Goal: Transaction & Acquisition: Purchase product/service

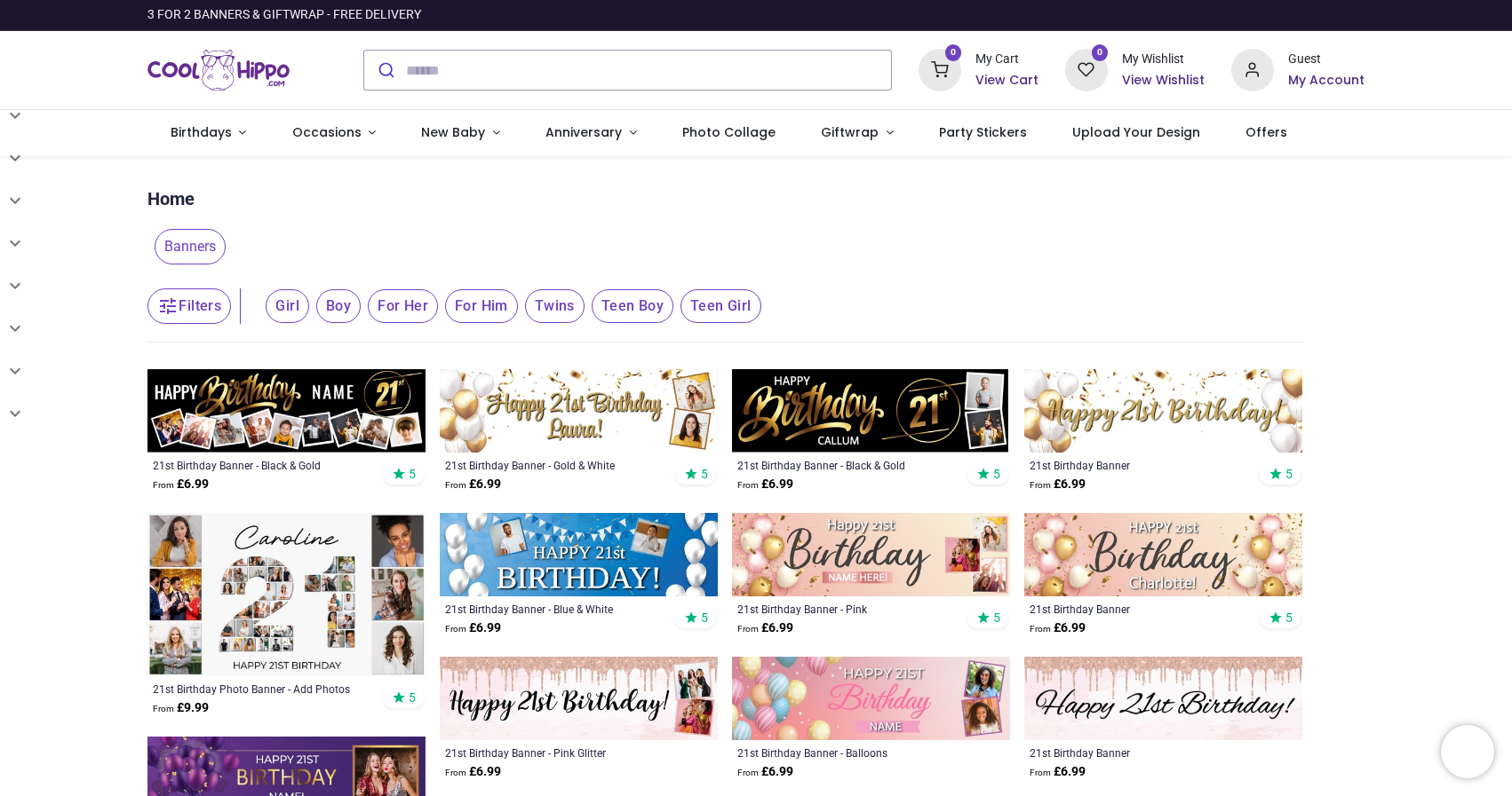
click at [316, 562] on img at bounding box center [287, 595] width 278 height 164
click at [297, 562] on img at bounding box center [287, 595] width 278 height 164
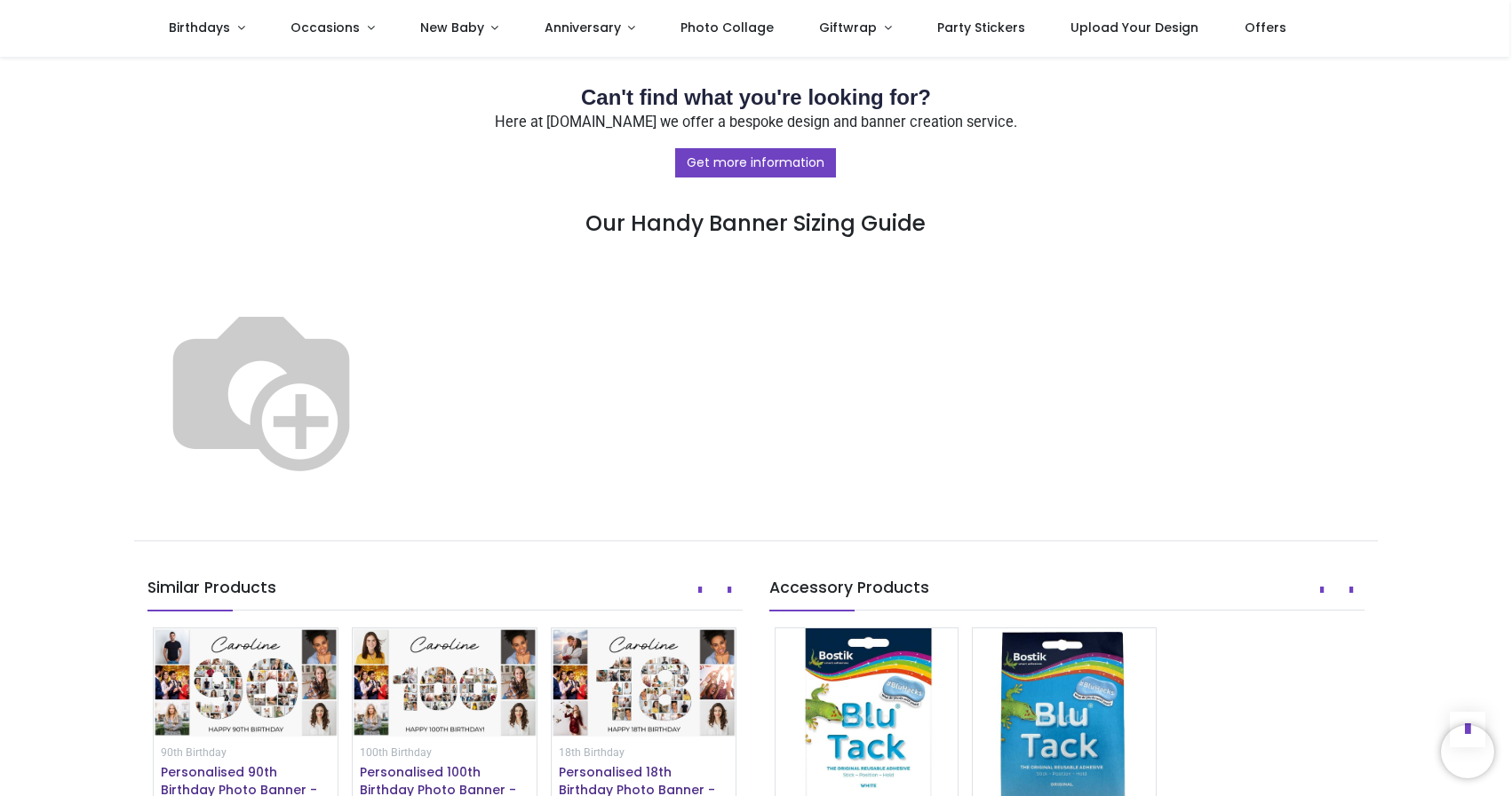
scroll to position [799, 0]
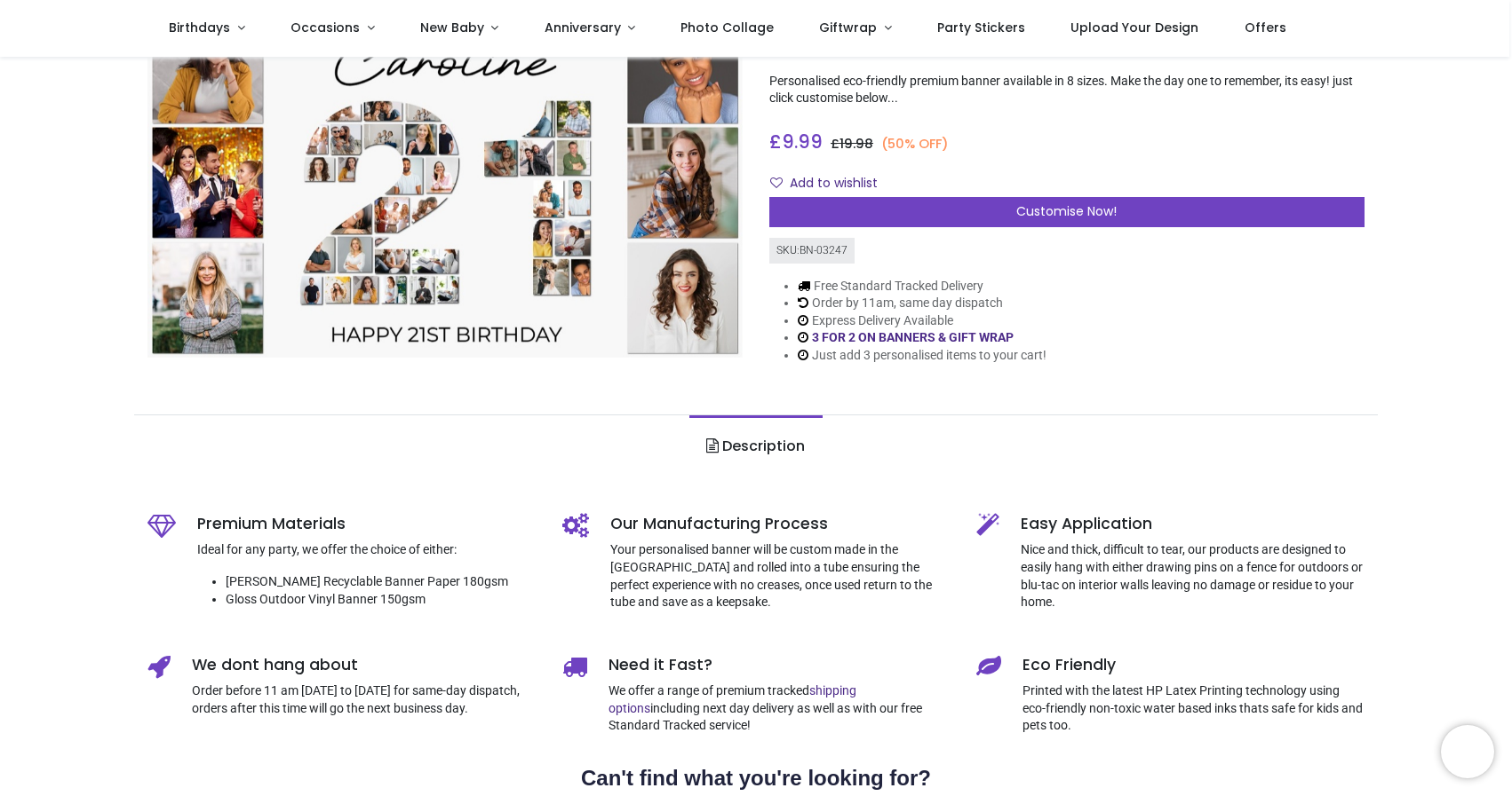
scroll to position [118, 0]
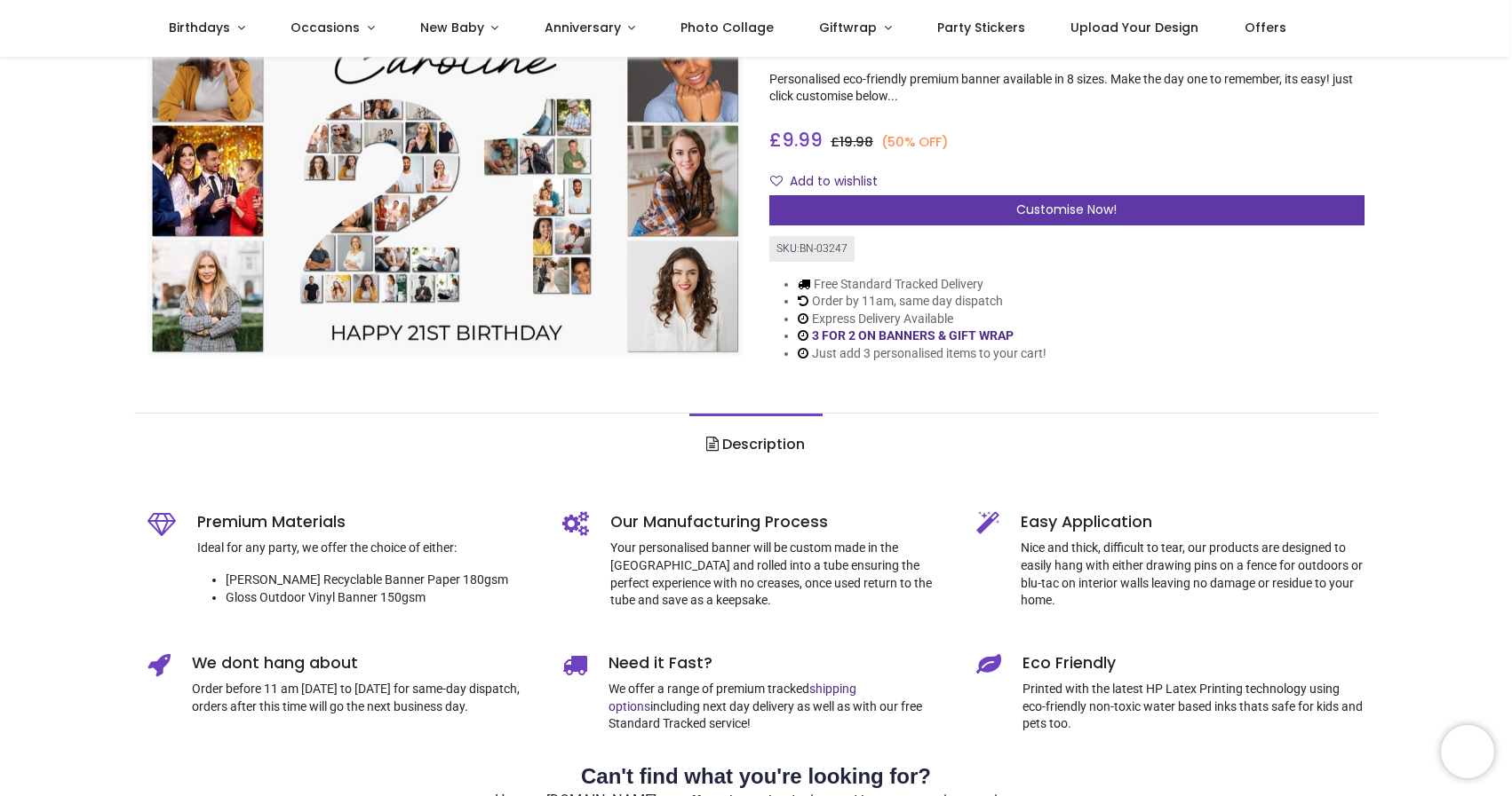
click at [986, 204] on div "Customise Now!" at bounding box center [1067, 211] width 596 height 30
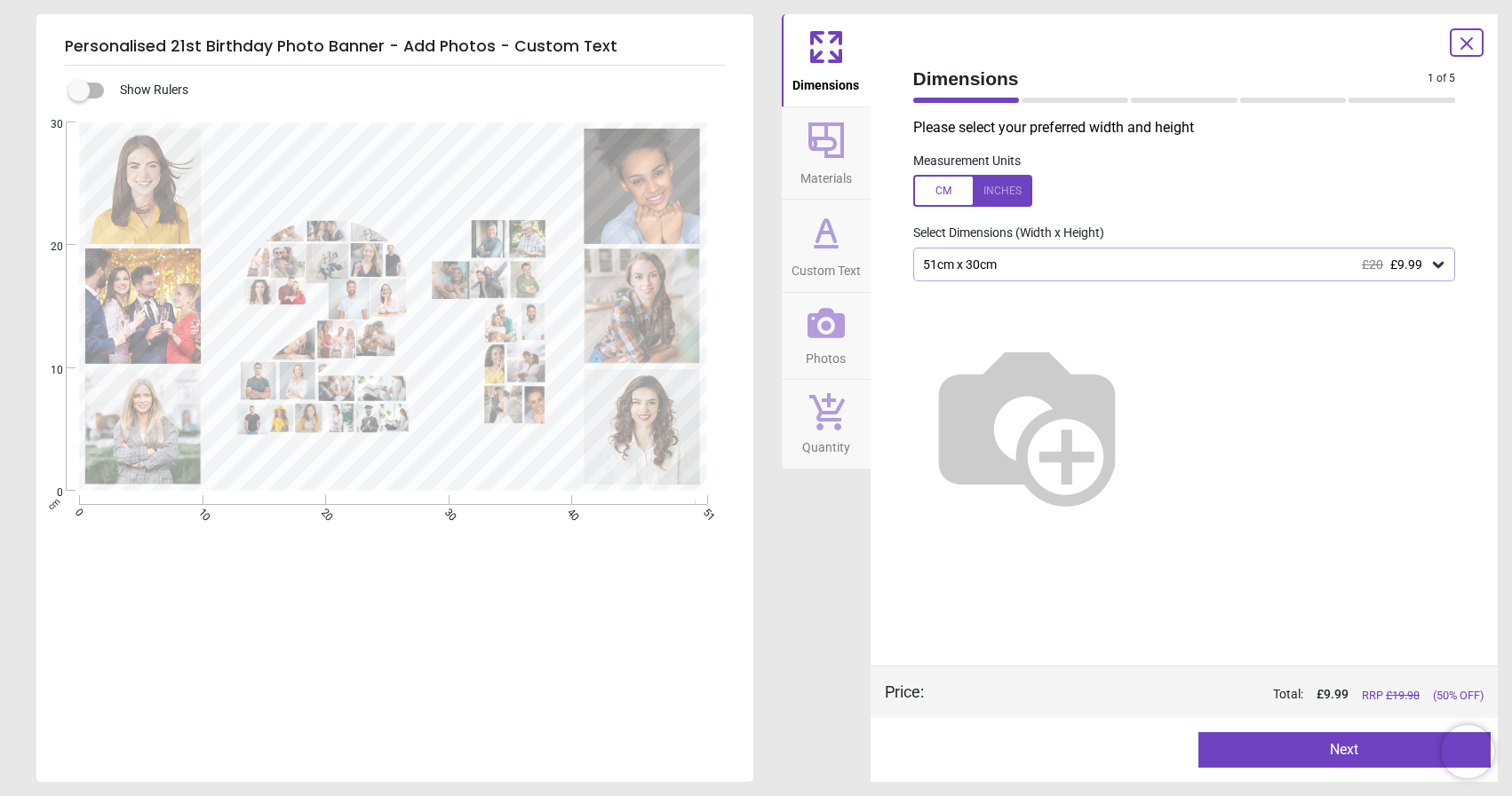
click at [1435, 259] on icon at bounding box center [1438, 265] width 18 height 18
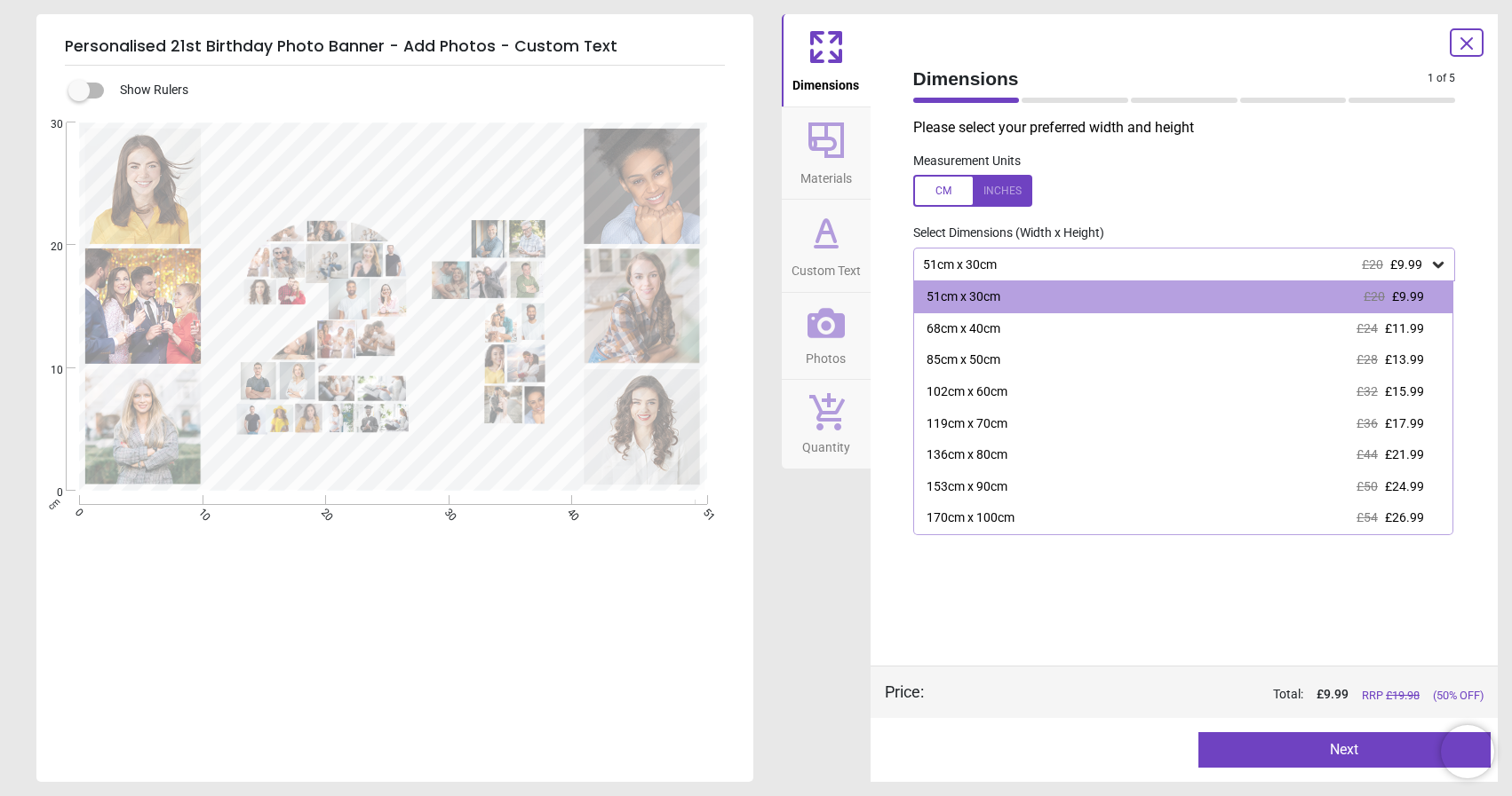
click at [1435, 259] on icon at bounding box center [1438, 265] width 18 height 18
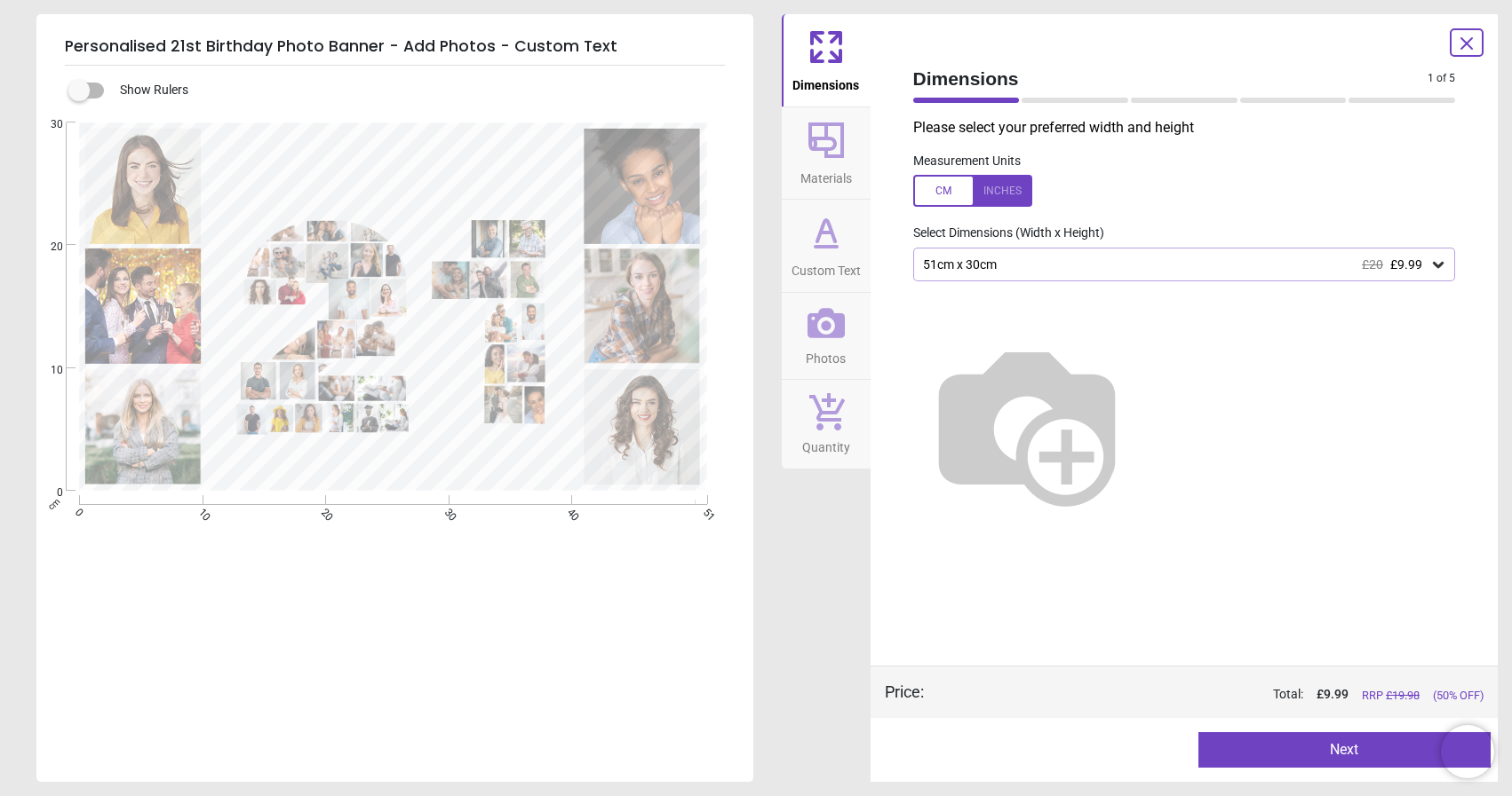
click at [1438, 260] on icon at bounding box center [1438, 265] width 18 height 18
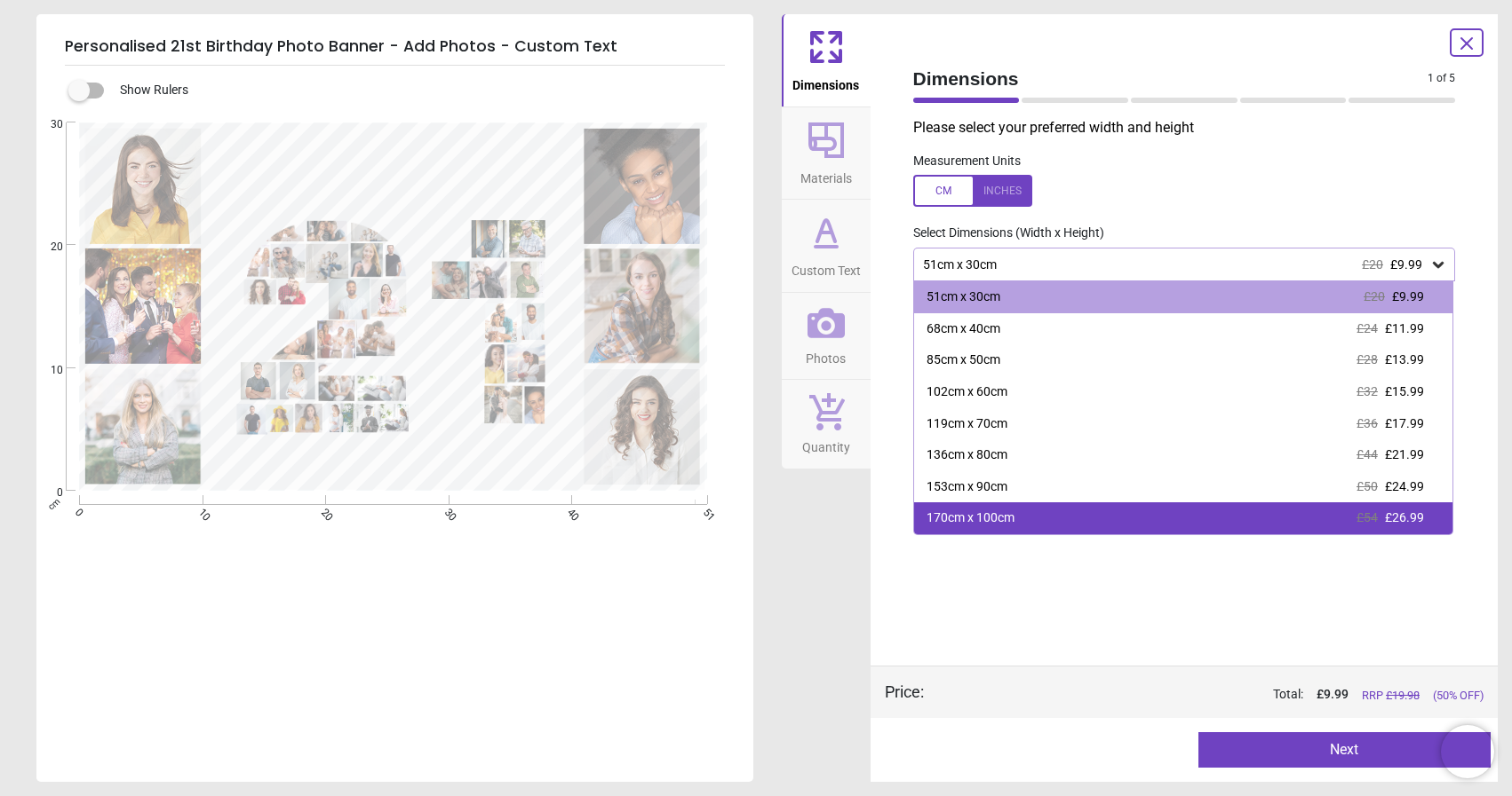
click at [967, 521] on div "170cm x 100cm" at bounding box center [970, 518] width 88 height 18
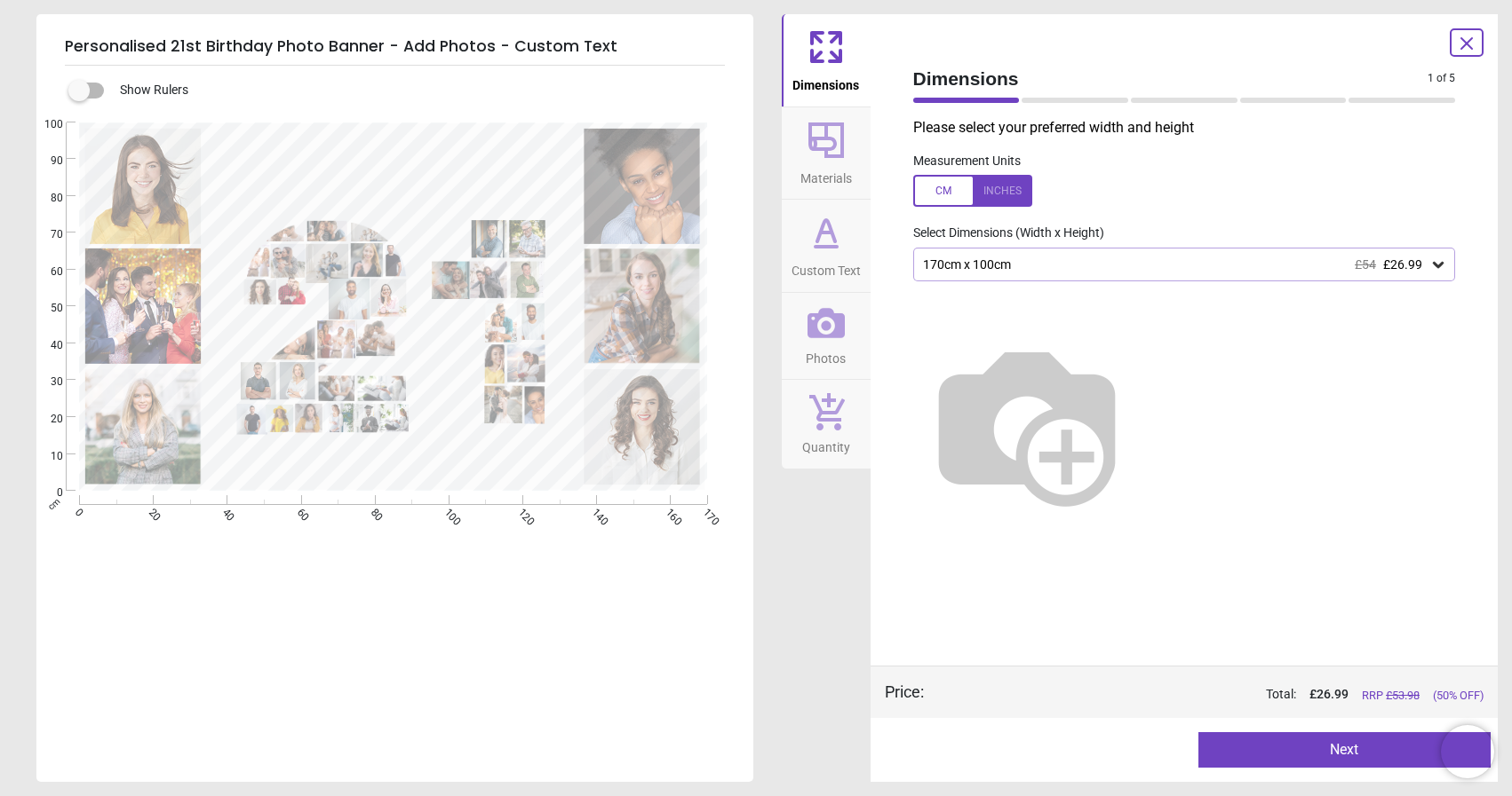
click at [825, 155] on icon at bounding box center [826, 141] width 36 height 36
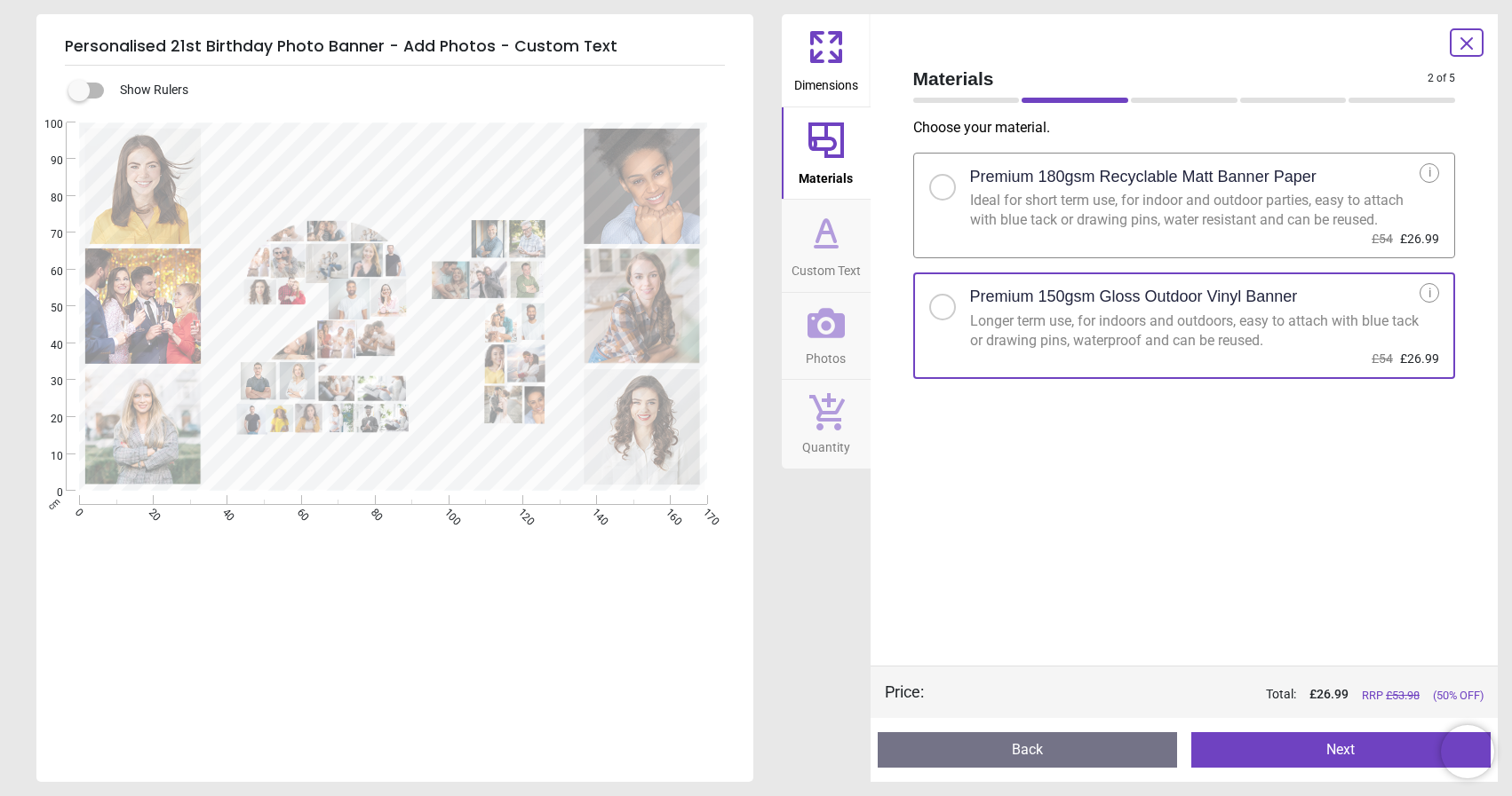
click at [834, 244] on icon at bounding box center [825, 233] width 43 height 43
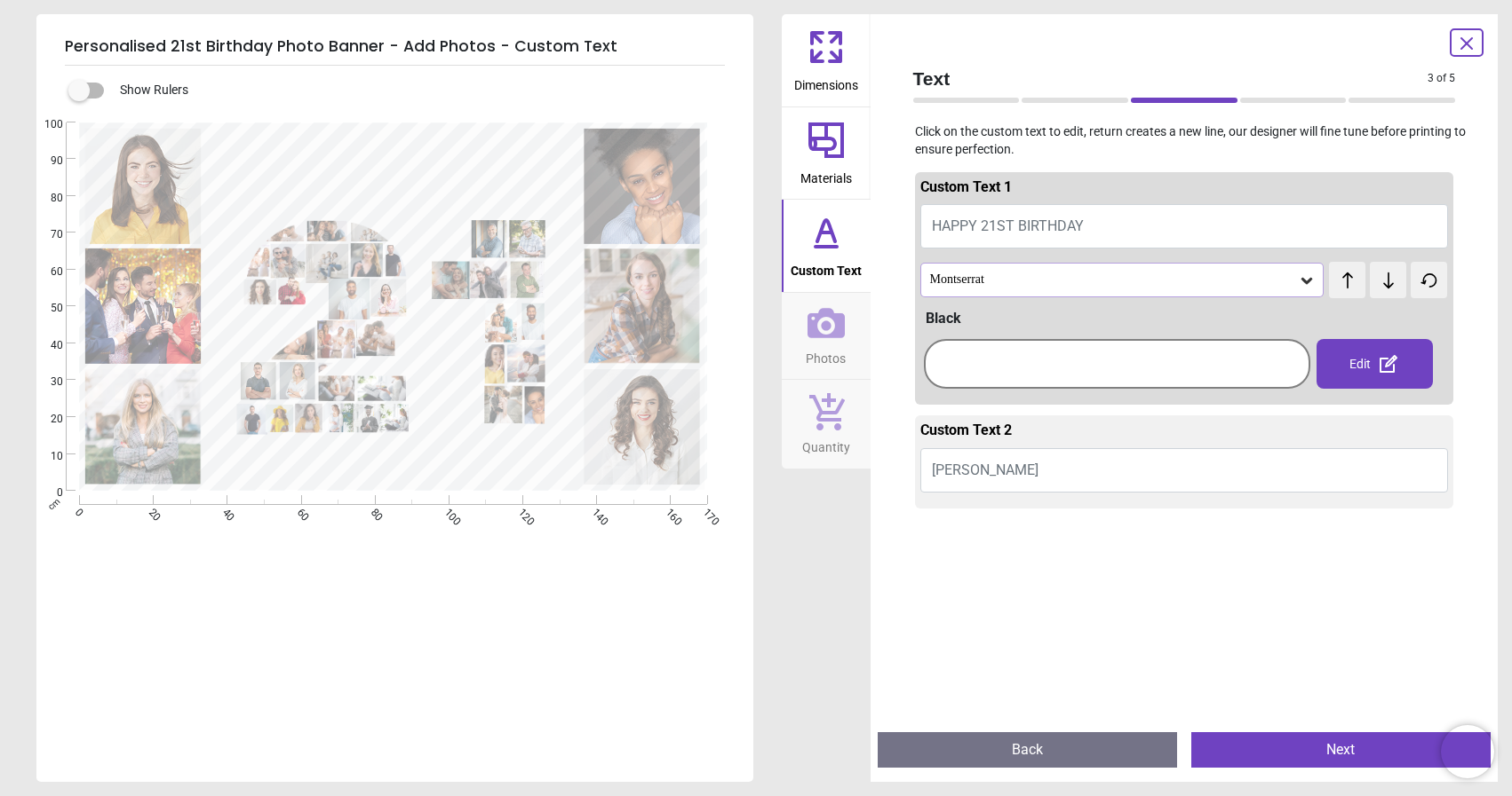
click at [1312, 280] on icon at bounding box center [1307, 281] width 18 height 18
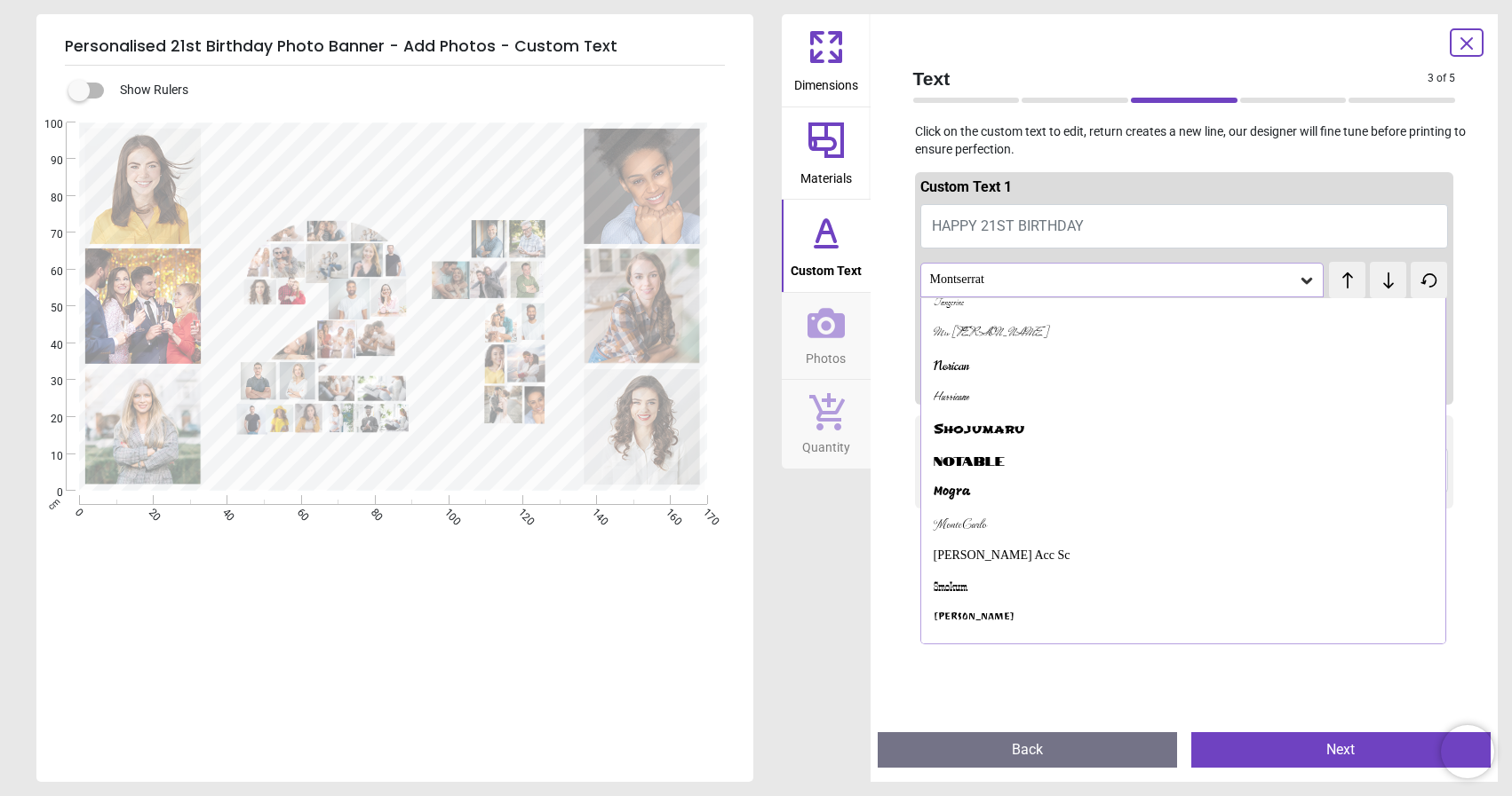
scroll to position [1338, 0]
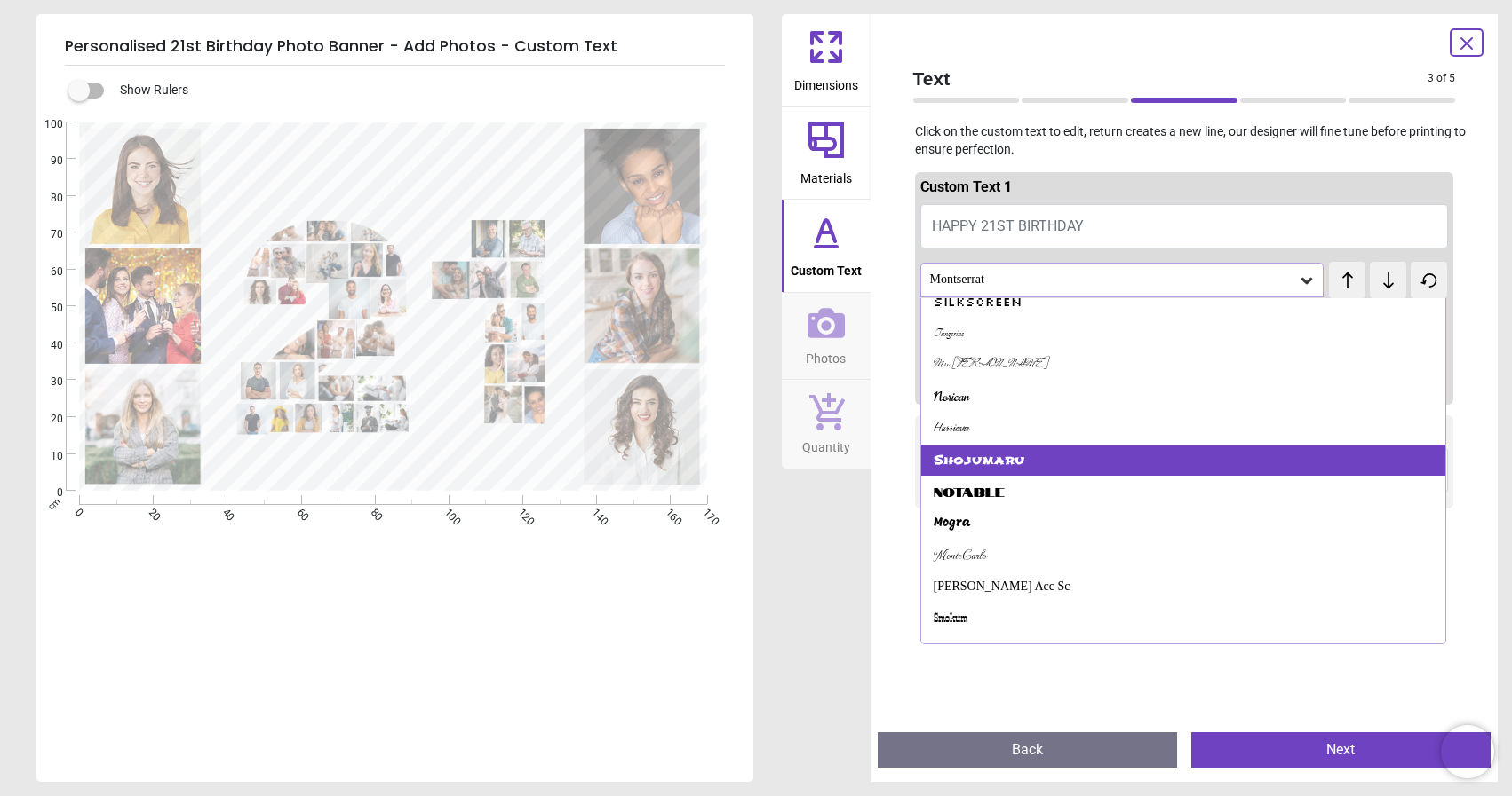
click at [1062, 459] on div "Shojumaru" at bounding box center [1183, 460] width 525 height 32
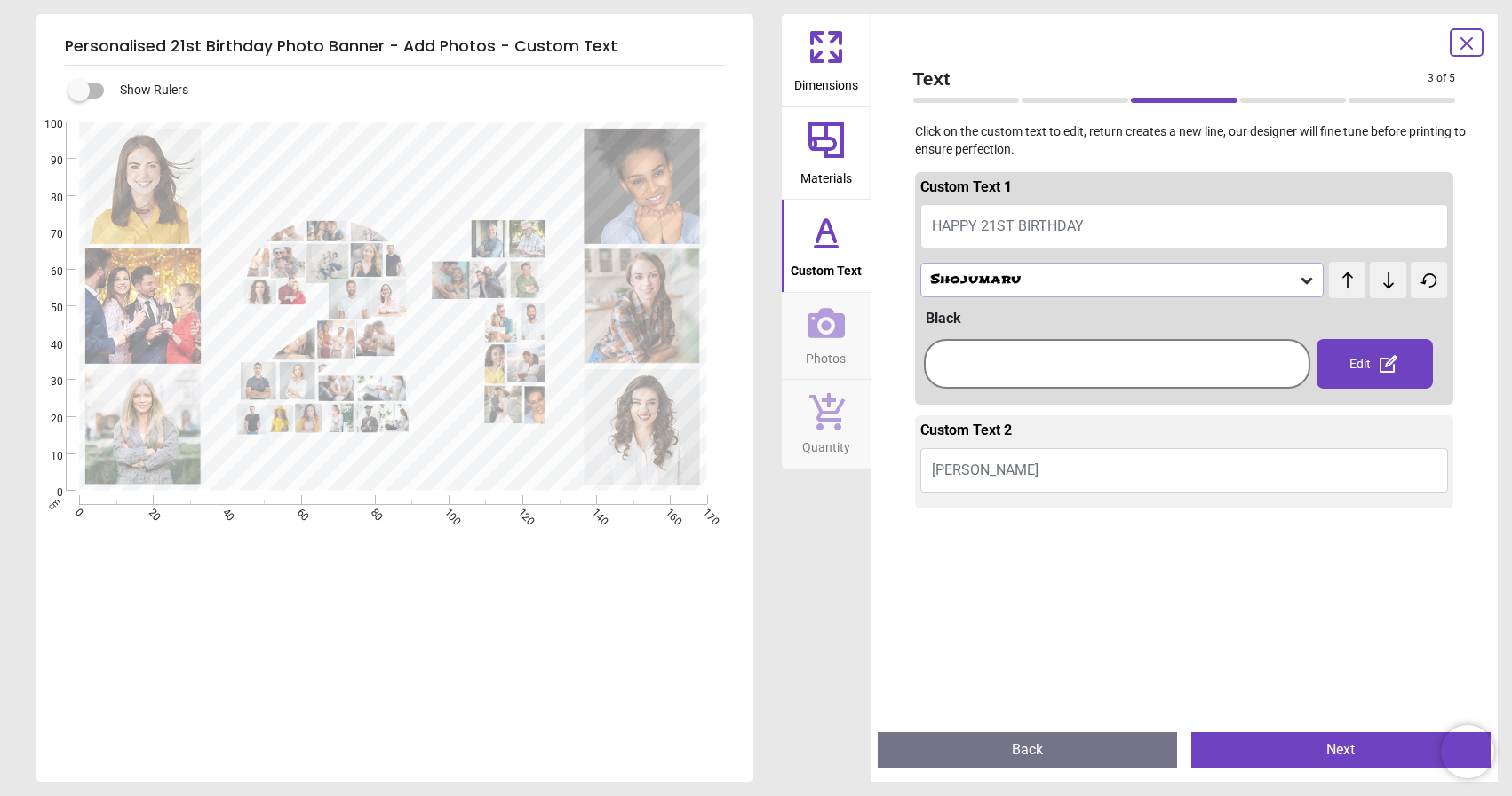
click at [1307, 279] on icon at bounding box center [1307, 281] width 18 height 18
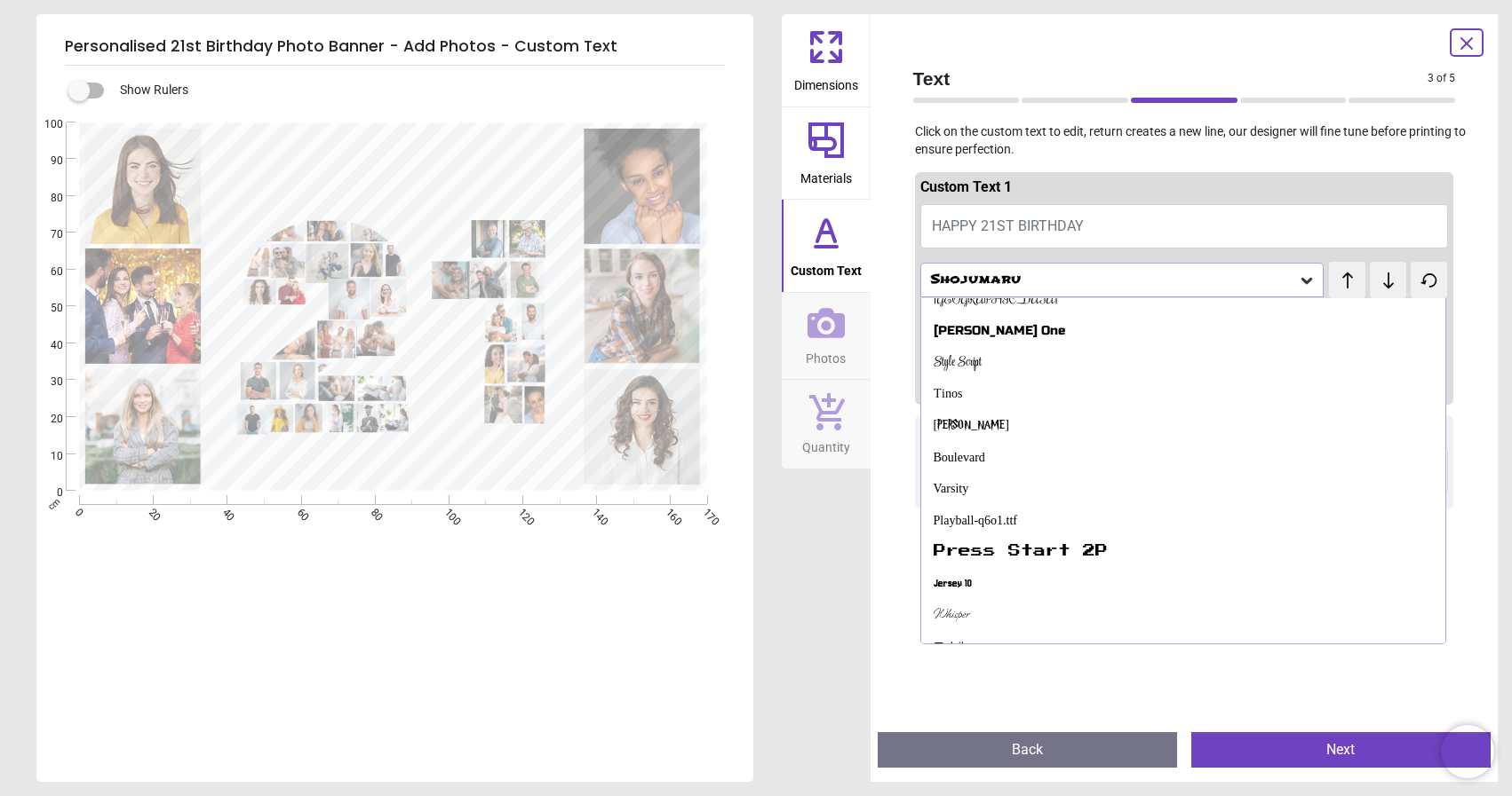
scroll to position [1171, 0]
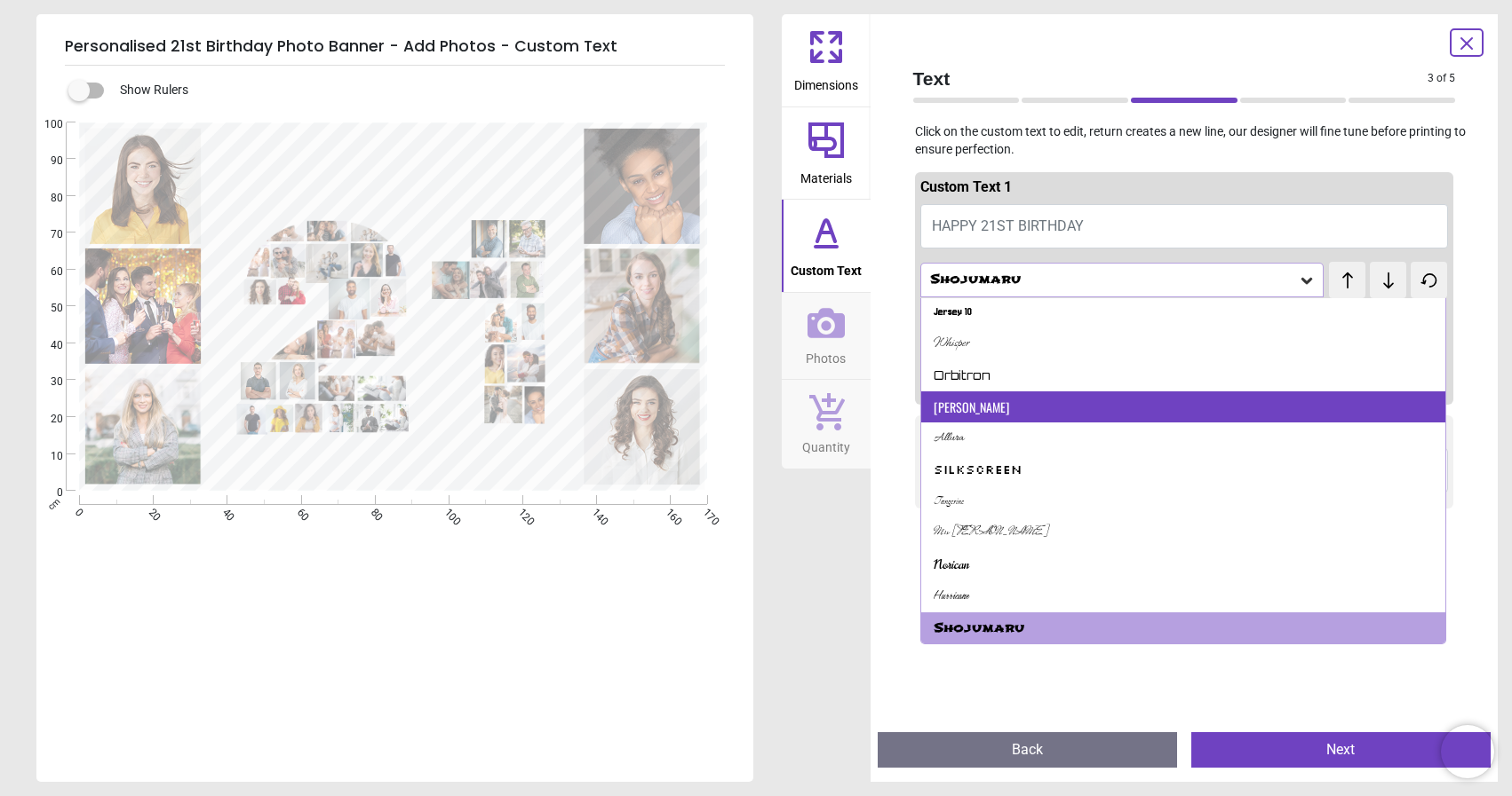
click at [1054, 415] on div "Oswald" at bounding box center [1183, 407] width 525 height 32
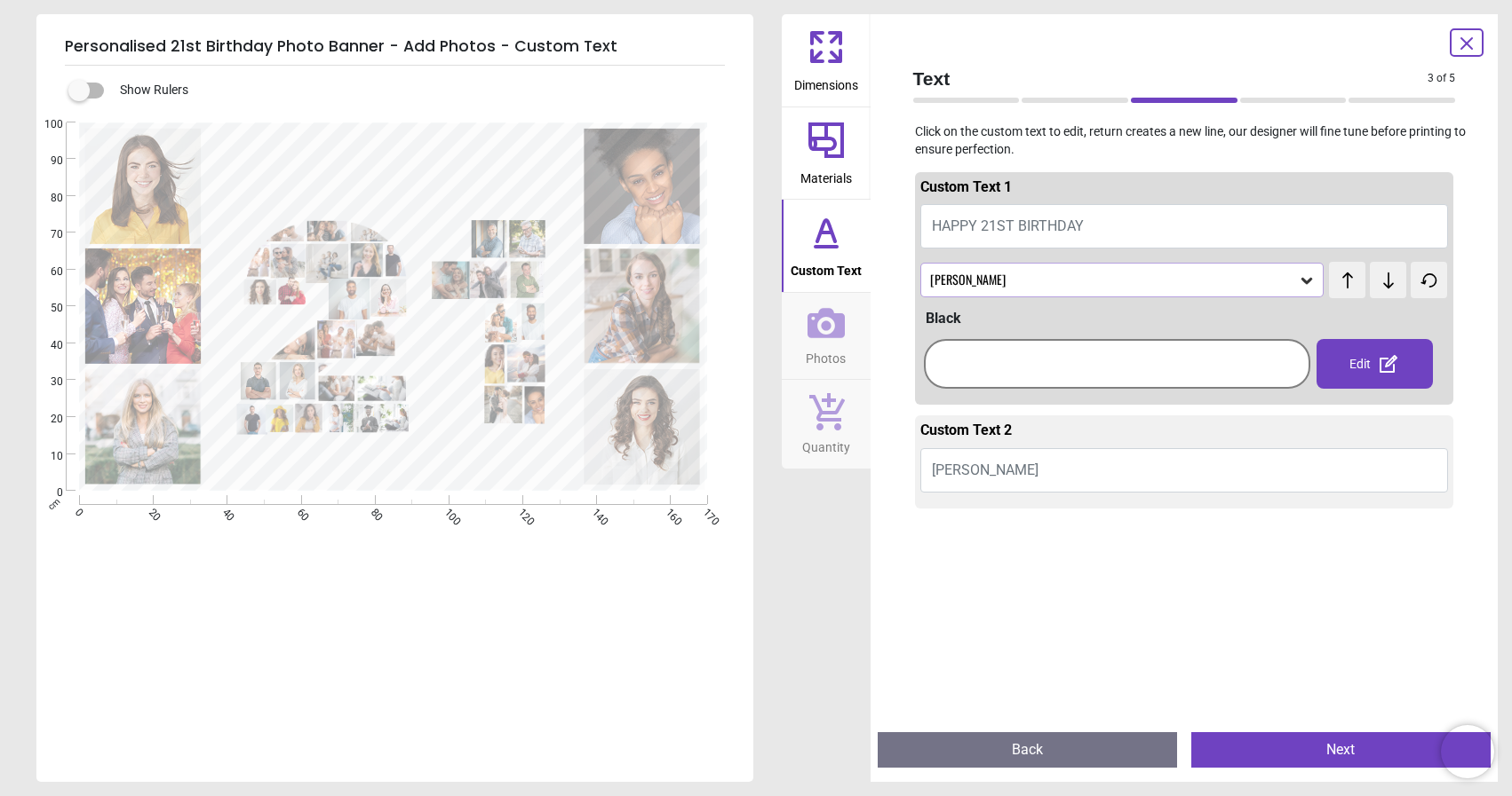
click at [1298, 274] on icon at bounding box center [1307, 281] width 18 height 18
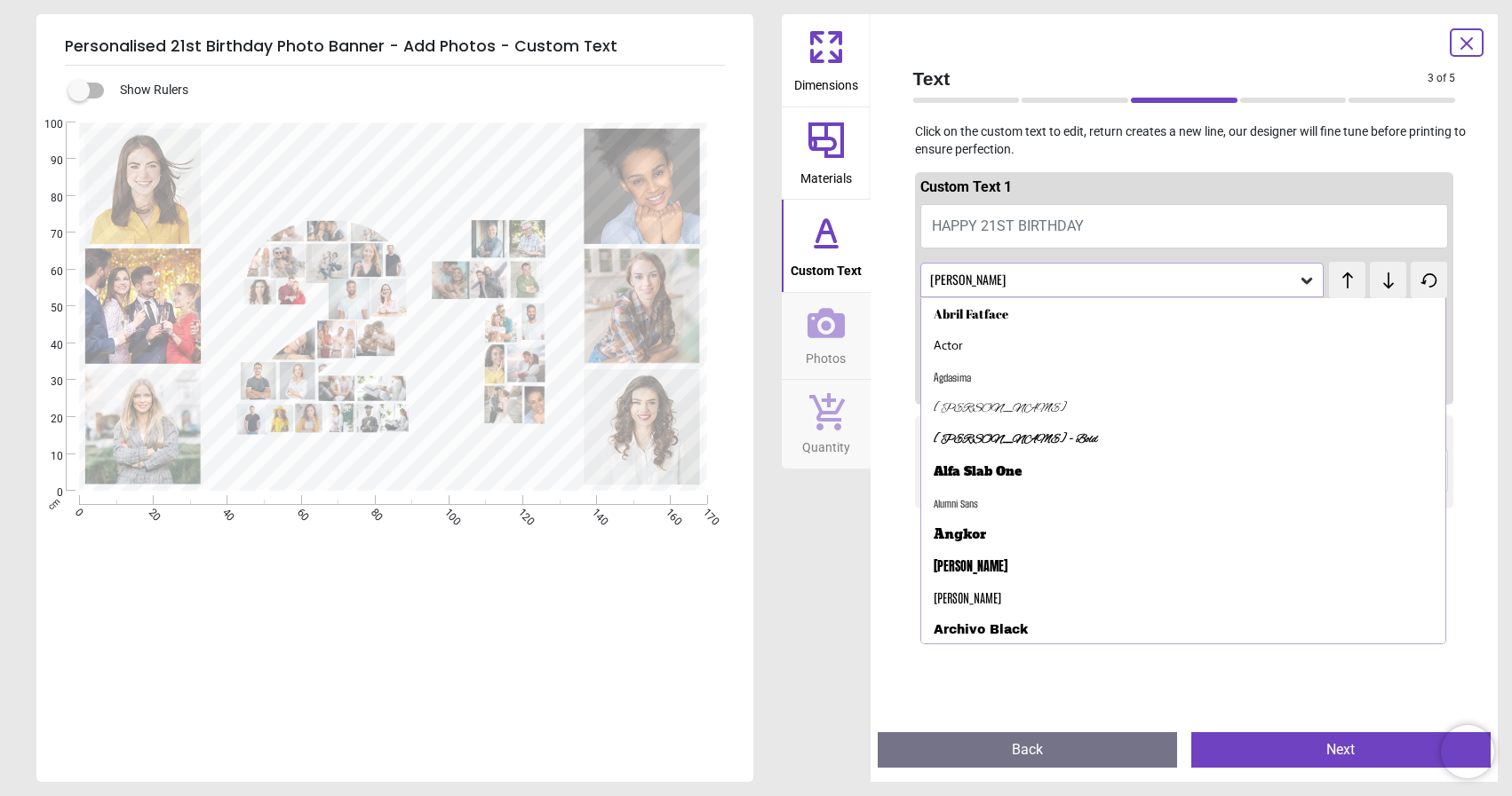
scroll to position [1, 0]
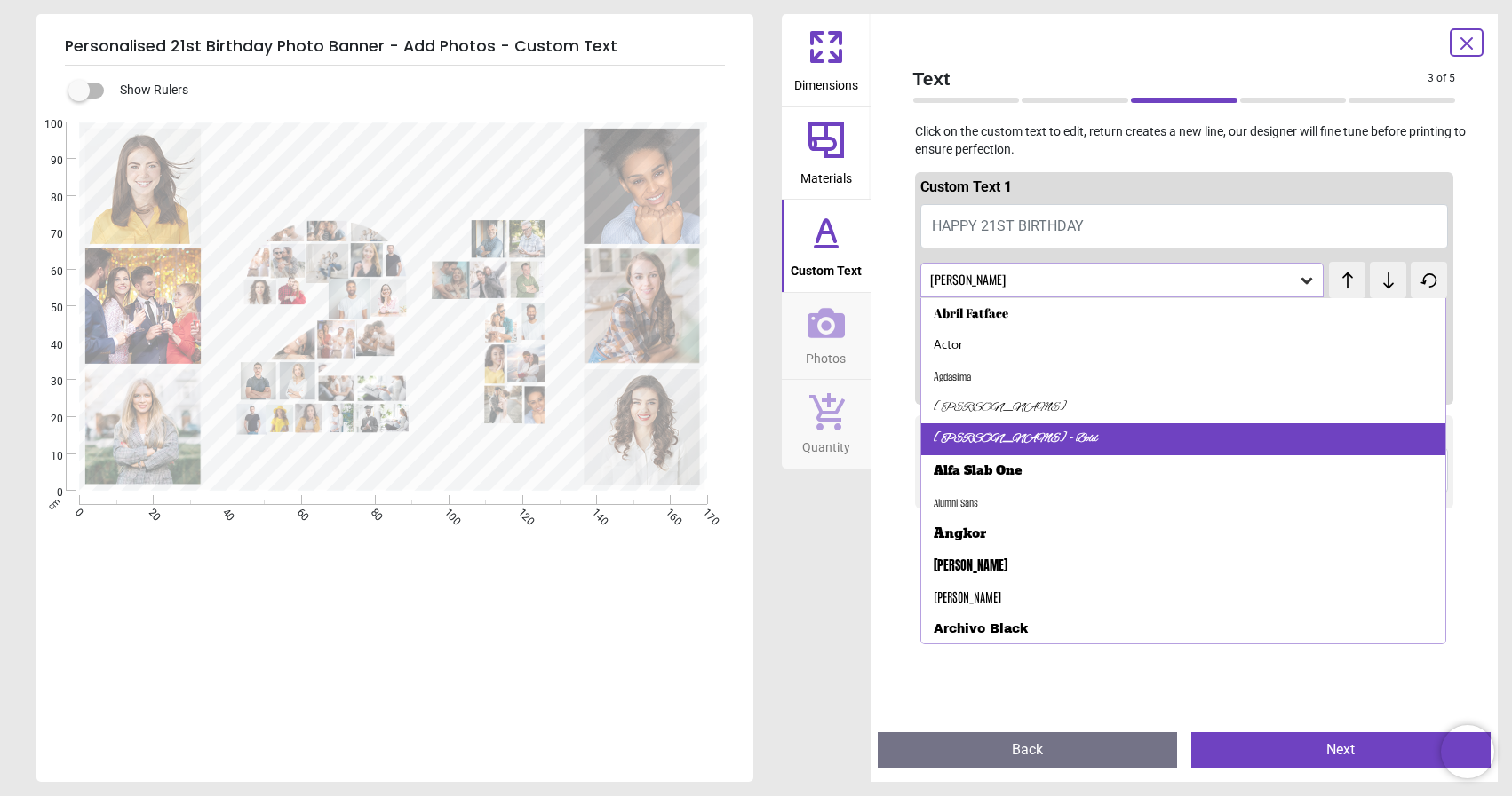
click at [1059, 432] on div "Alex Brush - Bold" at bounding box center [1183, 439] width 525 height 32
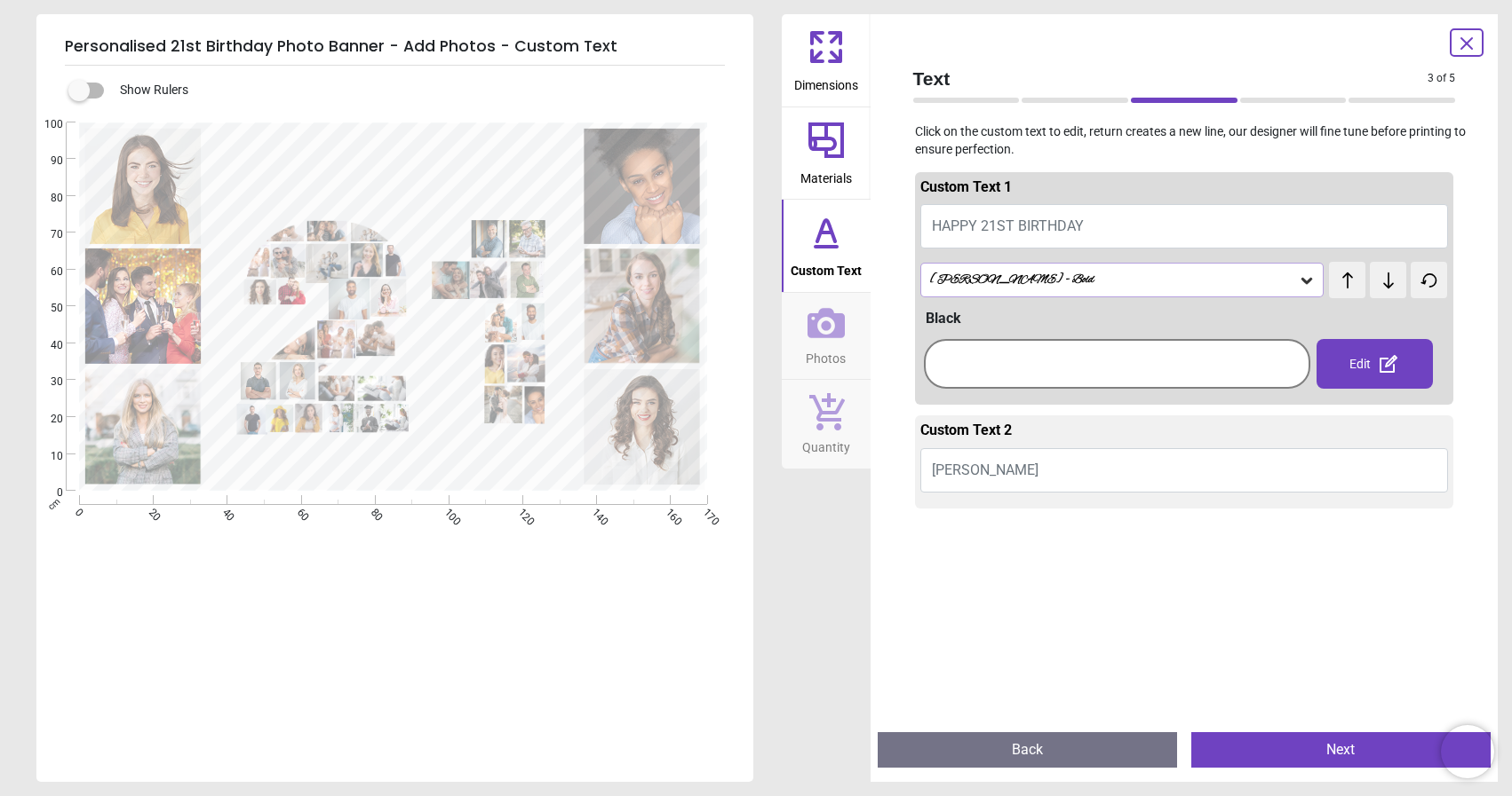
click at [1267, 273] on div "Alex Brush - Bold" at bounding box center [1113, 280] width 371 height 15
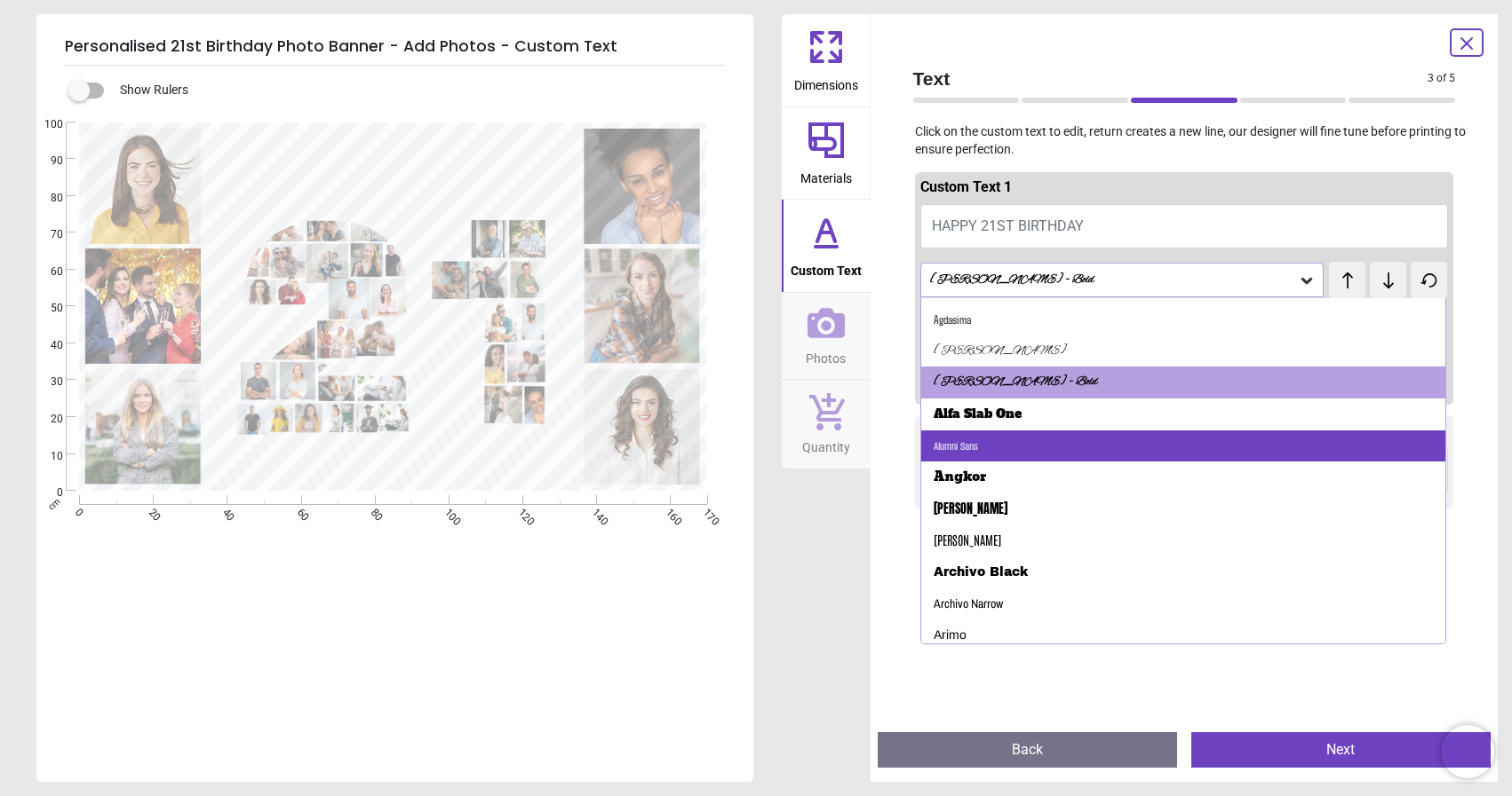
scroll to position [63, 0]
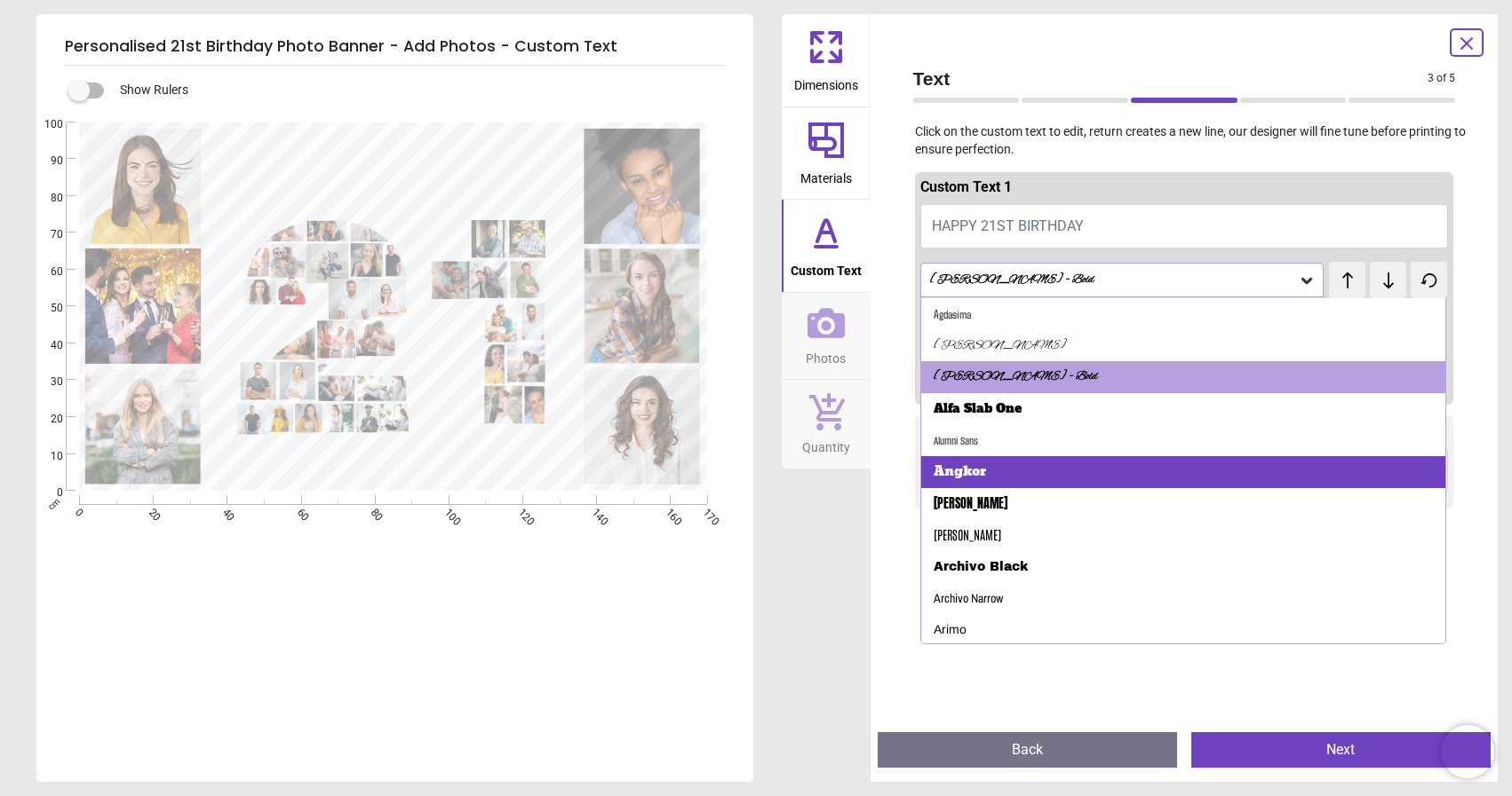
click at [1053, 477] on div "Angkor" at bounding box center [1183, 472] width 525 height 32
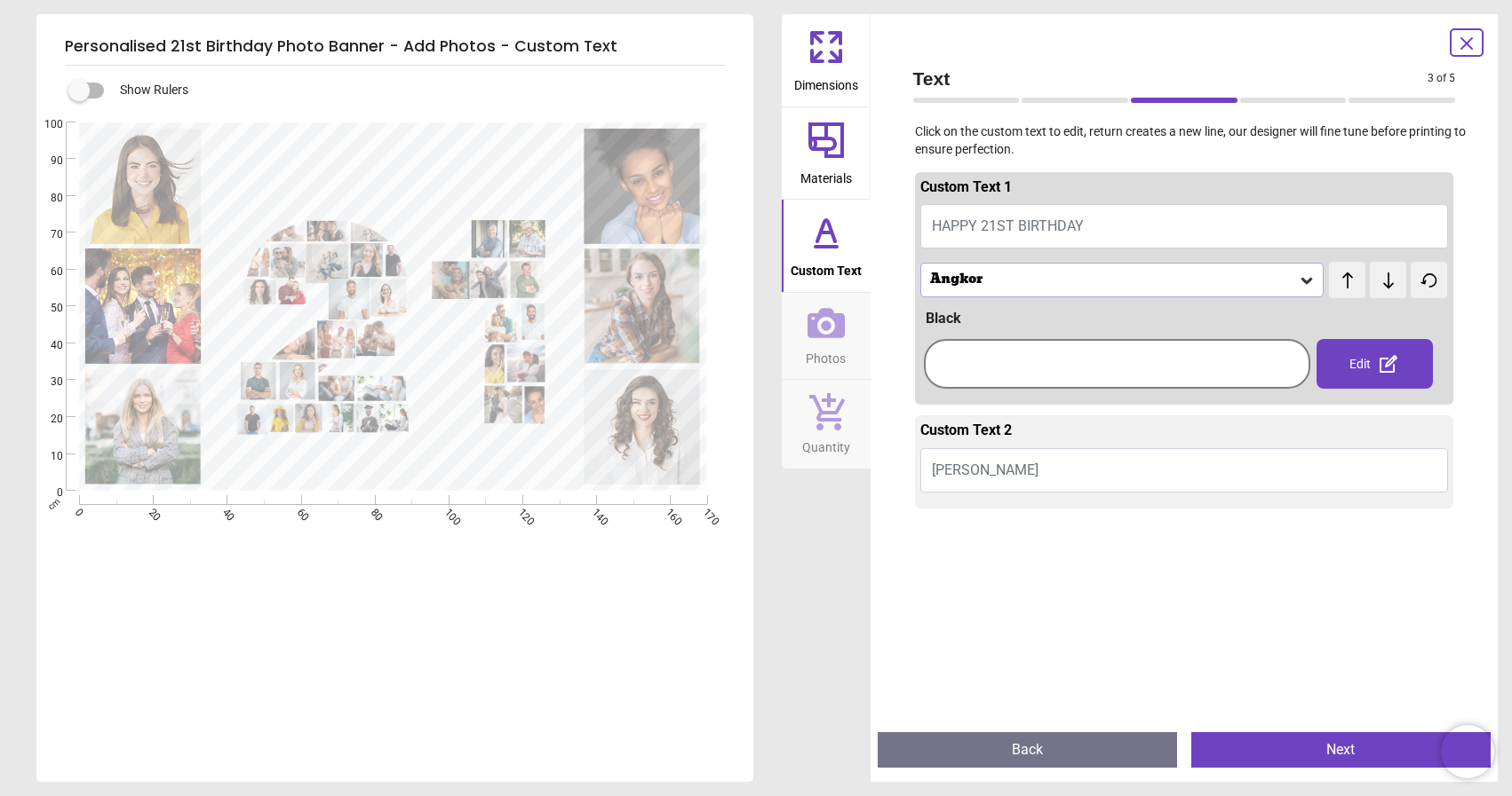
click at [1307, 280] on icon at bounding box center [1307, 281] width 18 height 18
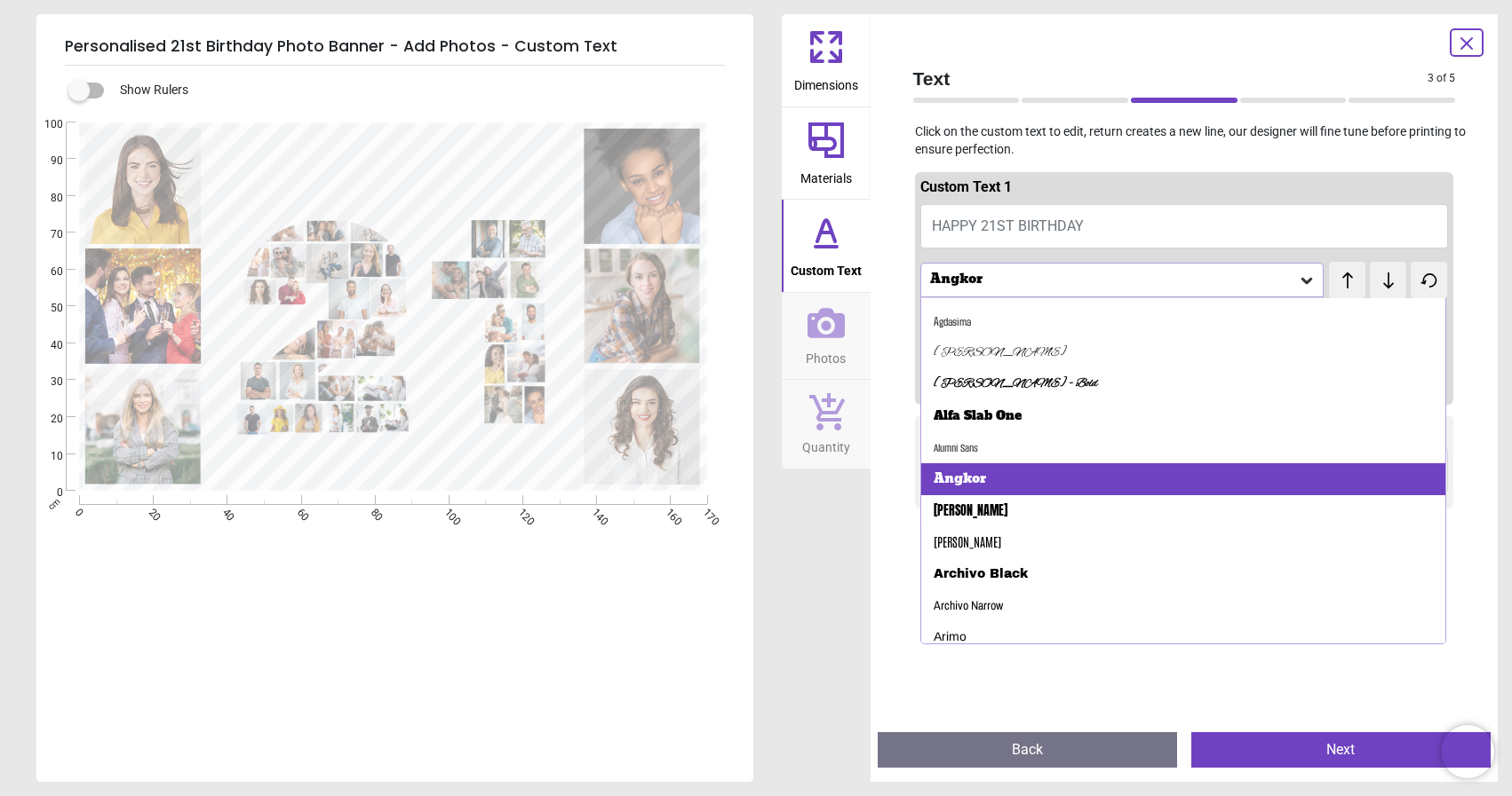
scroll to position [65, 0]
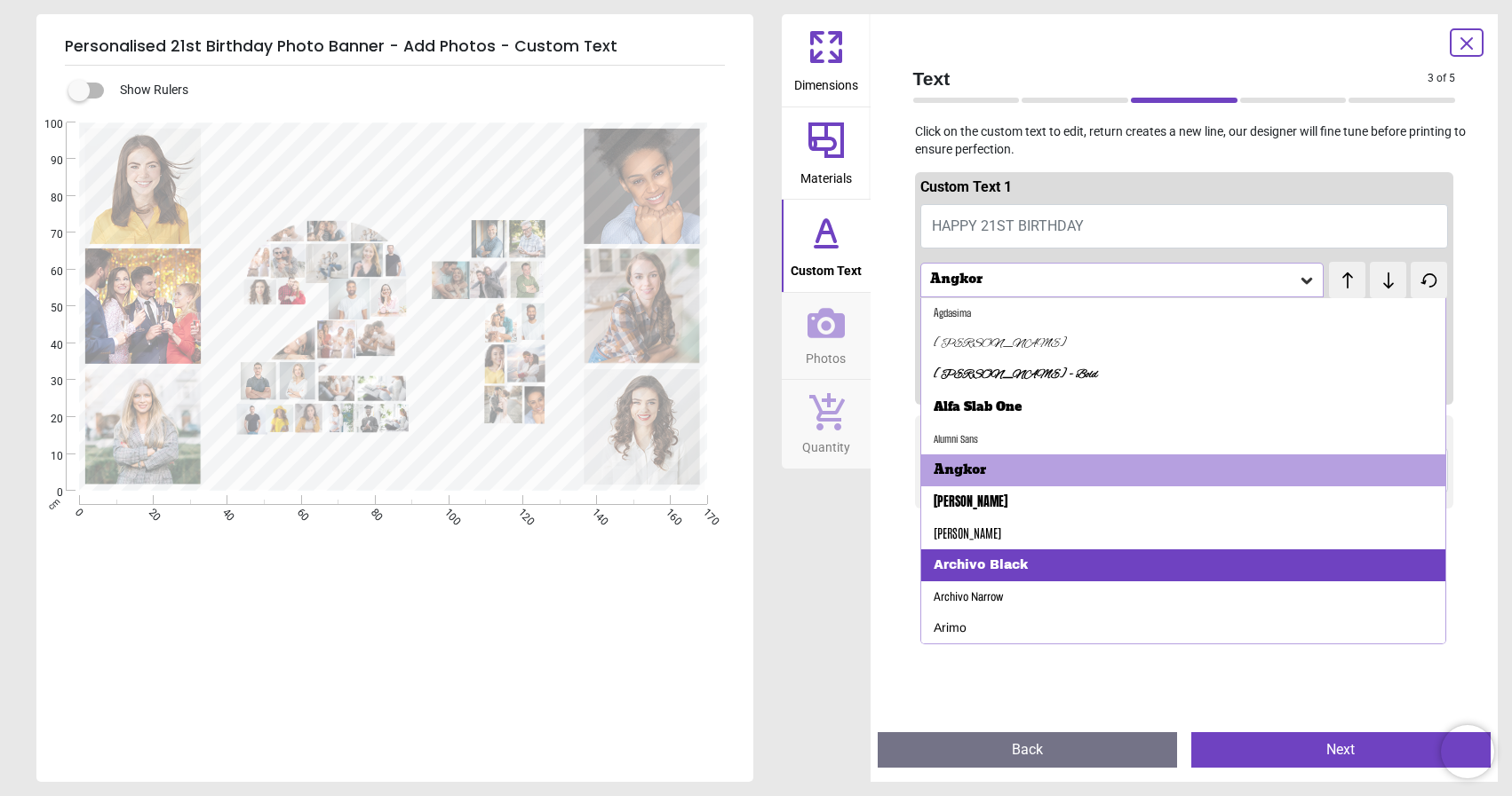
click at [1028, 555] on div "Archivo Black" at bounding box center [1183, 565] width 525 height 32
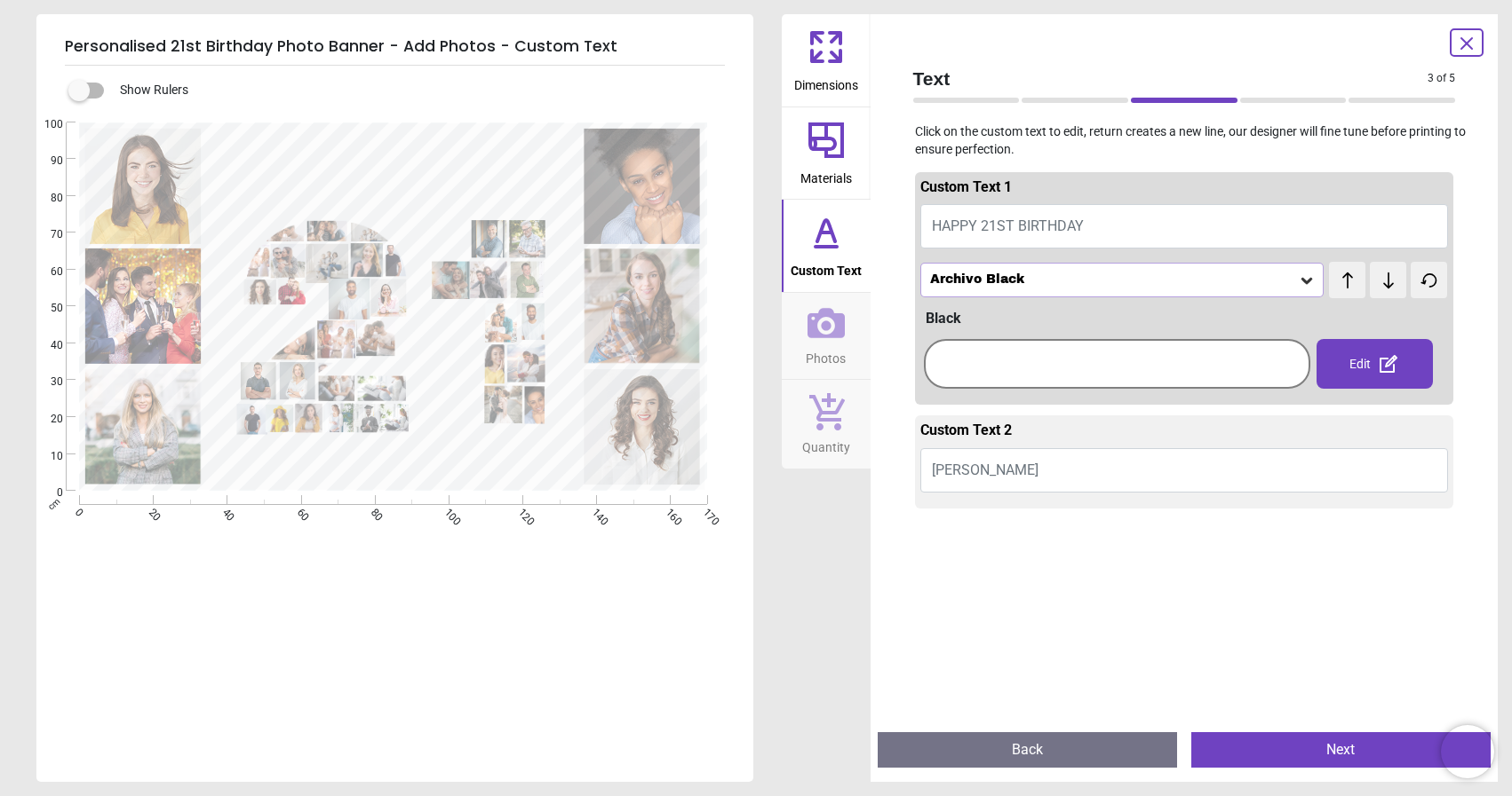
click at [1304, 285] on icon at bounding box center [1307, 281] width 18 height 18
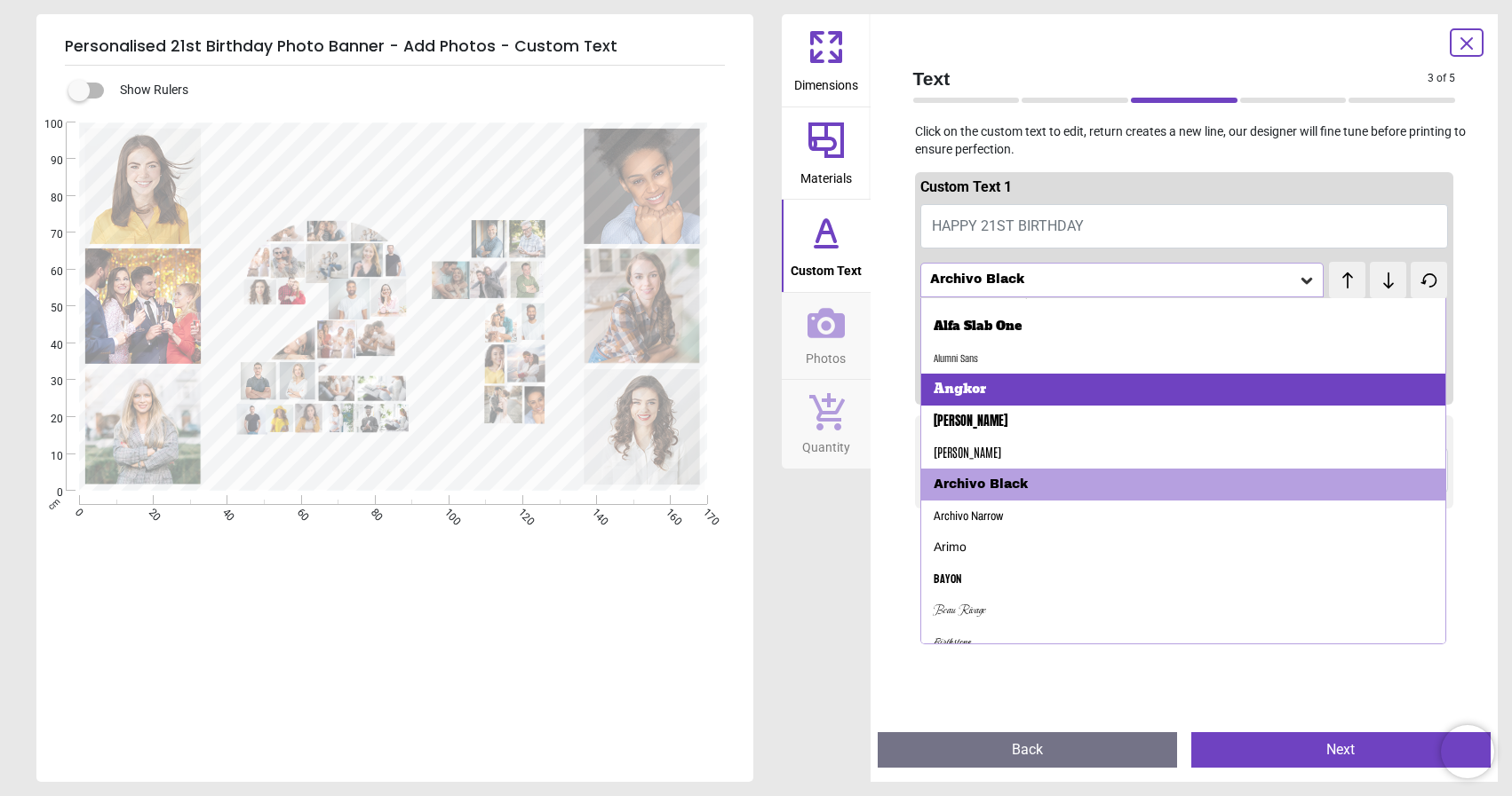
scroll to position [148, 0]
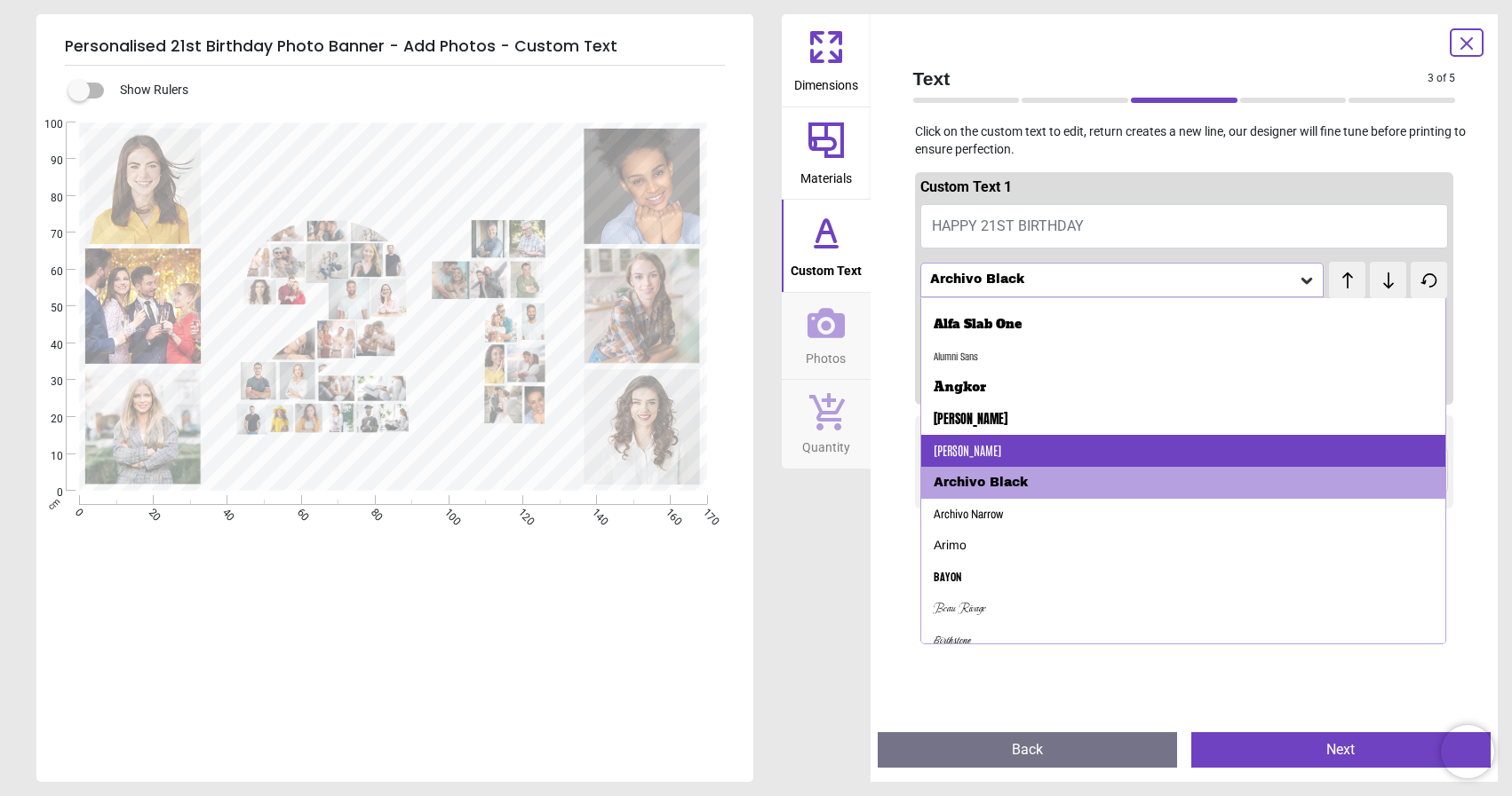
click at [1043, 452] on div "Antonio" at bounding box center [1183, 451] width 525 height 32
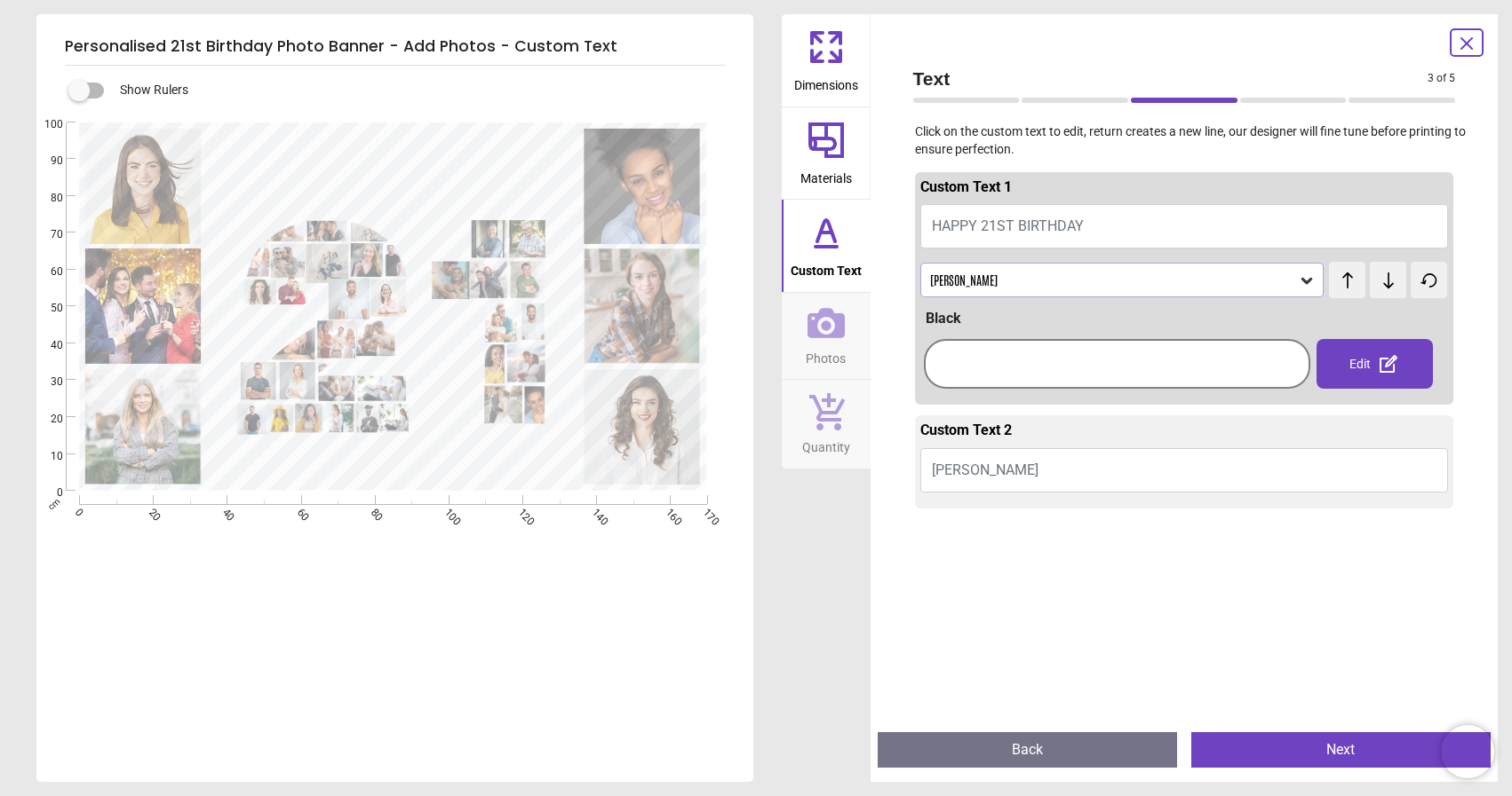
click at [1311, 283] on icon at bounding box center [1307, 281] width 18 height 18
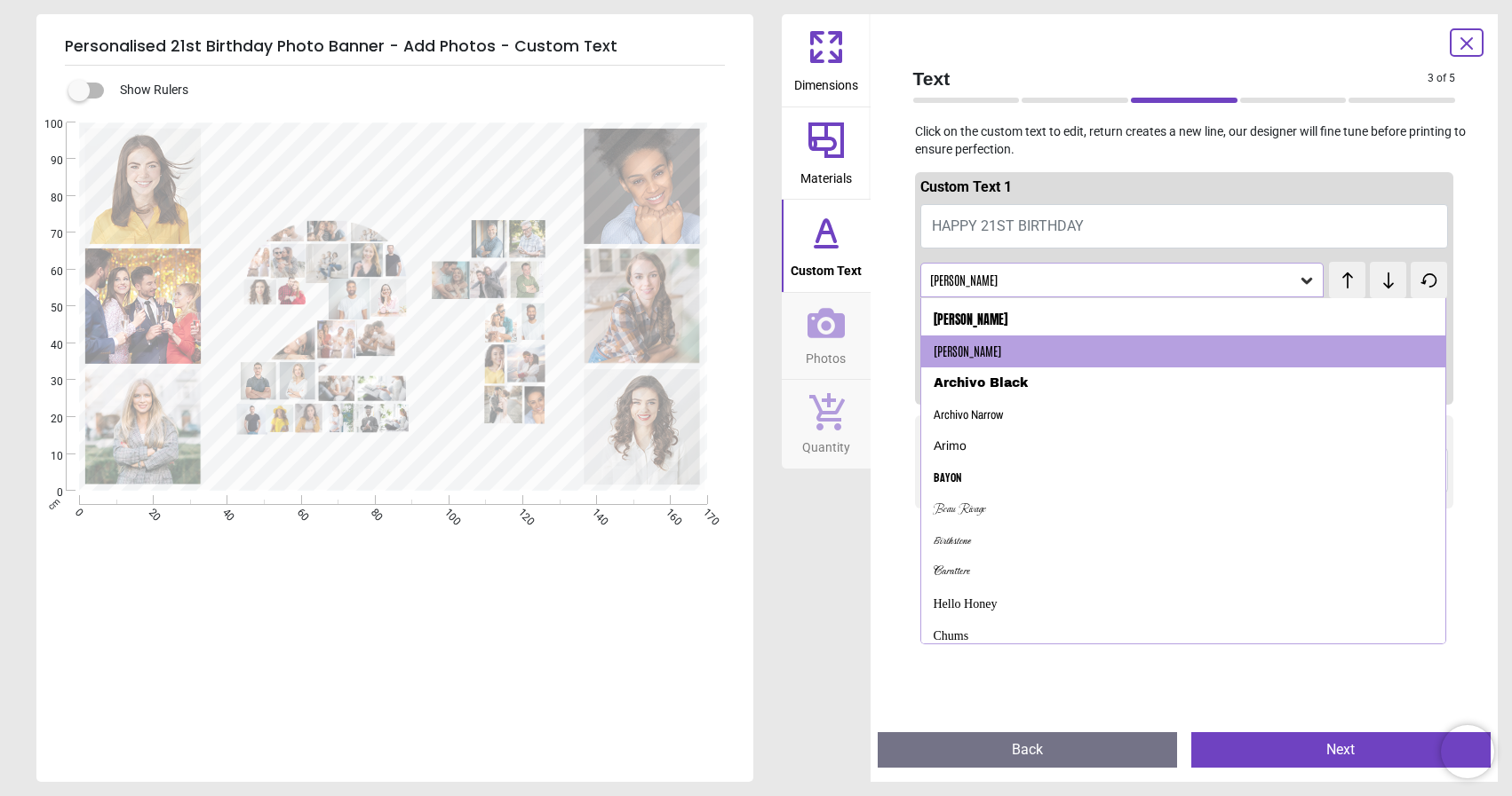
scroll to position [268, 0]
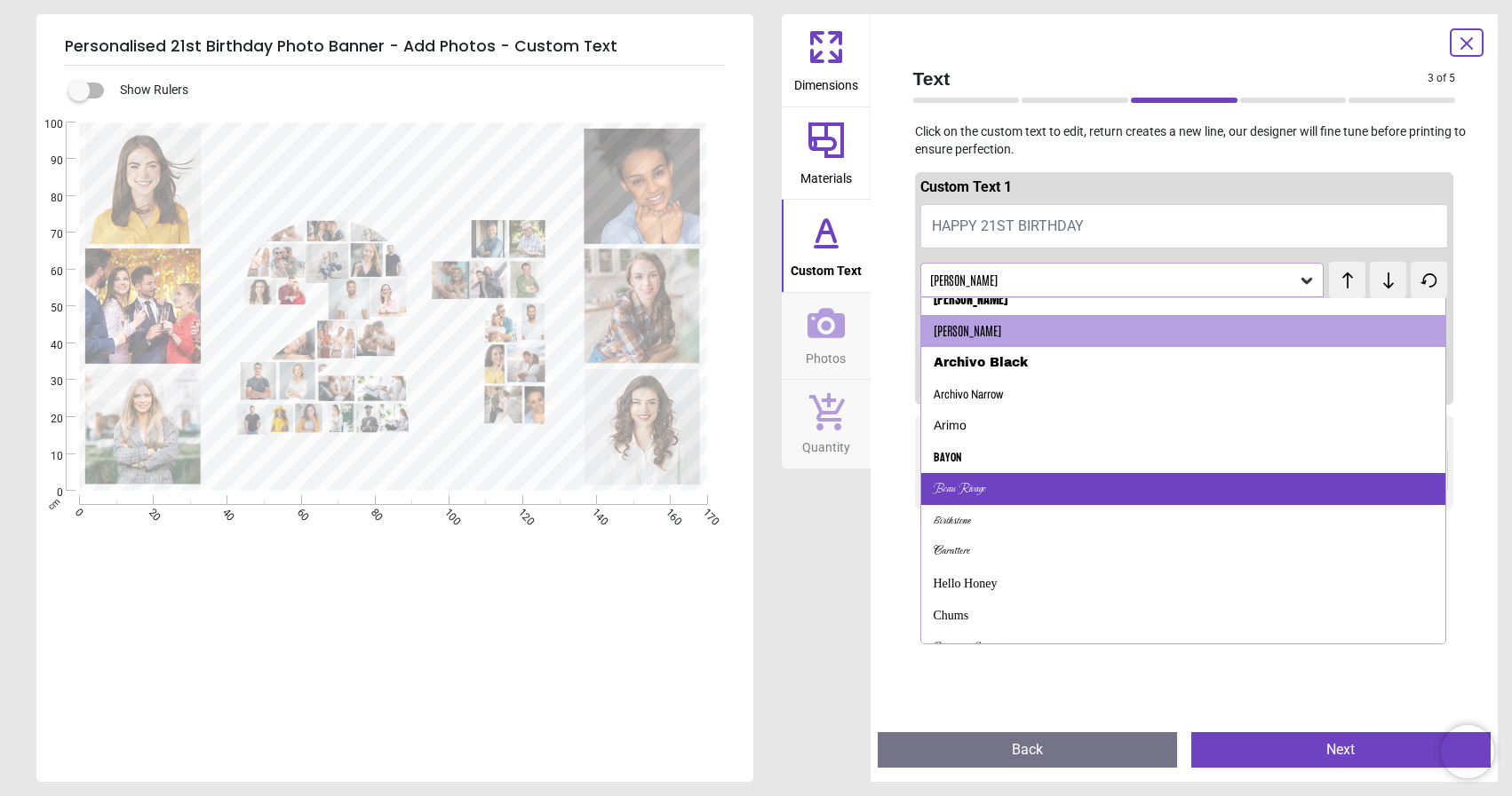
click at [1093, 501] on div "Beau Rivage" at bounding box center [1183, 489] width 525 height 32
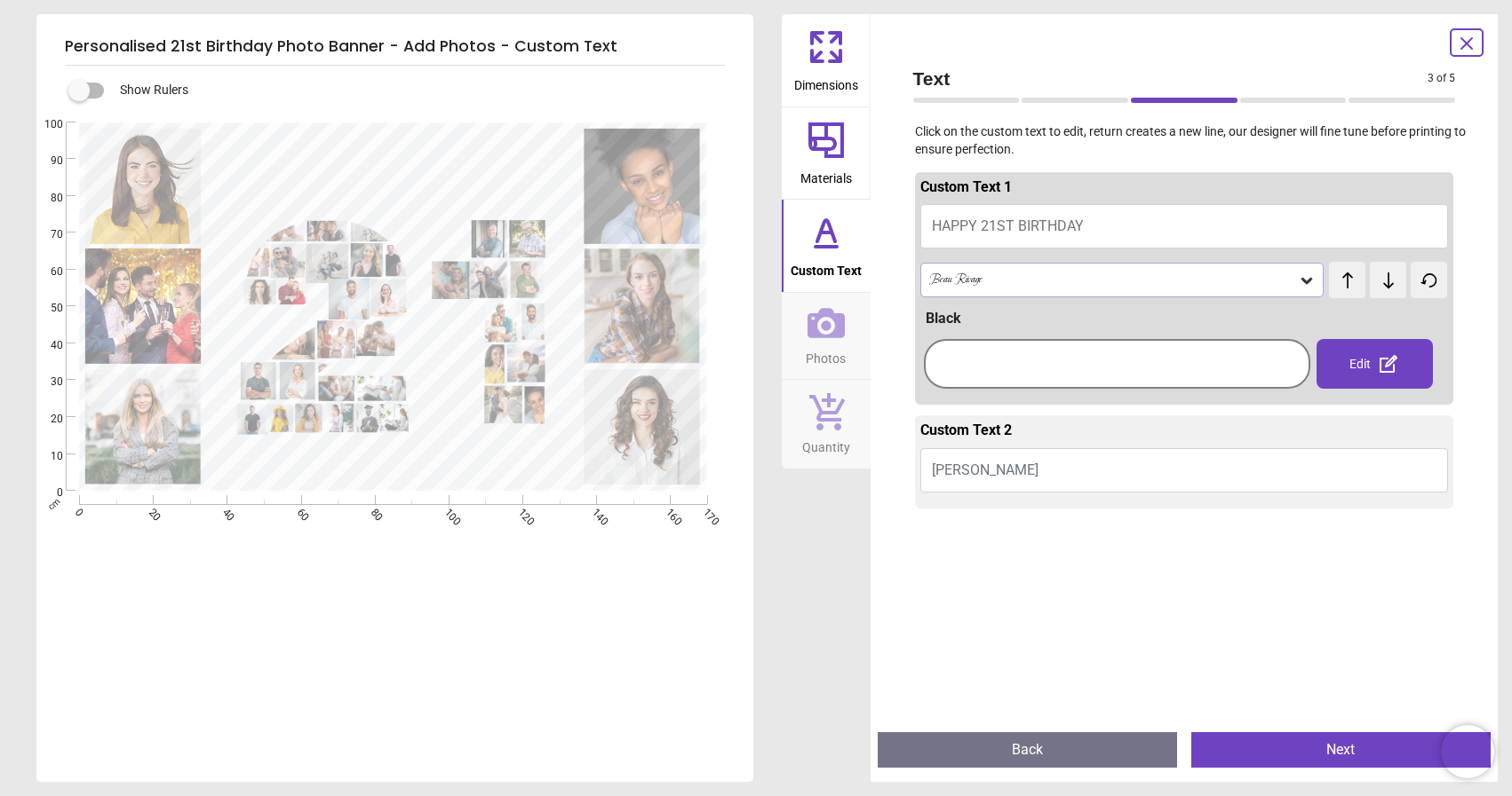
click at [1299, 270] on div "Beau Rivage" at bounding box center [1122, 280] width 404 height 34
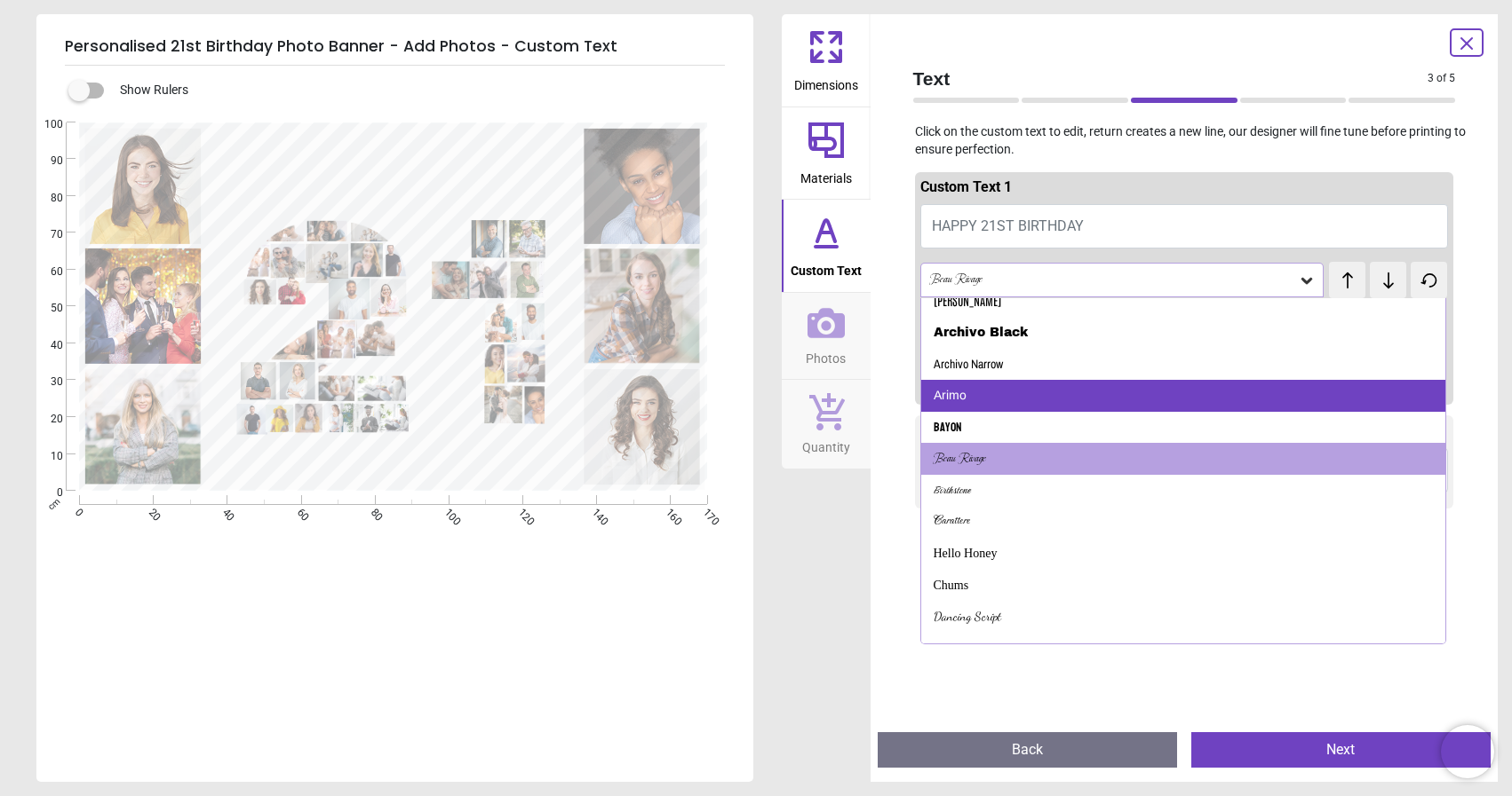
scroll to position [307, 0]
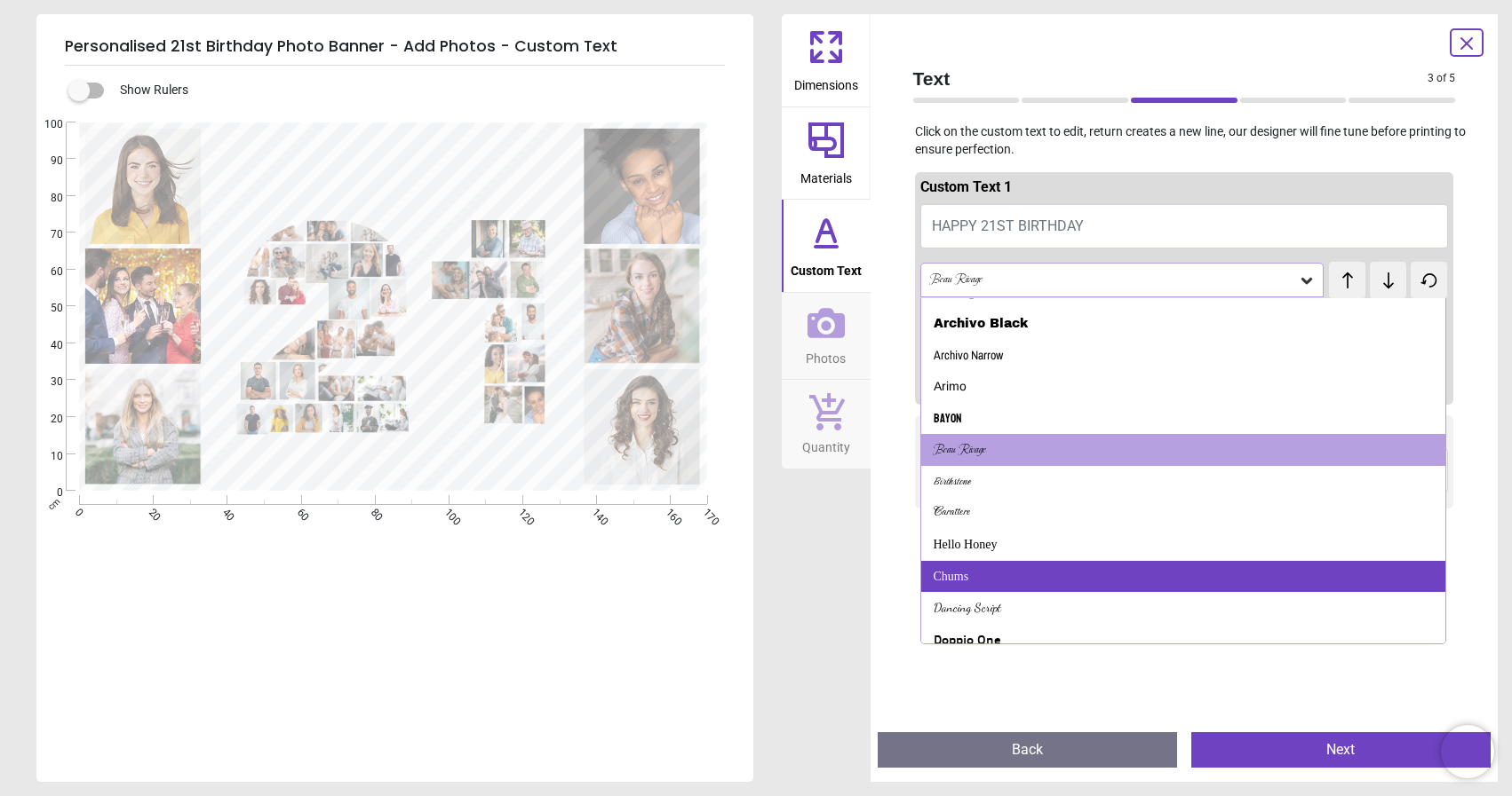
click at [1046, 565] on div "Chums" at bounding box center [1183, 577] width 525 height 32
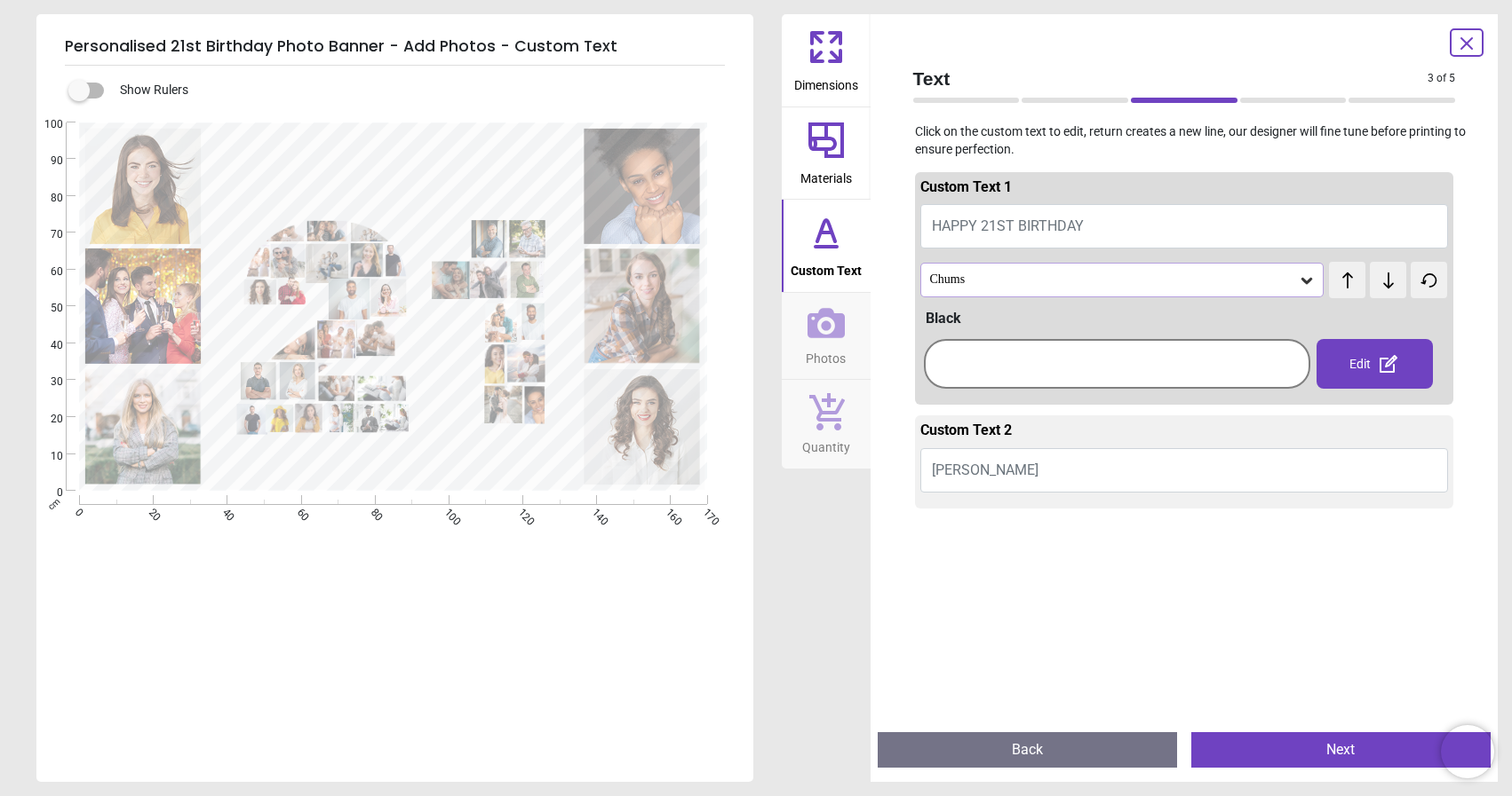
click at [995, 475] on button "Caroline" at bounding box center [1184, 470] width 529 height 44
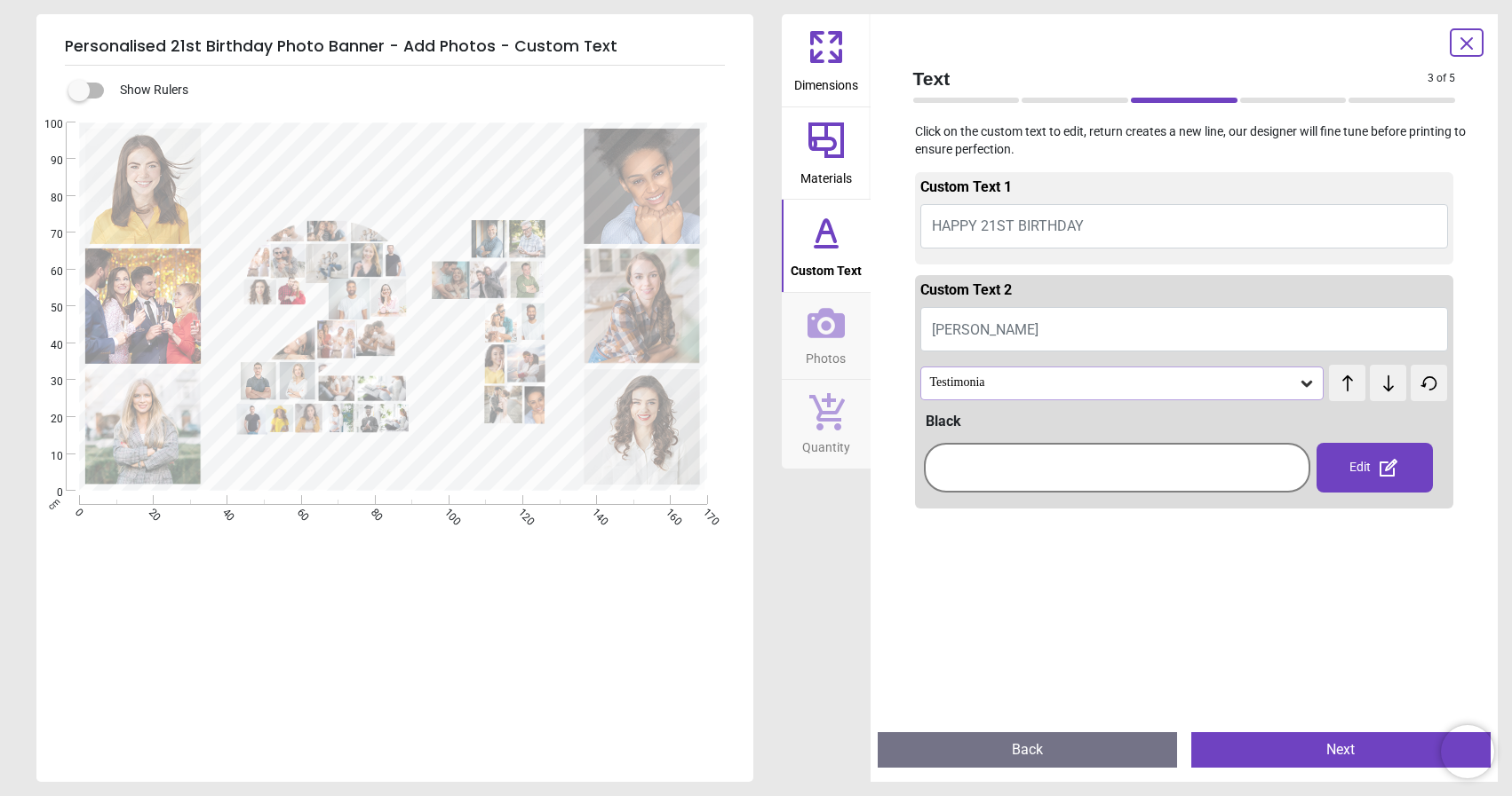
click at [996, 328] on button "Caroline" at bounding box center [1184, 330] width 529 height 44
click at [974, 329] on span "Caroline" at bounding box center [984, 330] width 107 height 17
click at [981, 324] on span "Caroline" at bounding box center [984, 330] width 107 height 17
click at [1055, 464] on div at bounding box center [1117, 467] width 378 height 41
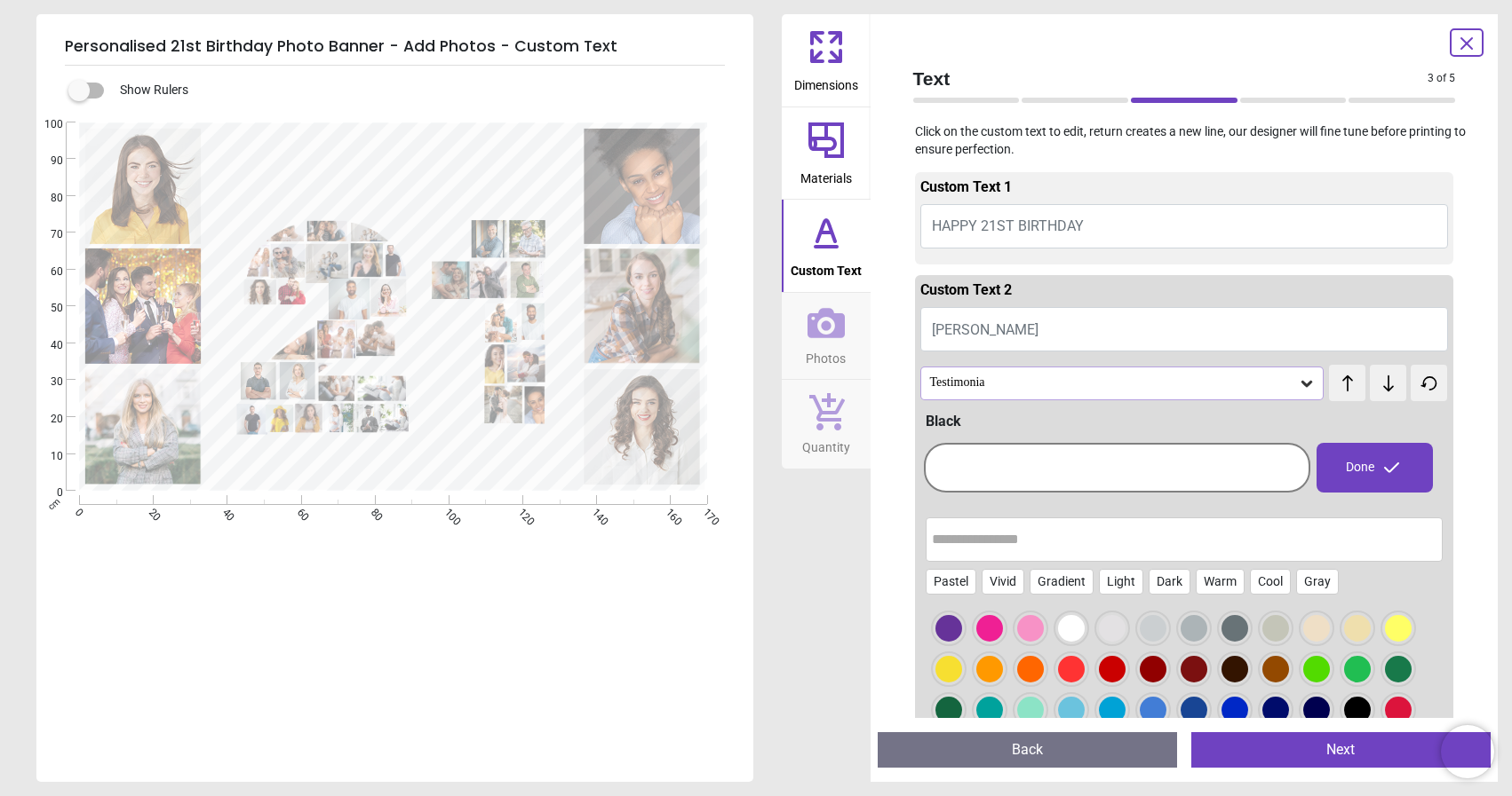
click at [1163, 207] on button "HAPPY 21ST BIRTHDAY" at bounding box center [1184, 226] width 529 height 44
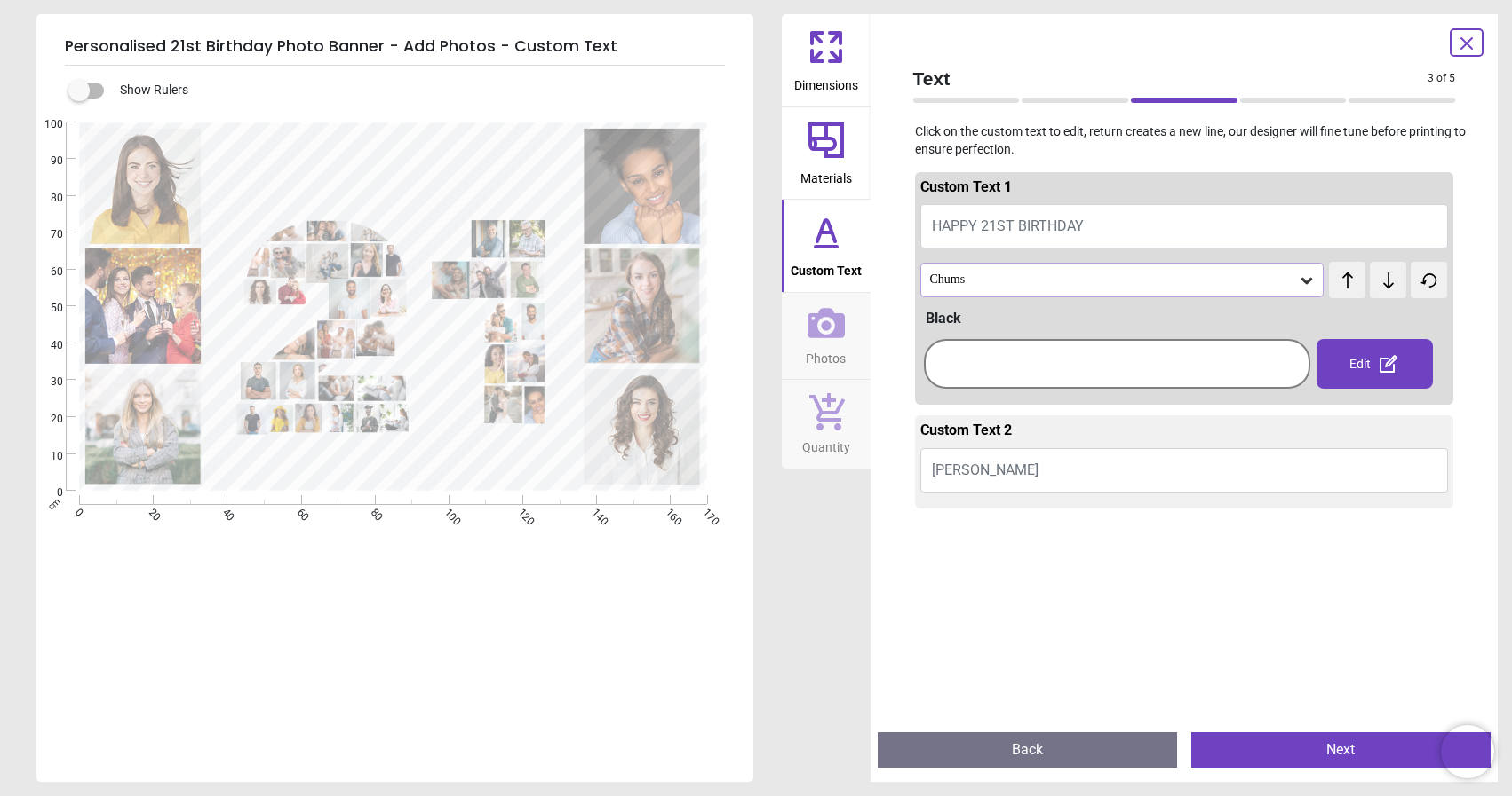
click at [1380, 372] on icon at bounding box center [1388, 365] width 18 height 18
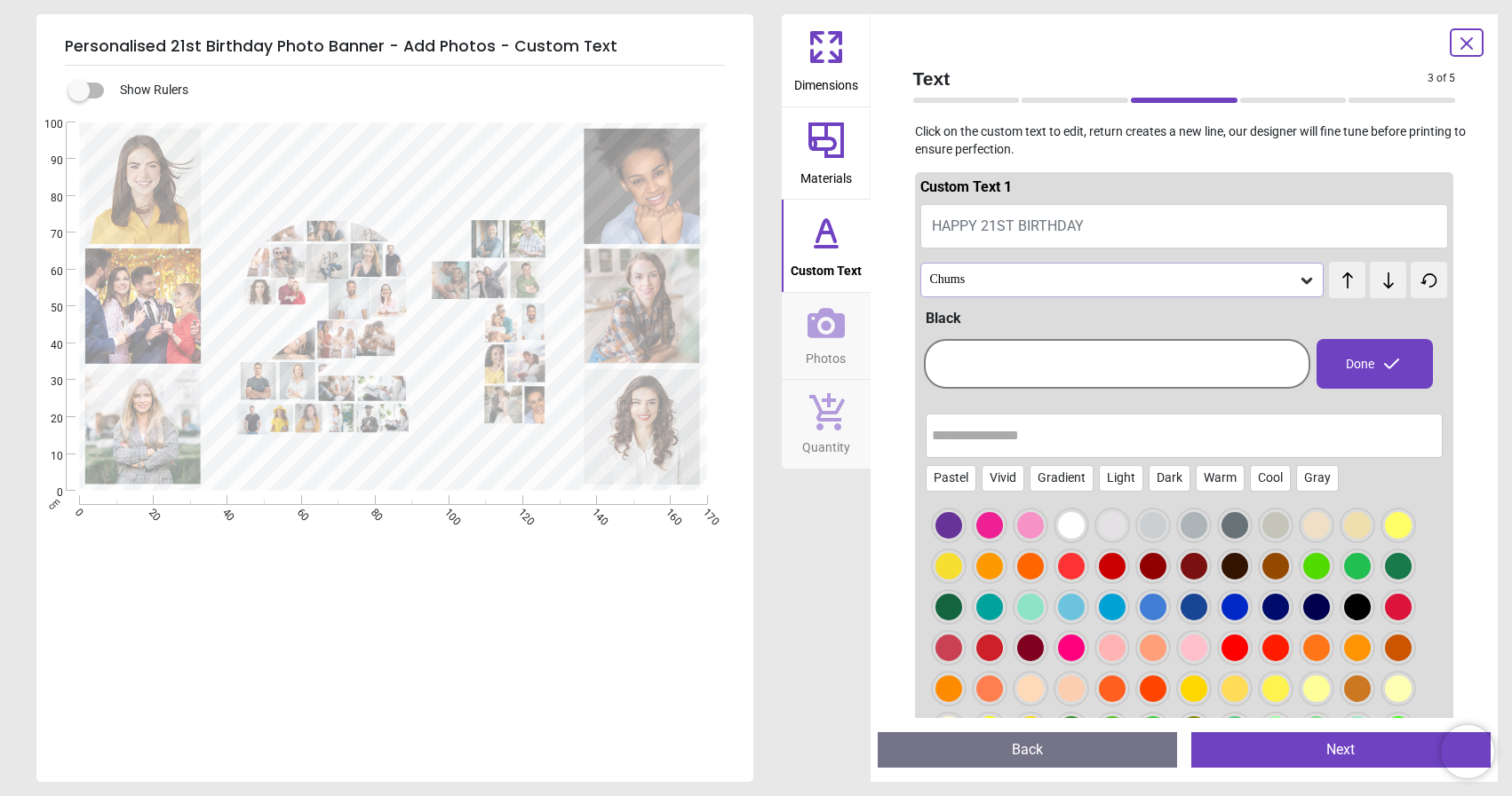
click at [987, 526] on div at bounding box center [989, 525] width 27 height 27
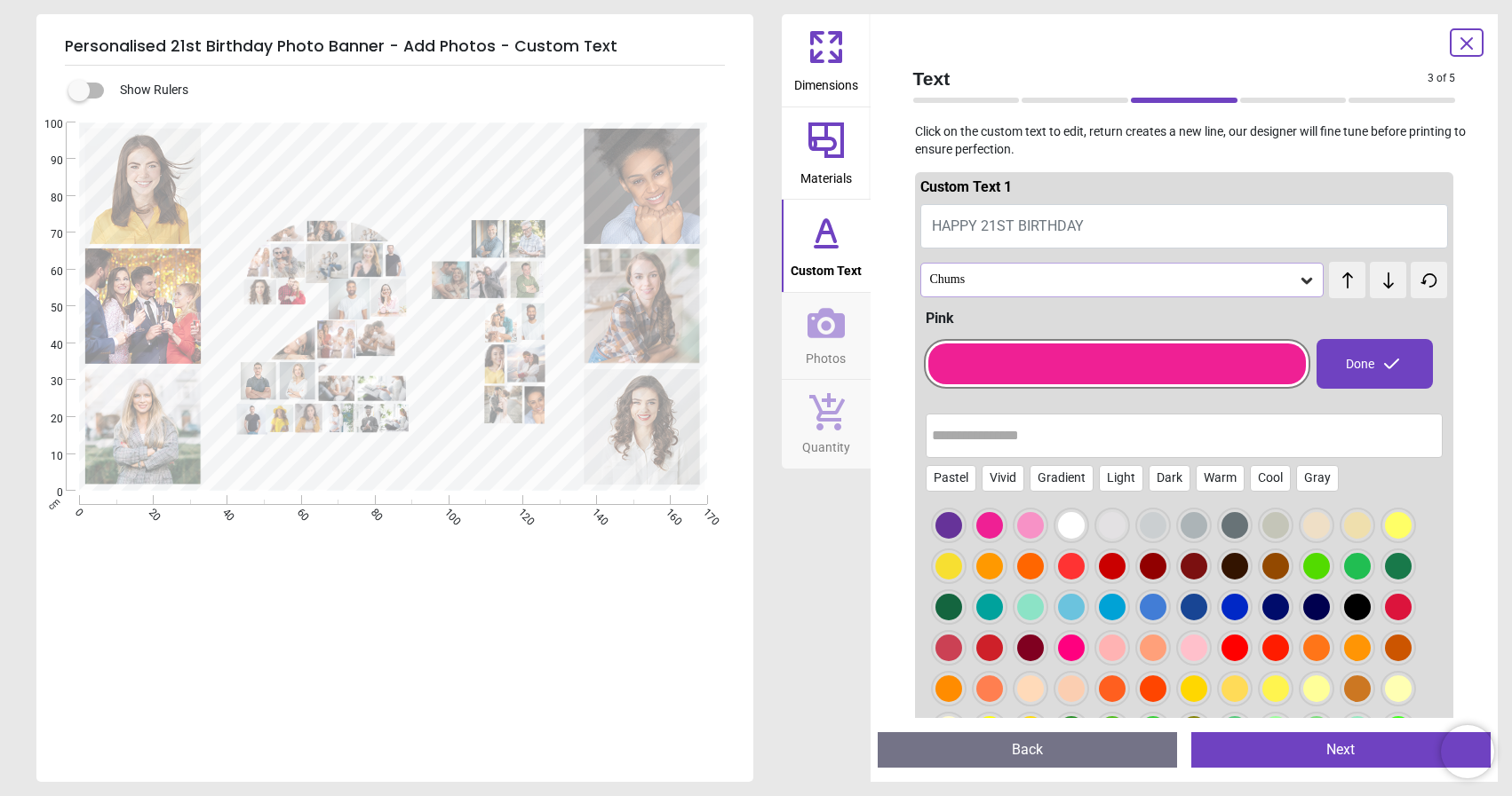
click at [1356, 365] on div "Done" at bounding box center [1374, 365] width 116 height 50
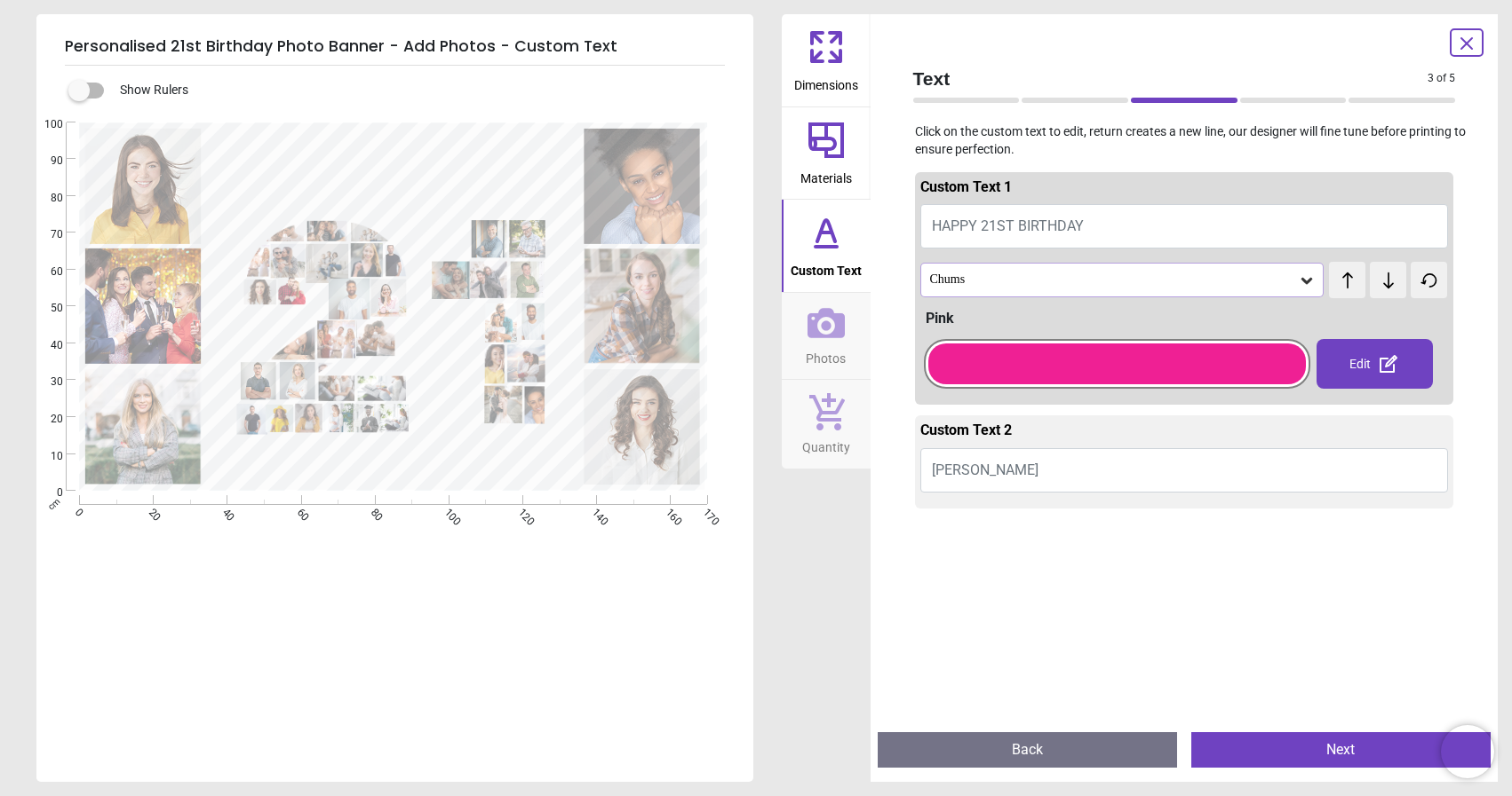
click at [1058, 459] on button "Caroline" at bounding box center [1184, 470] width 529 height 44
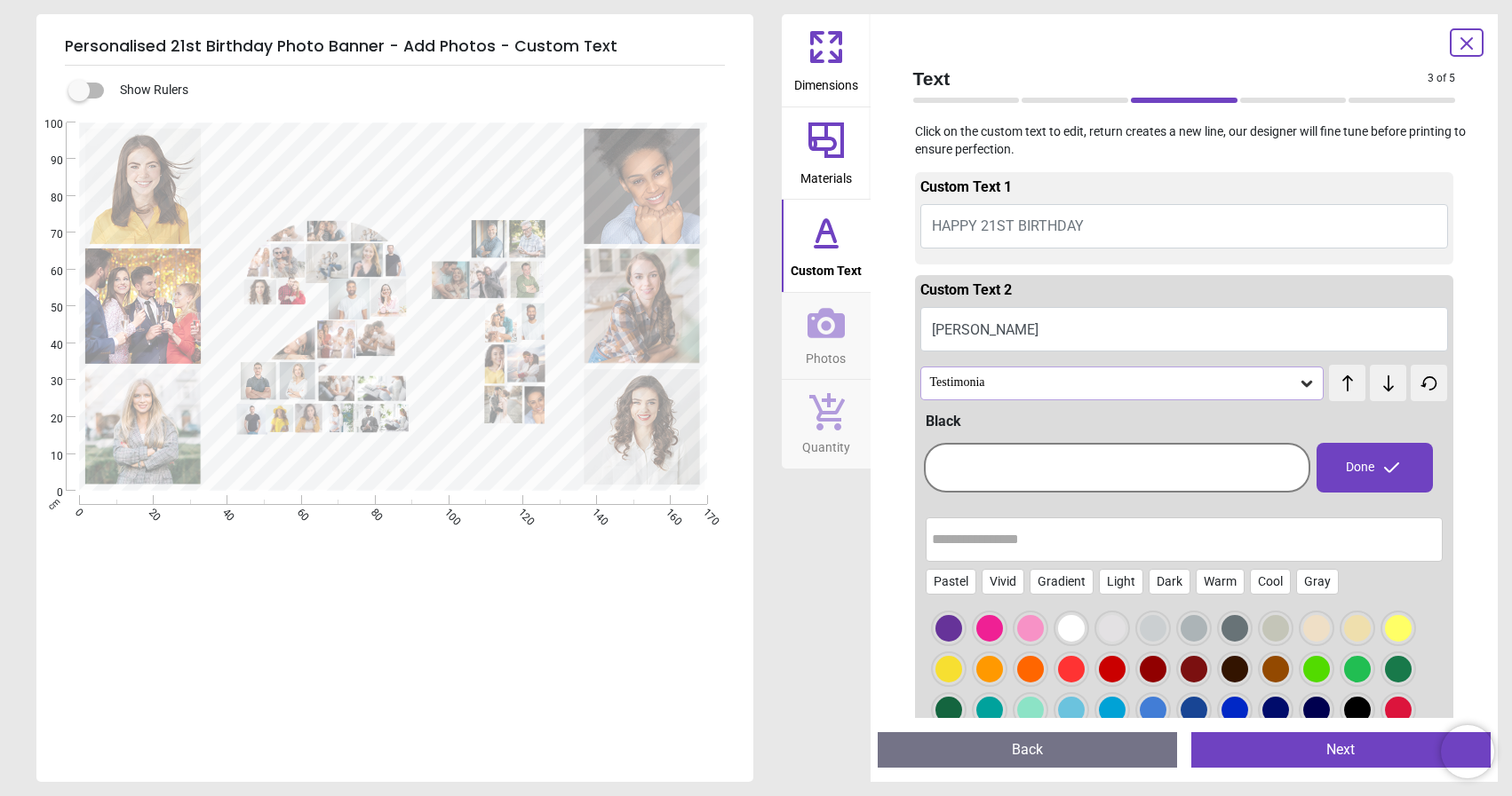
type textarea "*****"
click at [991, 628] on div at bounding box center [989, 628] width 27 height 27
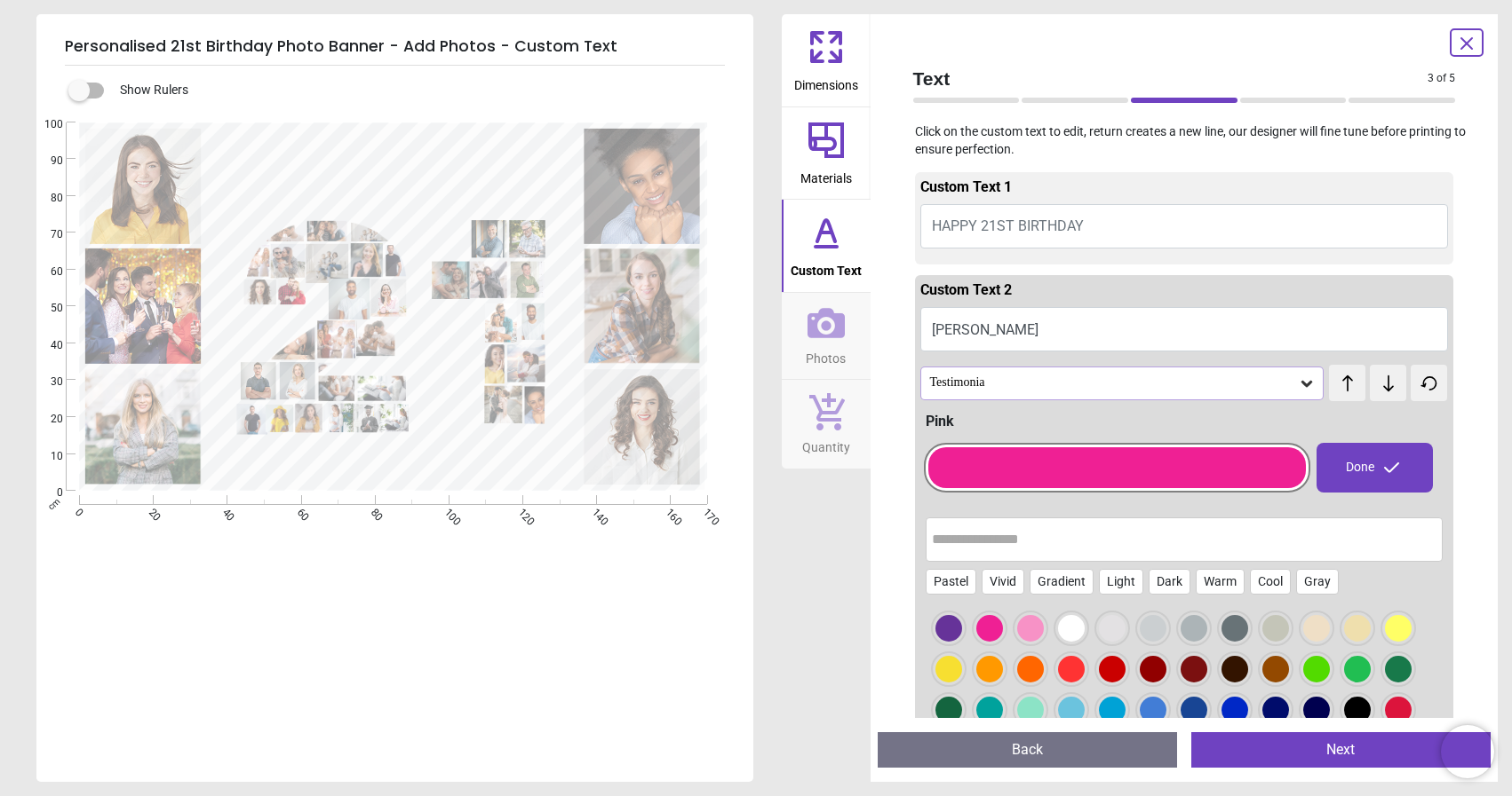
click at [1384, 469] on icon at bounding box center [1391, 467] width 21 height 21
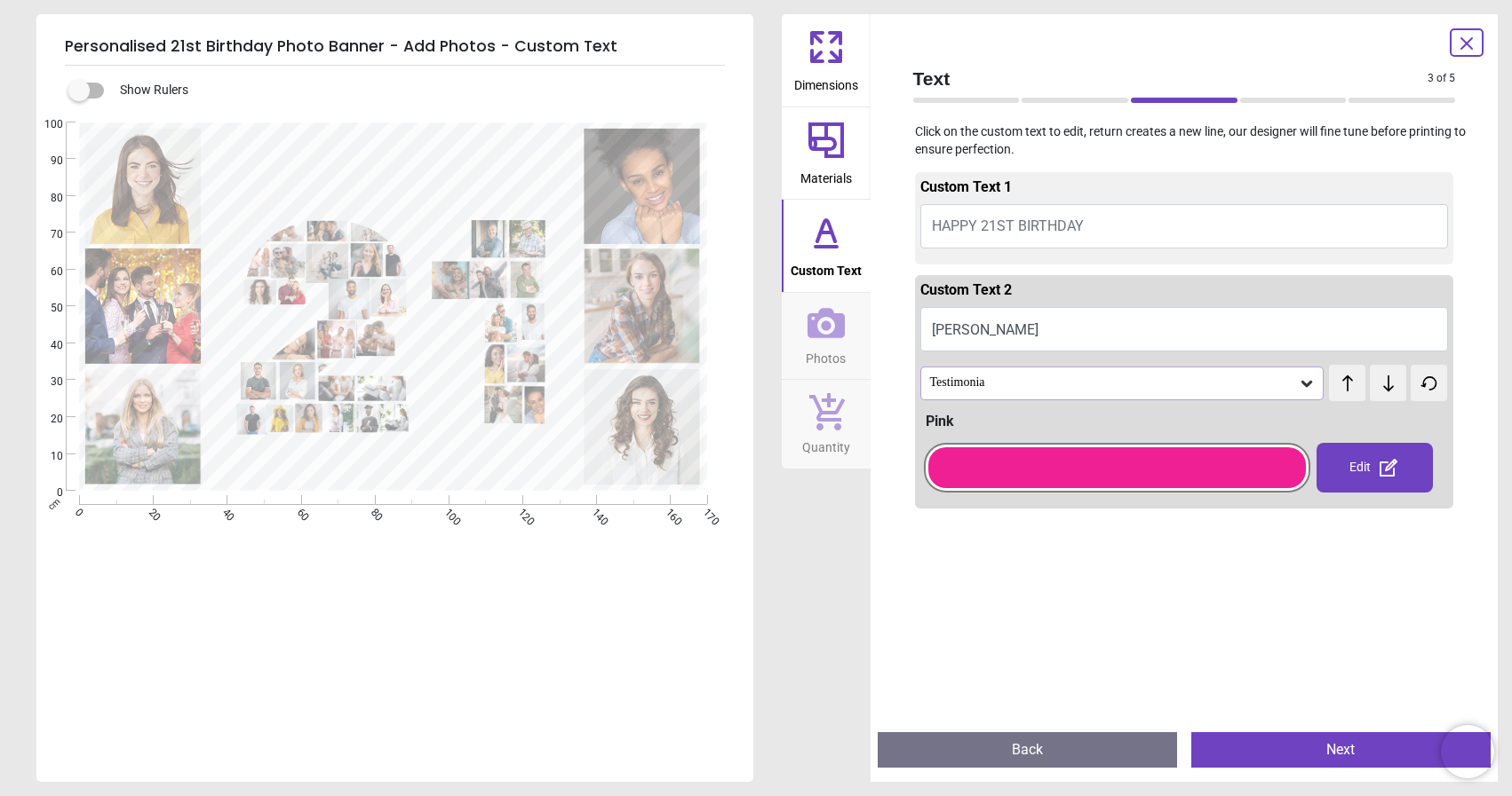
click at [817, 337] on icon at bounding box center [825, 323] width 37 height 30
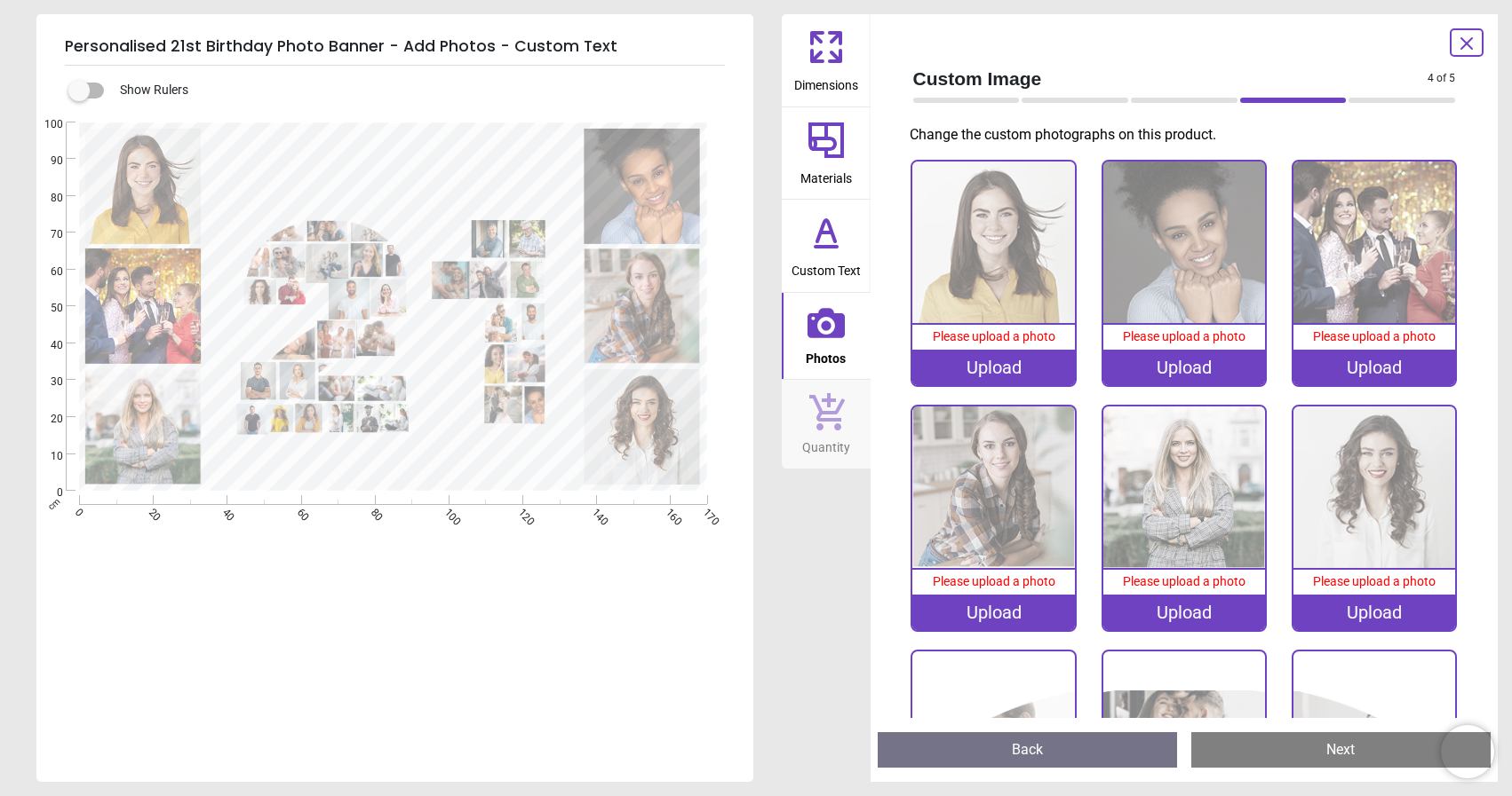
click at [981, 362] on div "Upload" at bounding box center [993, 368] width 162 height 36
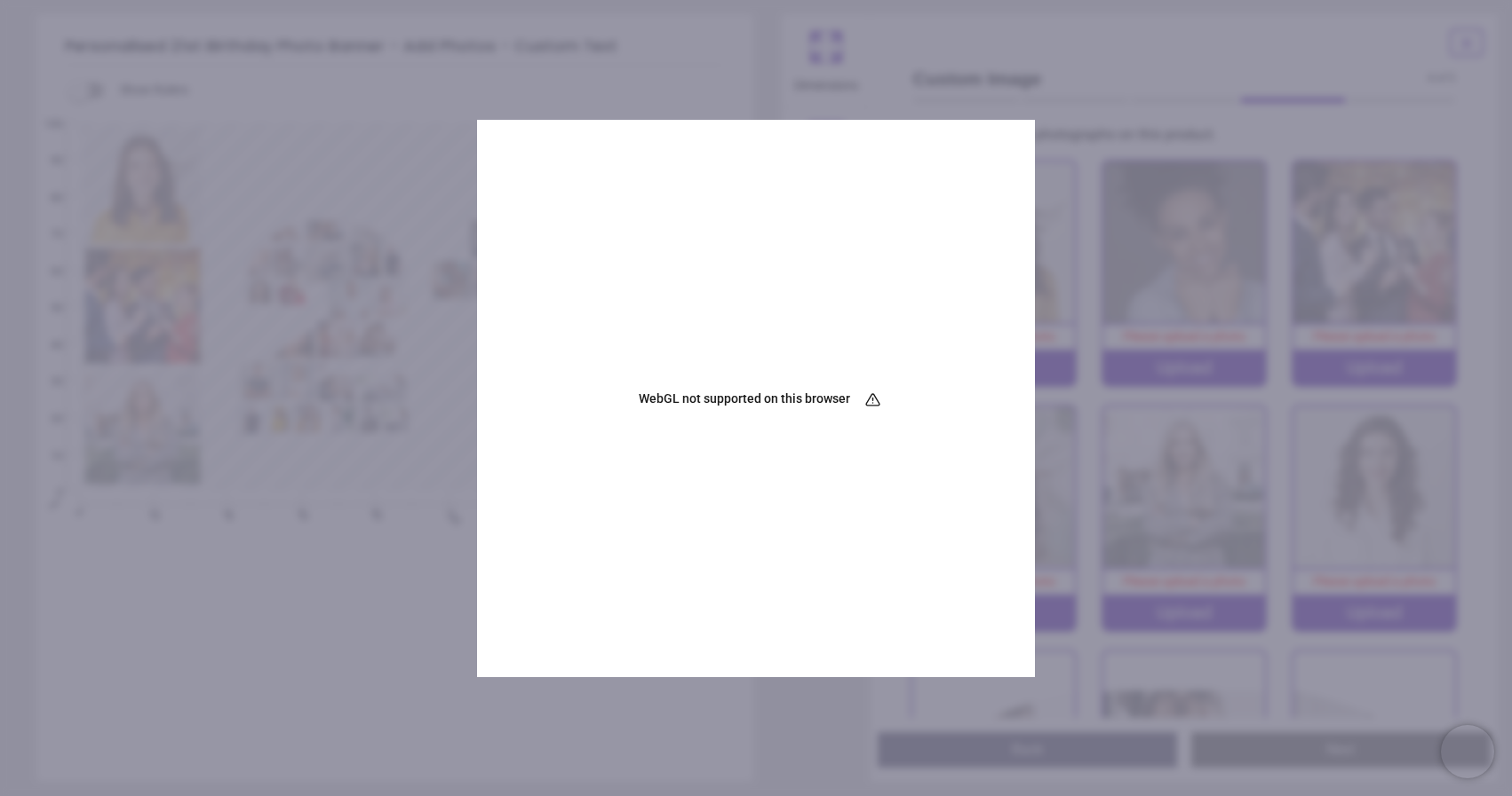
click at [437, 642] on div "Show Rulers" at bounding box center [394, 424] width 717 height 717
click at [957, 236] on div "WebGL not supported on this browser" at bounding box center [756, 398] width 558 height 557
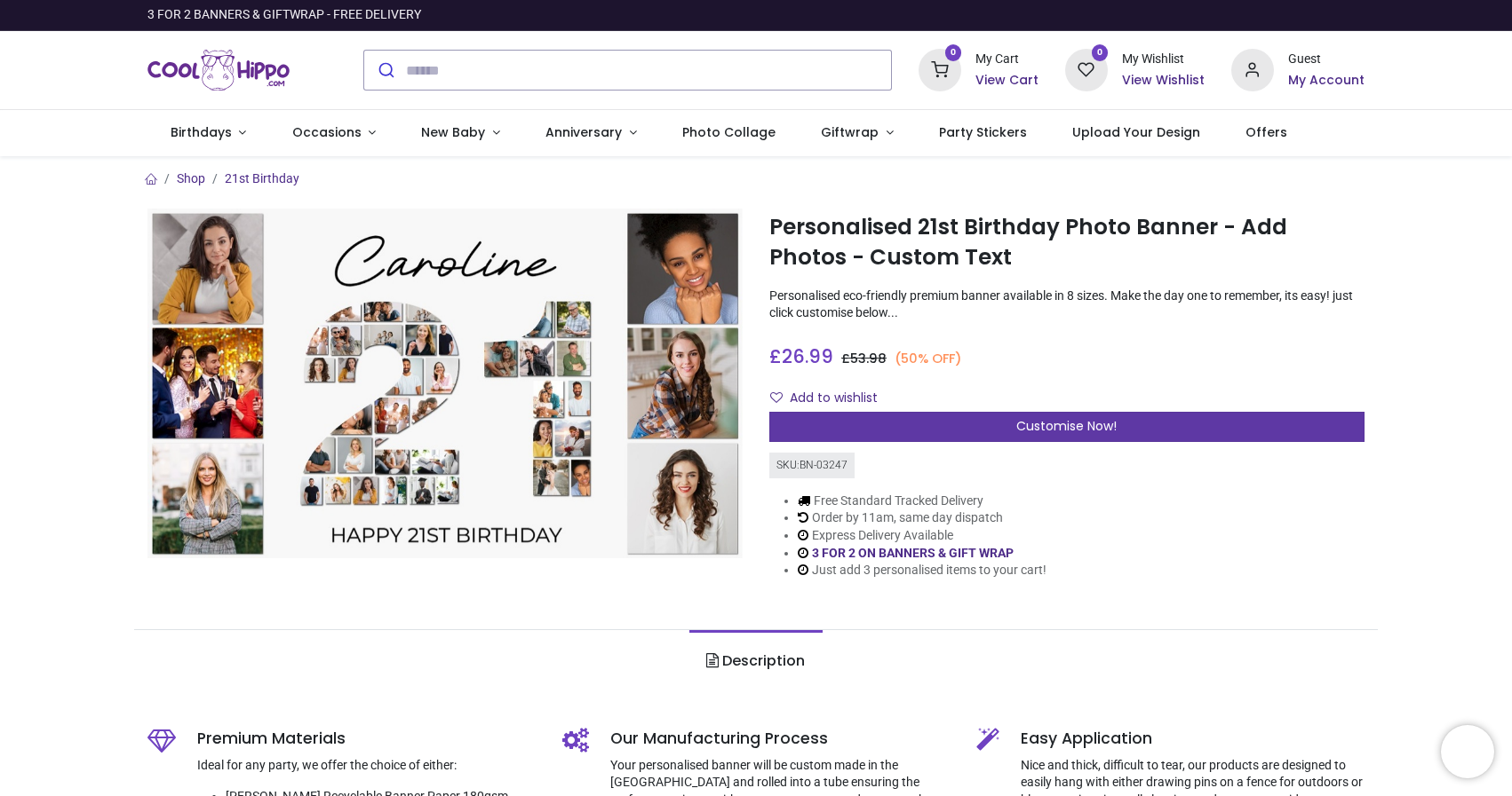
click at [998, 419] on div "Customise Now!" at bounding box center [1067, 426] width 596 height 30
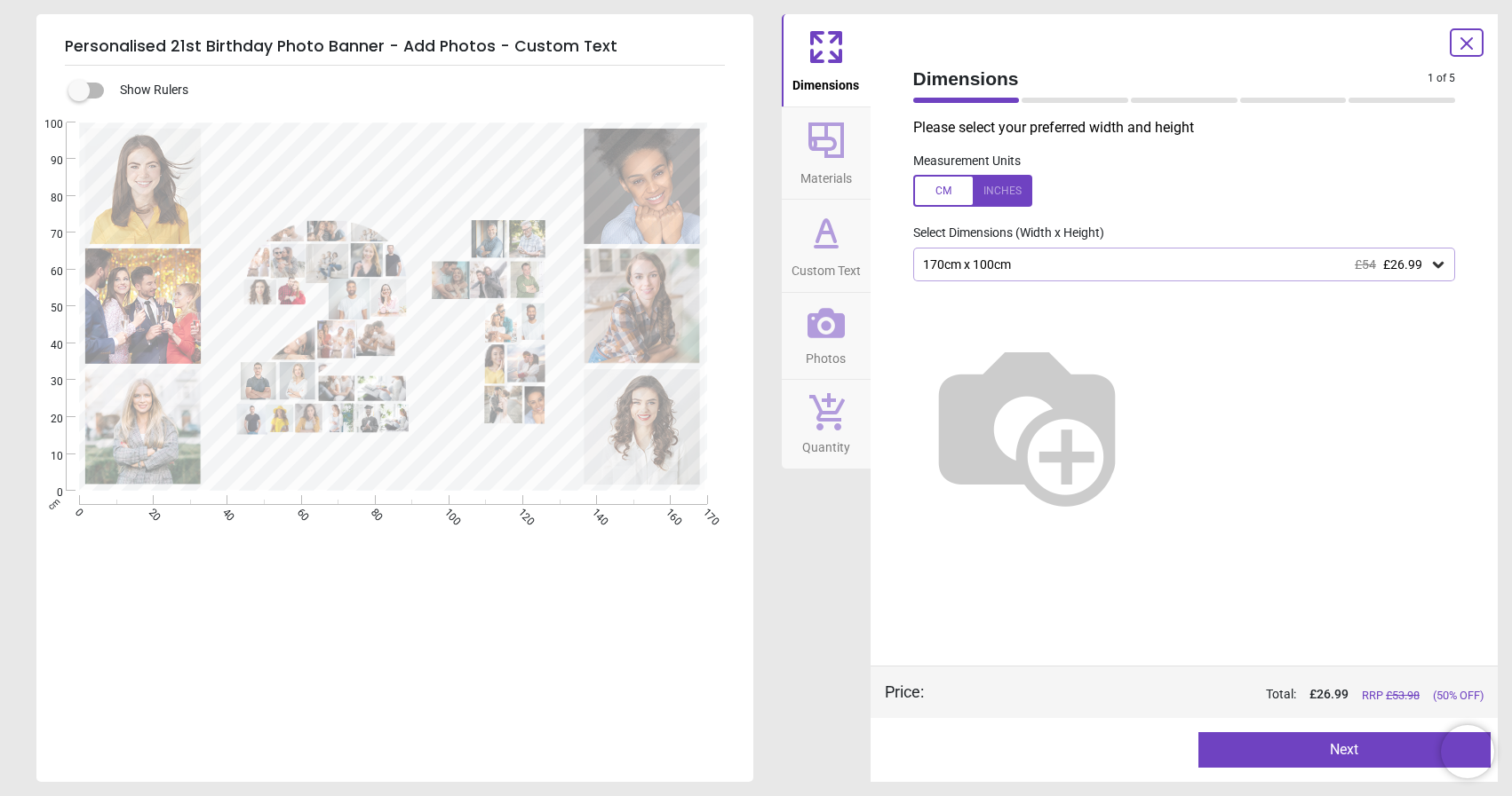
click at [1186, 272] on div "170cm x 100cm £54 £26.99" at bounding box center [1175, 265] width 509 height 15
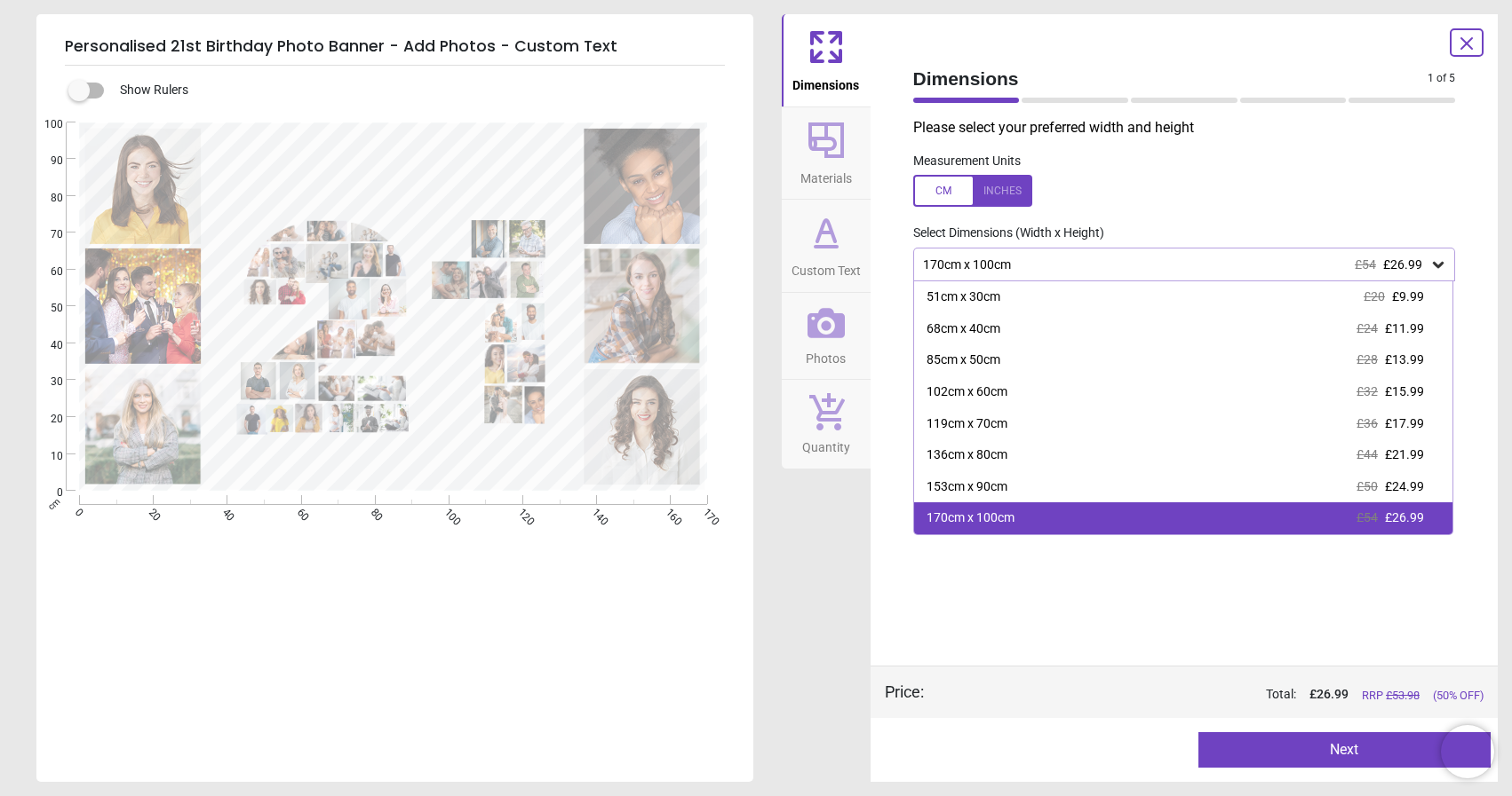
click at [1018, 520] on div "170cm x 100cm £54 £26.99" at bounding box center [1184, 518] width 540 height 32
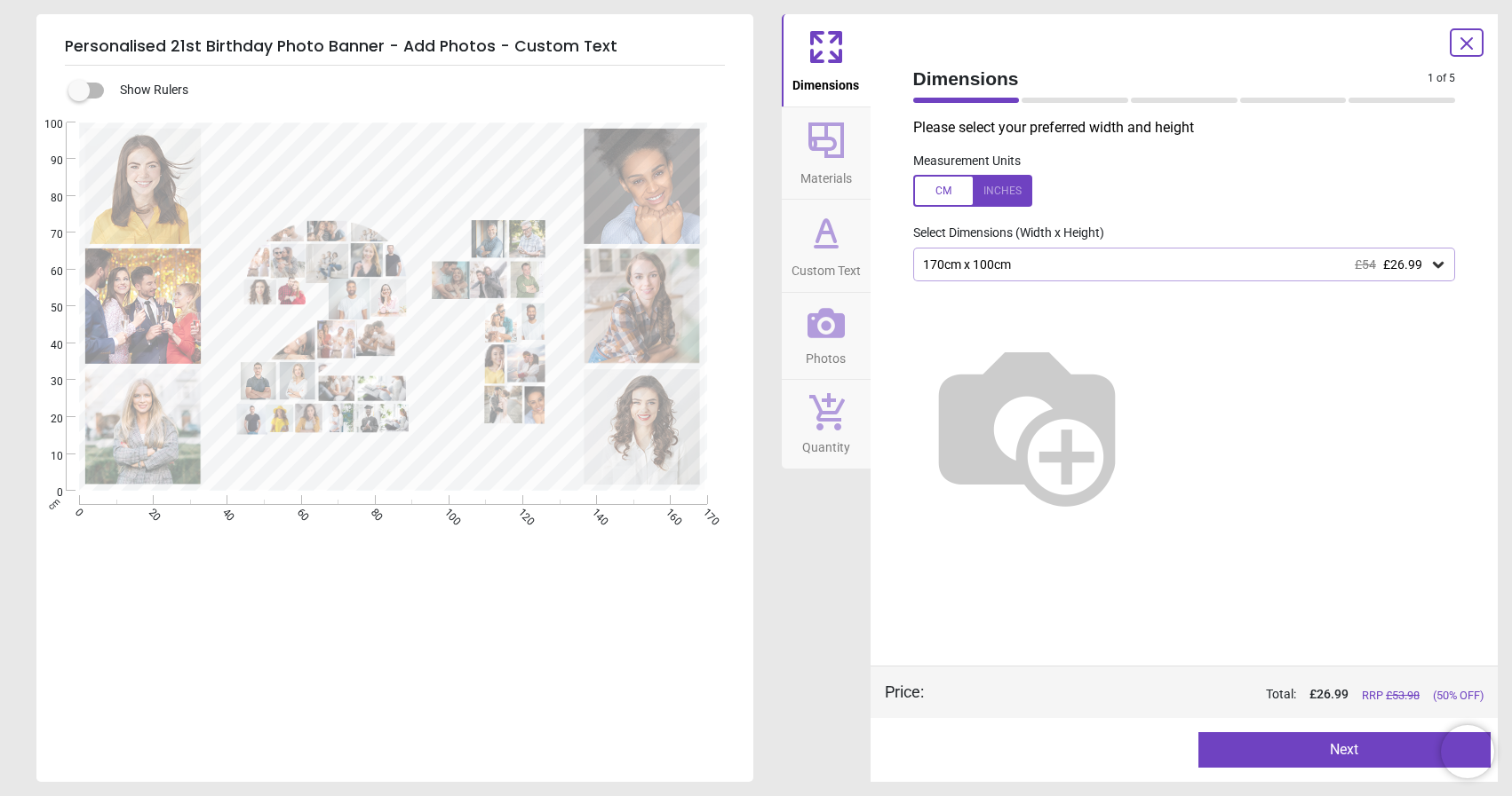
click at [831, 159] on icon at bounding box center [825, 140] width 43 height 43
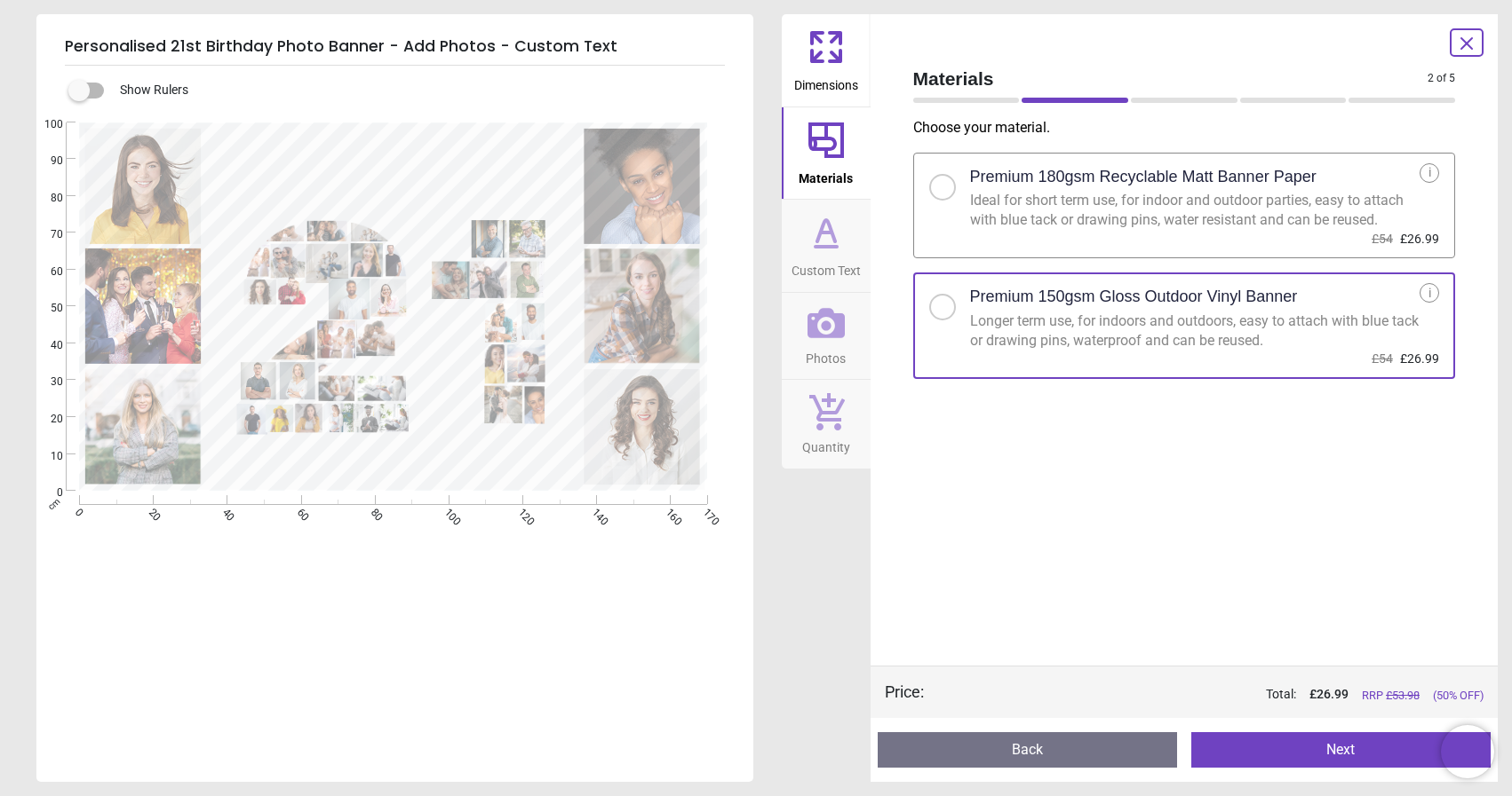
click at [834, 247] on icon at bounding box center [825, 247] width 21 height 0
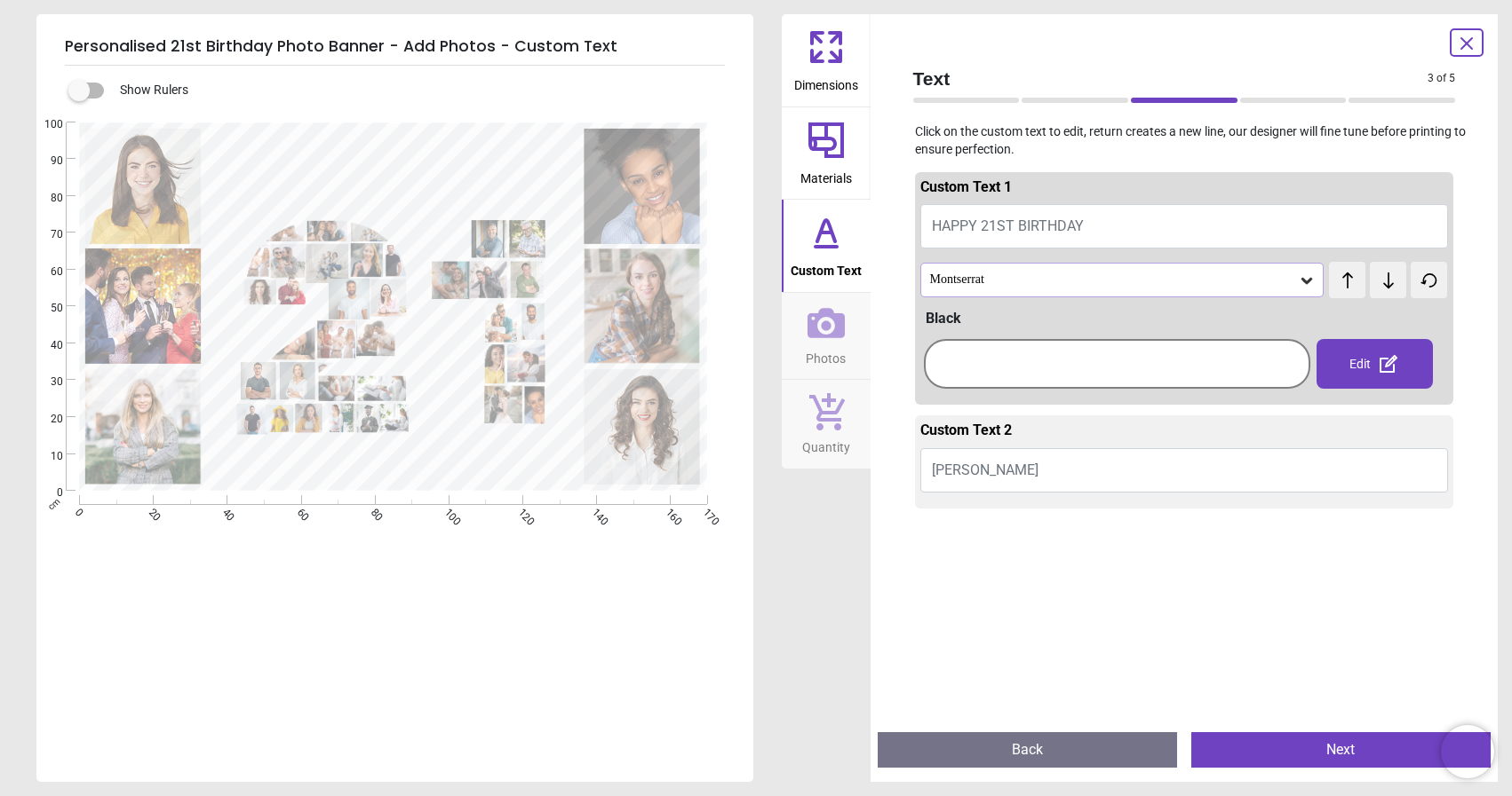
click at [1302, 274] on icon at bounding box center [1307, 281] width 18 height 18
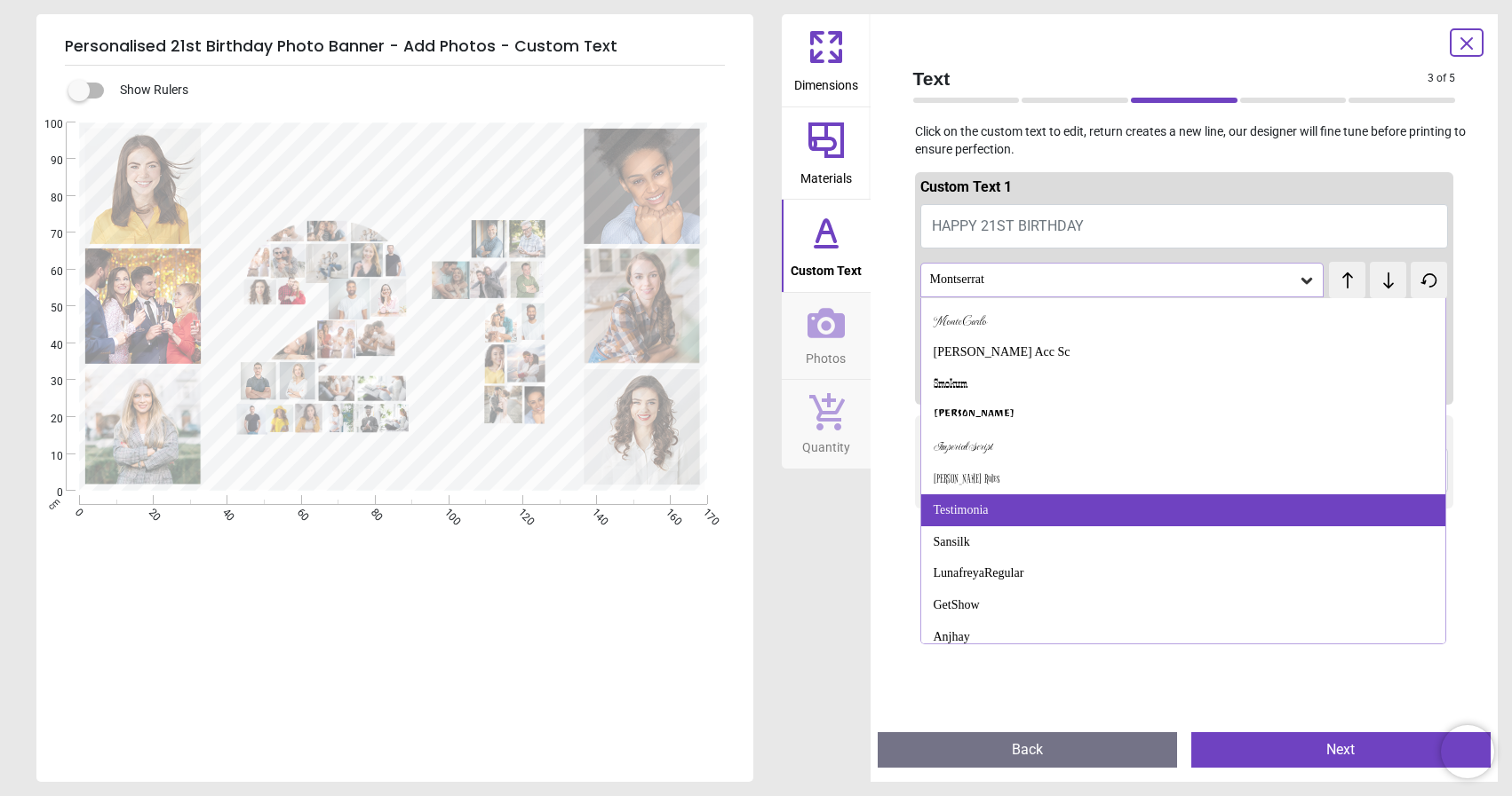
scroll to position [1569, 0]
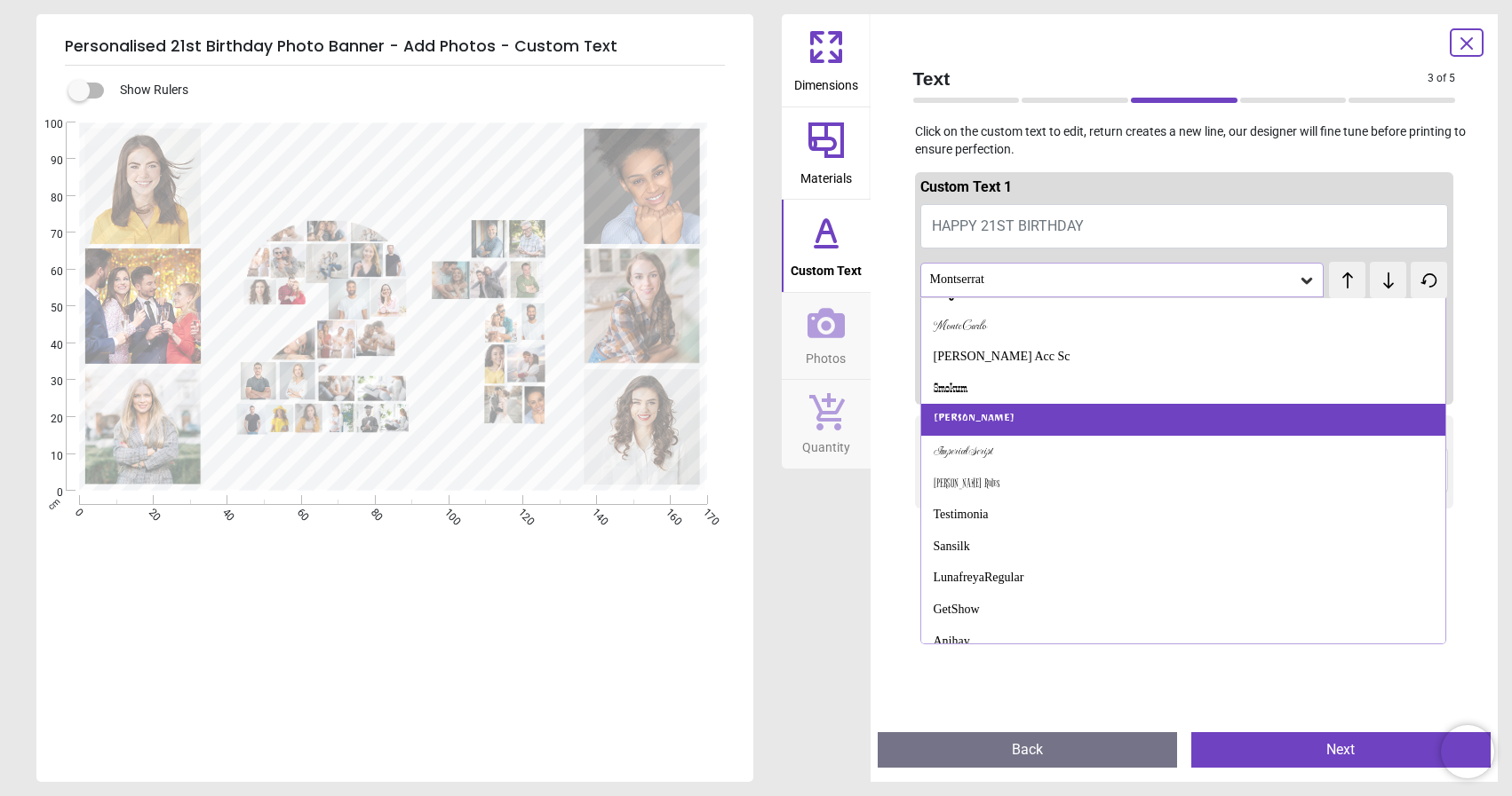
click at [1050, 417] on div "Ravi Prakash" at bounding box center [1183, 419] width 525 height 32
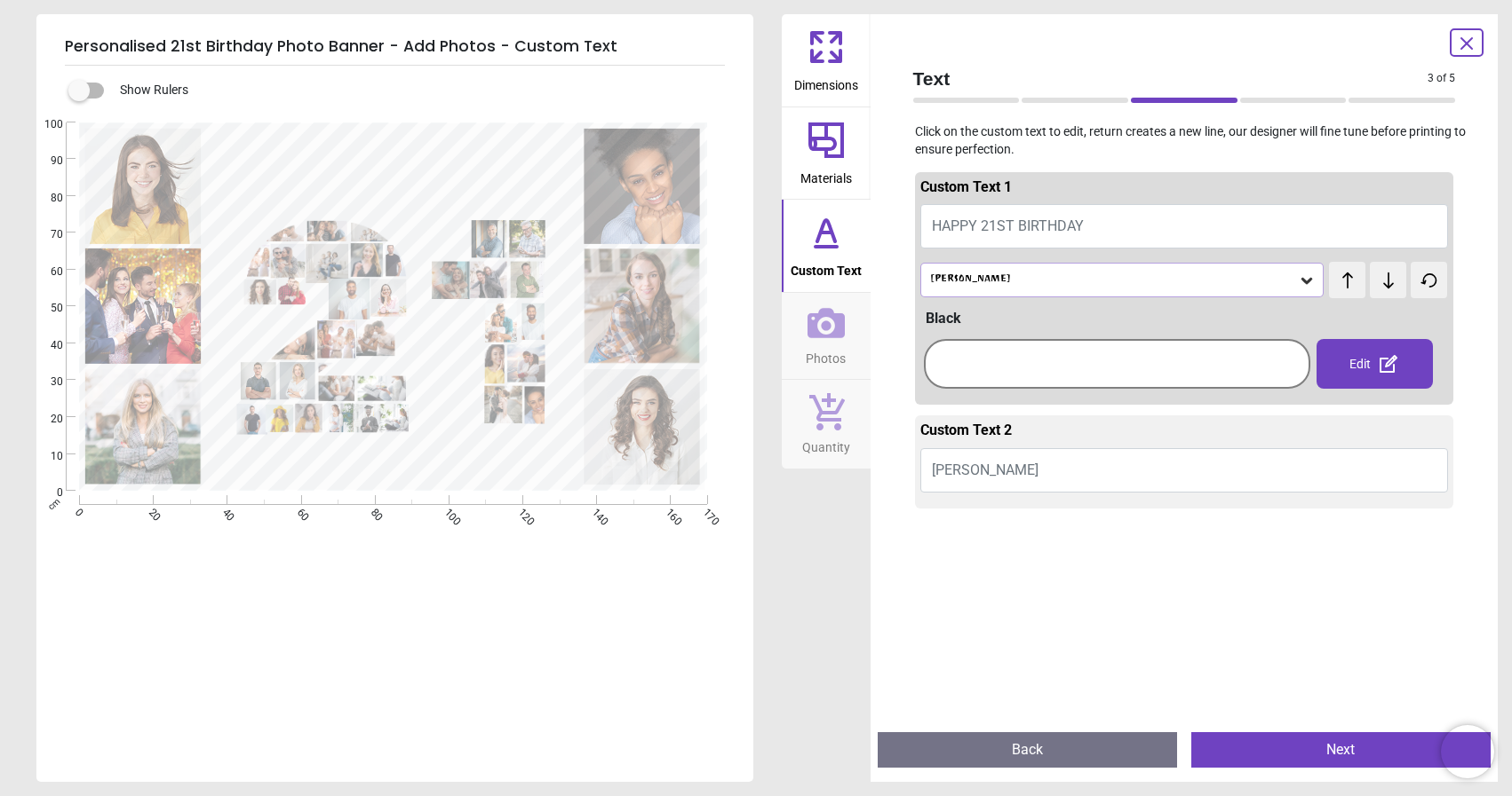
click at [1305, 276] on icon at bounding box center [1307, 281] width 18 height 18
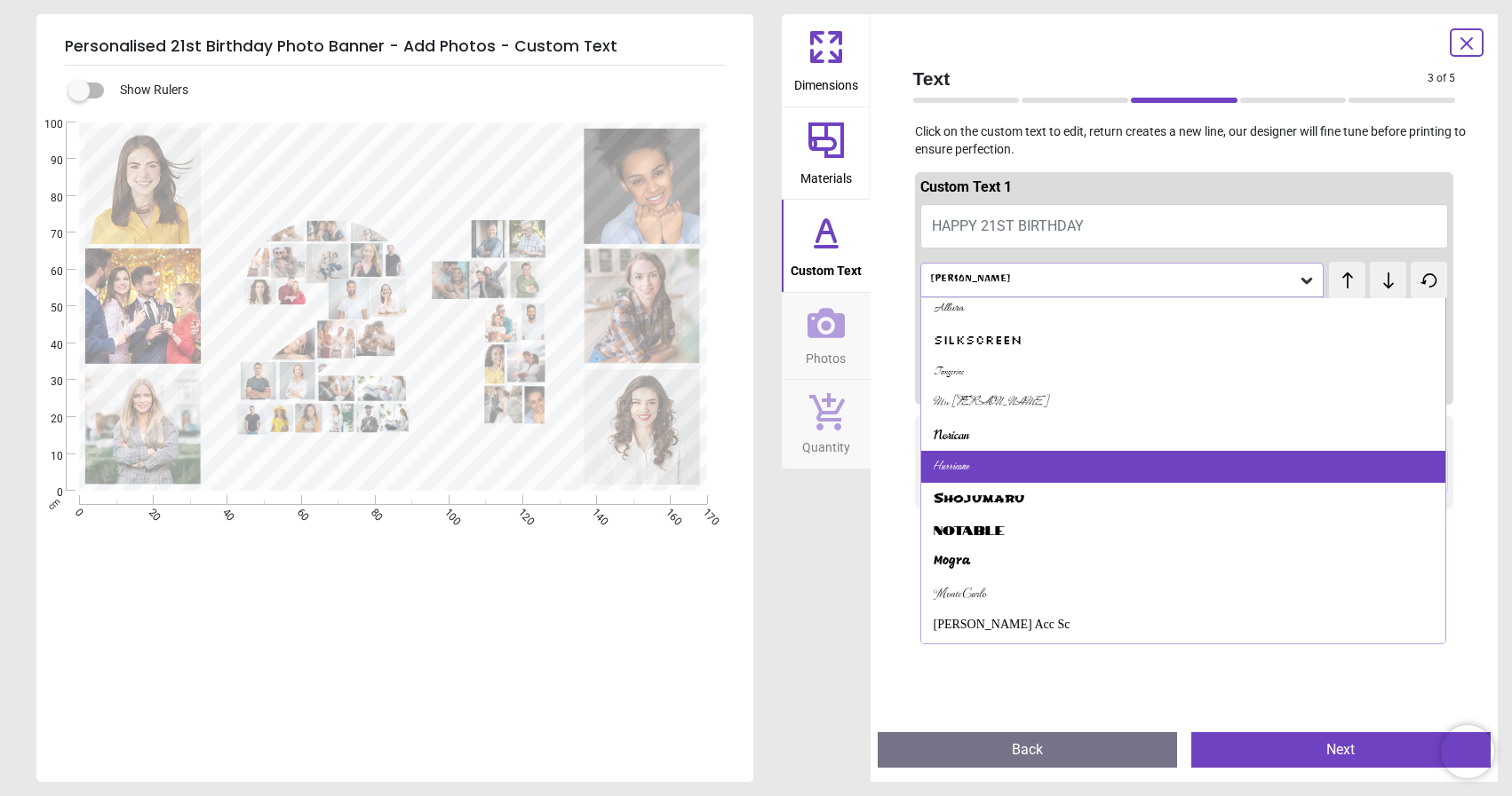
scroll to position [1292, 0]
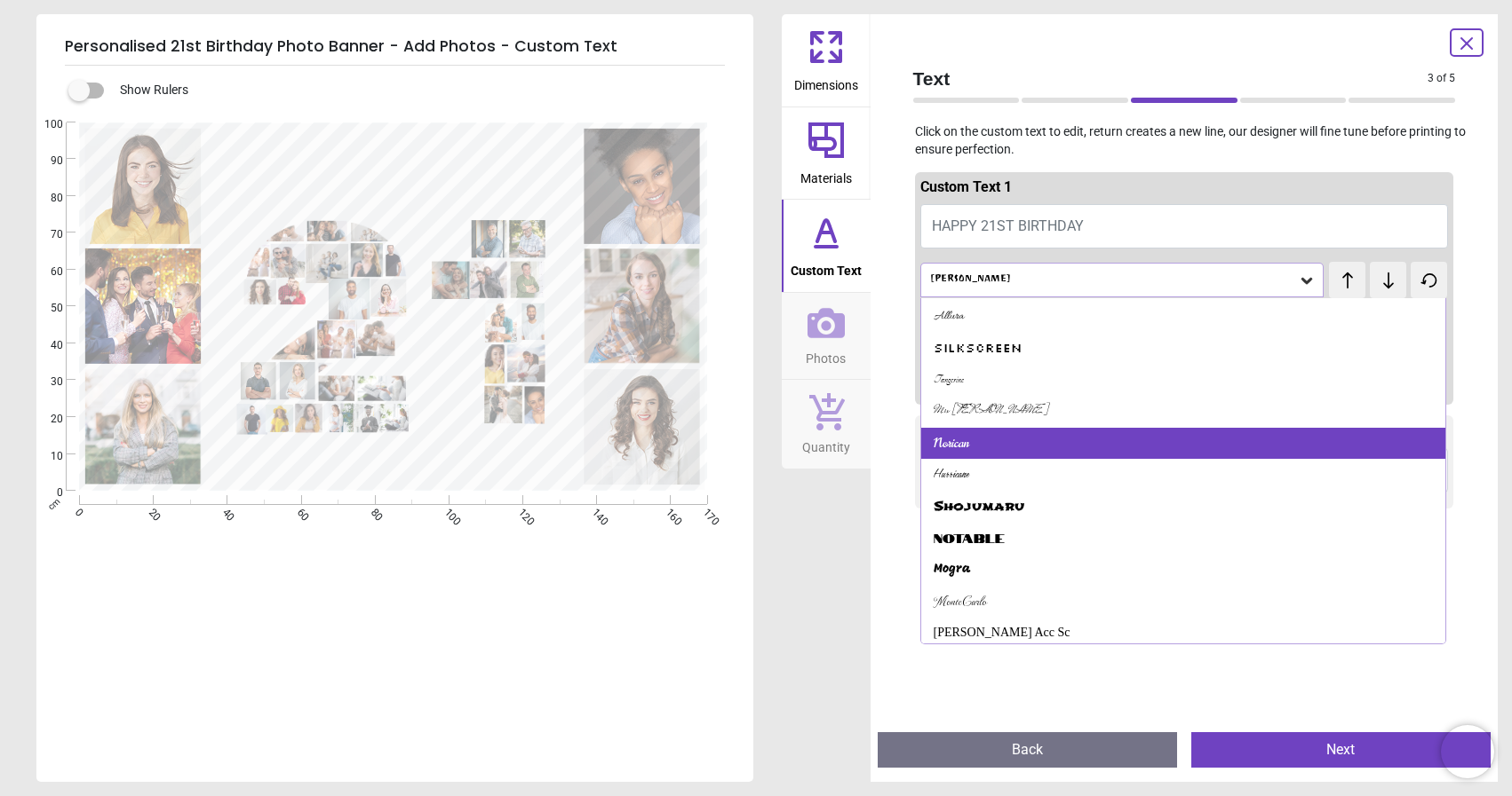
click at [1099, 434] on div "Norican" at bounding box center [1183, 443] width 525 height 32
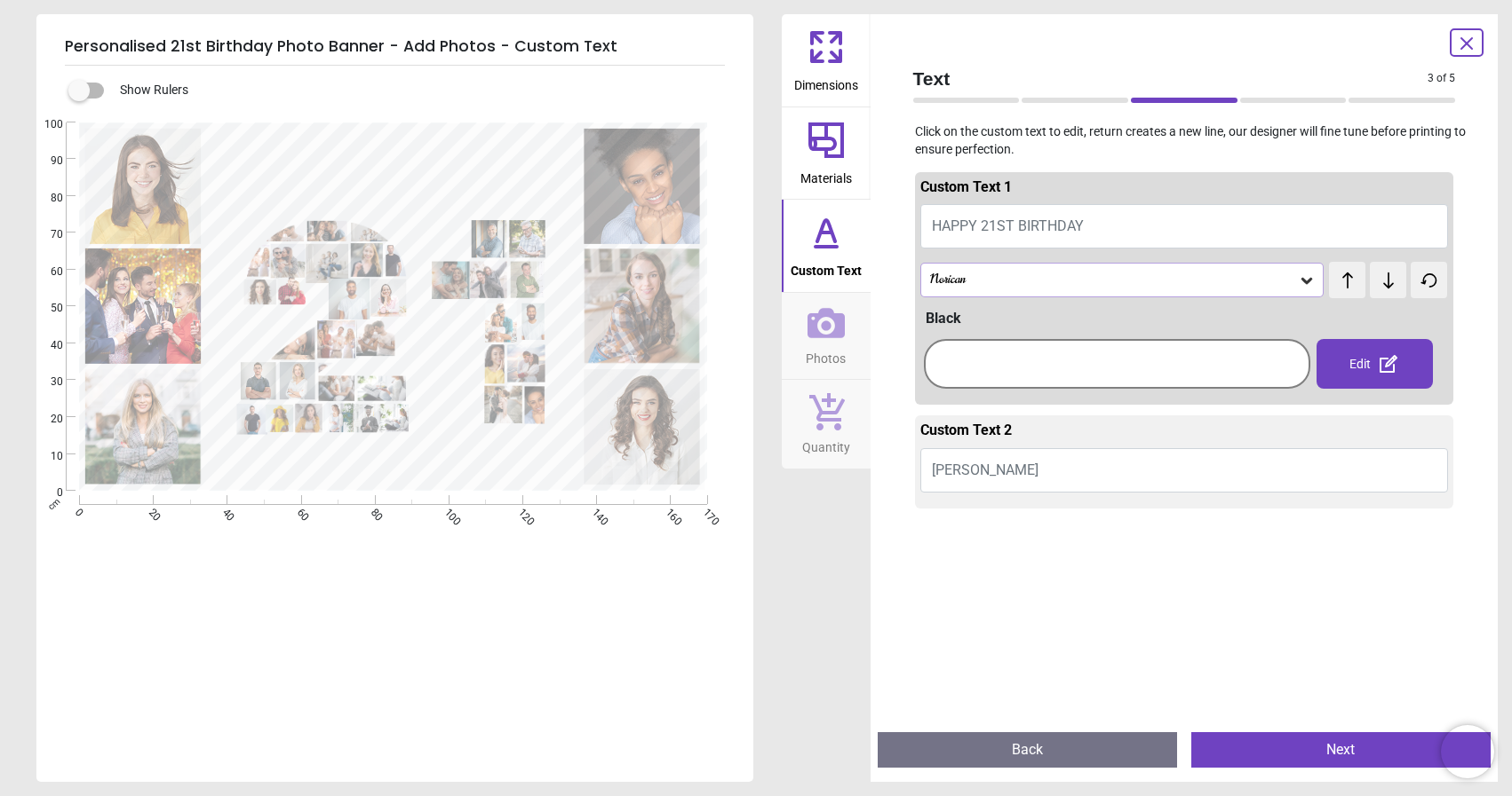
click at [1293, 280] on div "Norican" at bounding box center [1113, 280] width 371 height 15
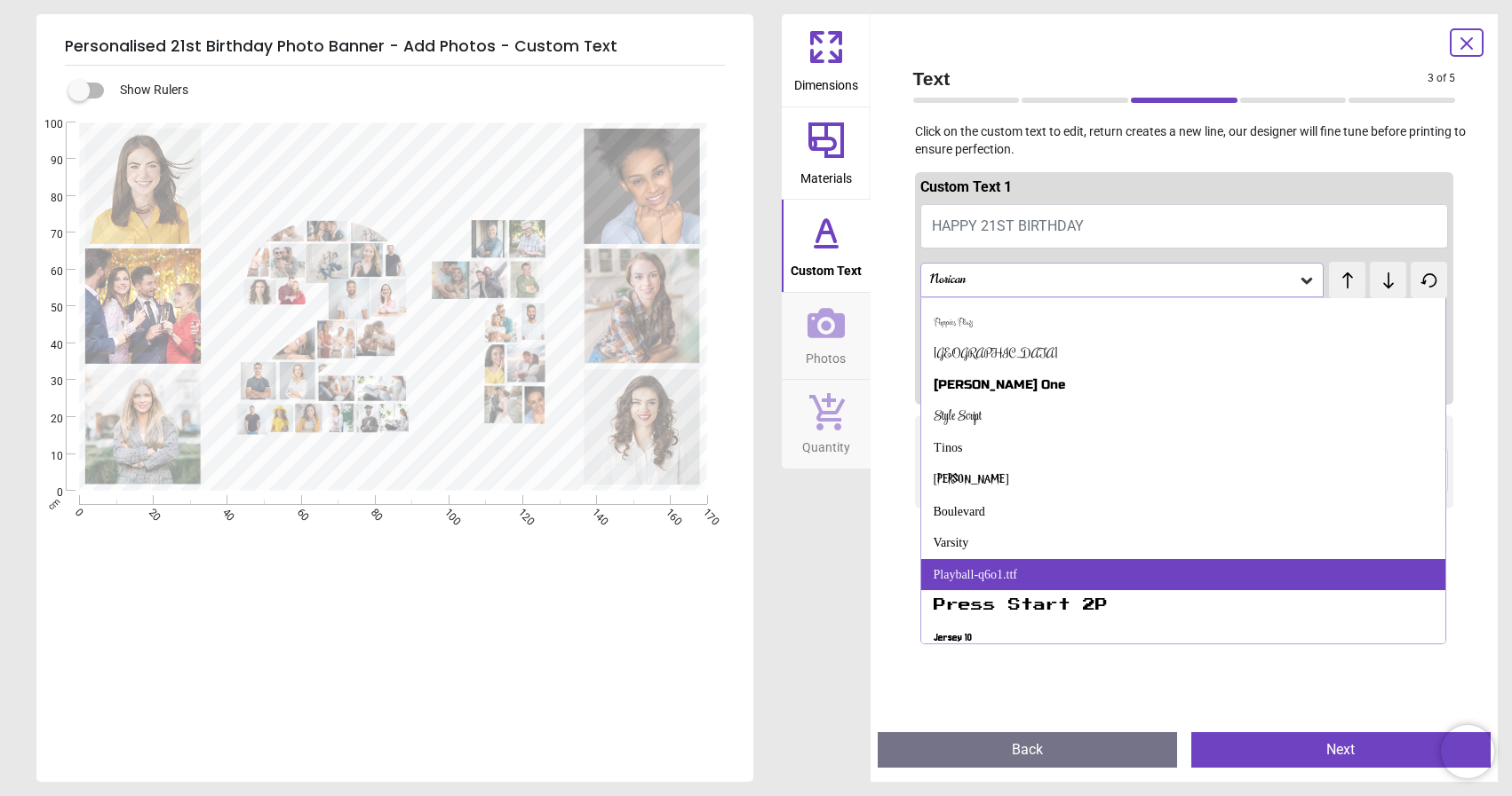
scroll to position [830, 0]
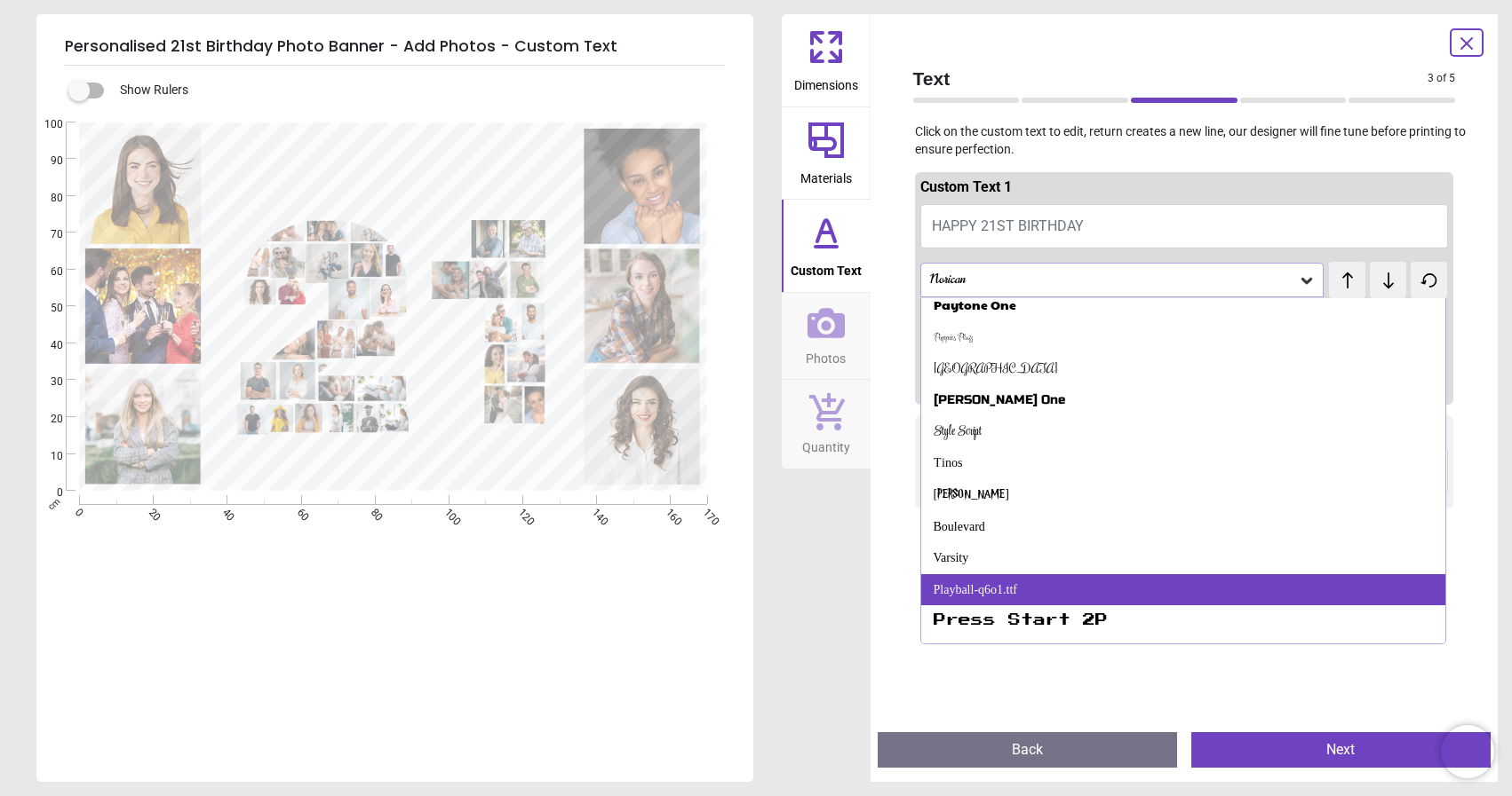
click at [1162, 427] on div "Style Script" at bounding box center [1183, 432] width 525 height 32
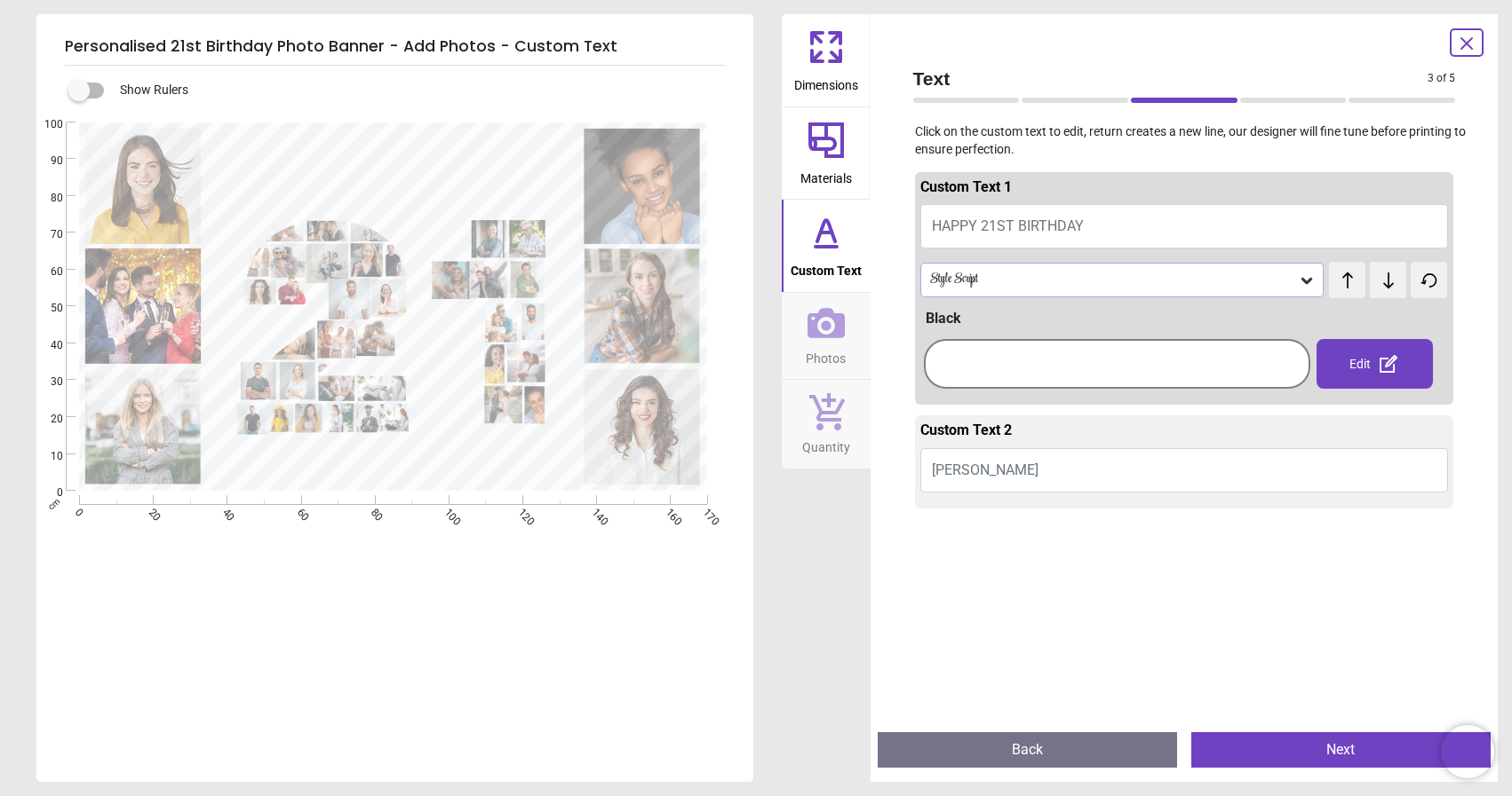
click at [1297, 285] on div "Style Script" at bounding box center [1113, 280] width 371 height 15
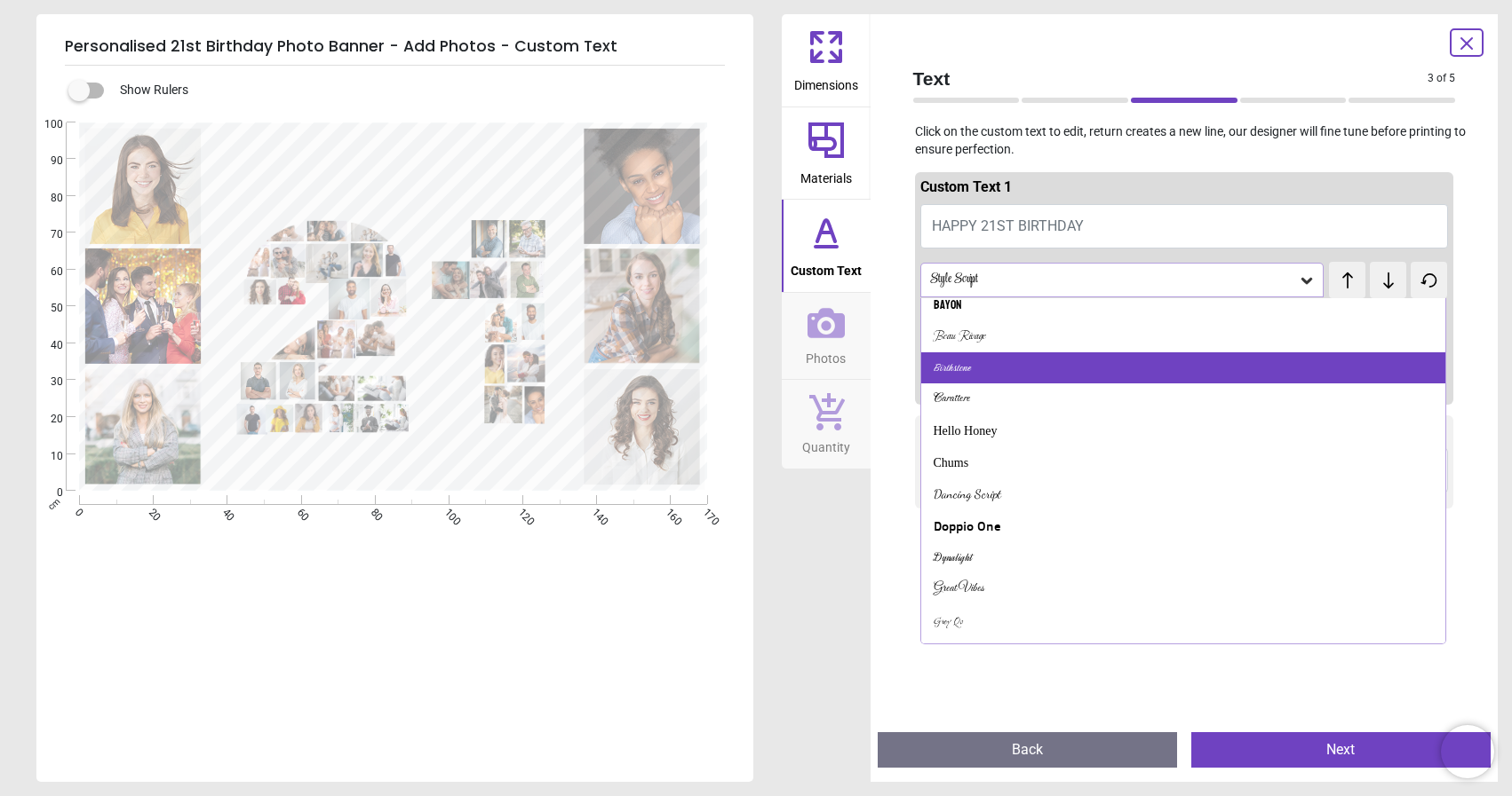
scroll to position [404, 0]
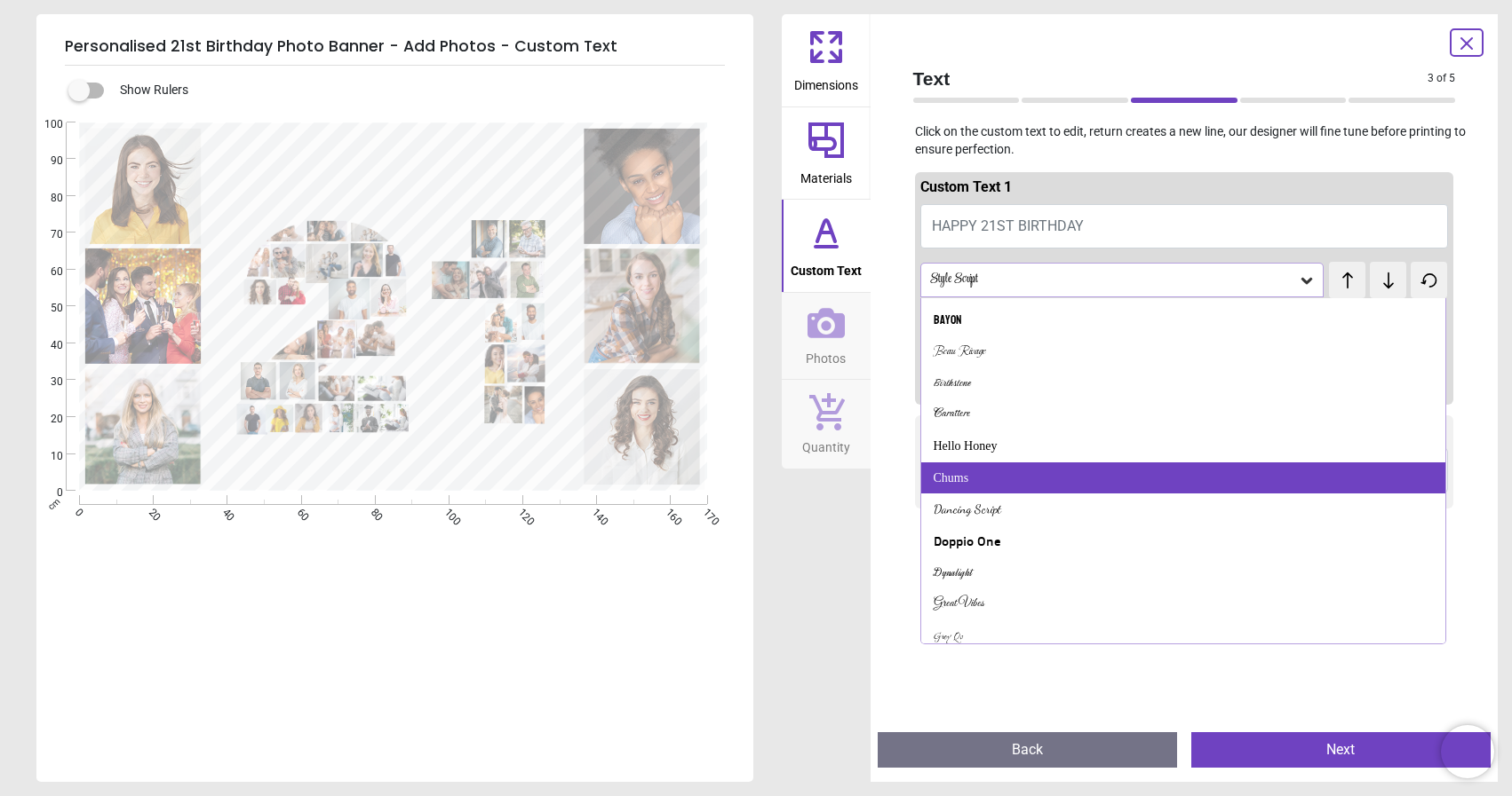
click at [1107, 470] on div "Chums" at bounding box center [1183, 478] width 525 height 32
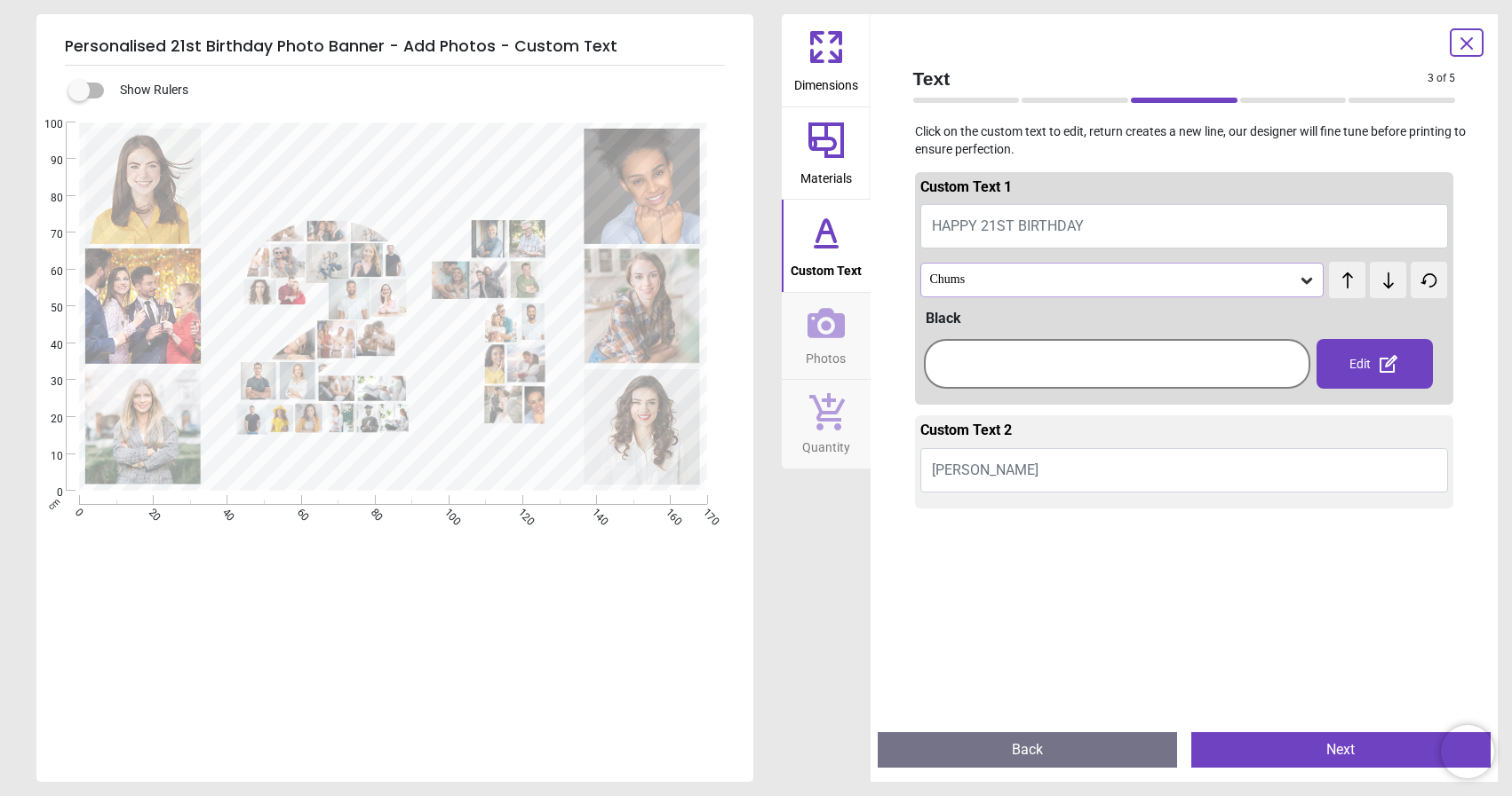
click at [1369, 363] on div "Edit" at bounding box center [1374, 365] width 116 height 50
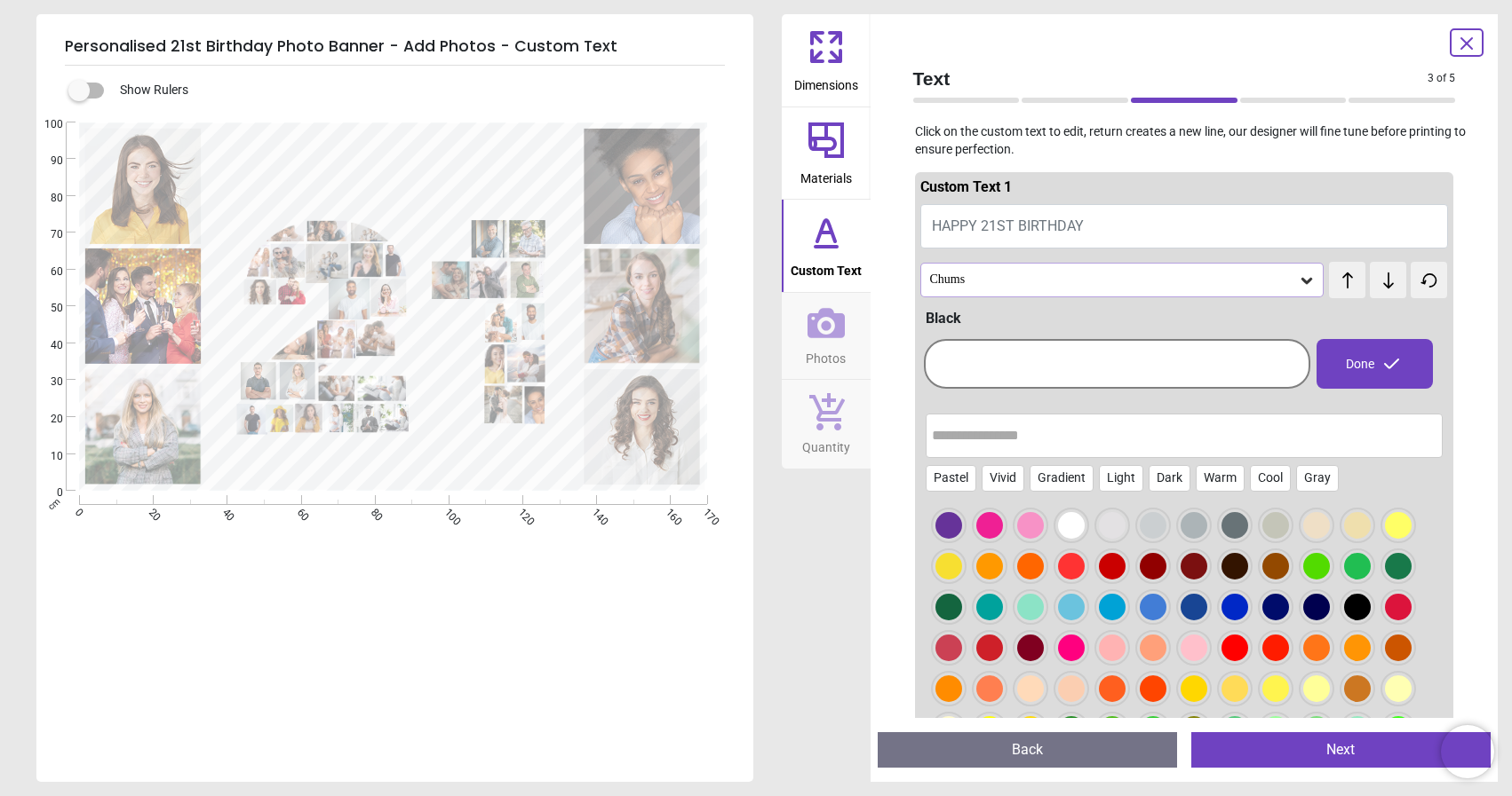
click at [991, 526] on div at bounding box center [989, 525] width 27 height 27
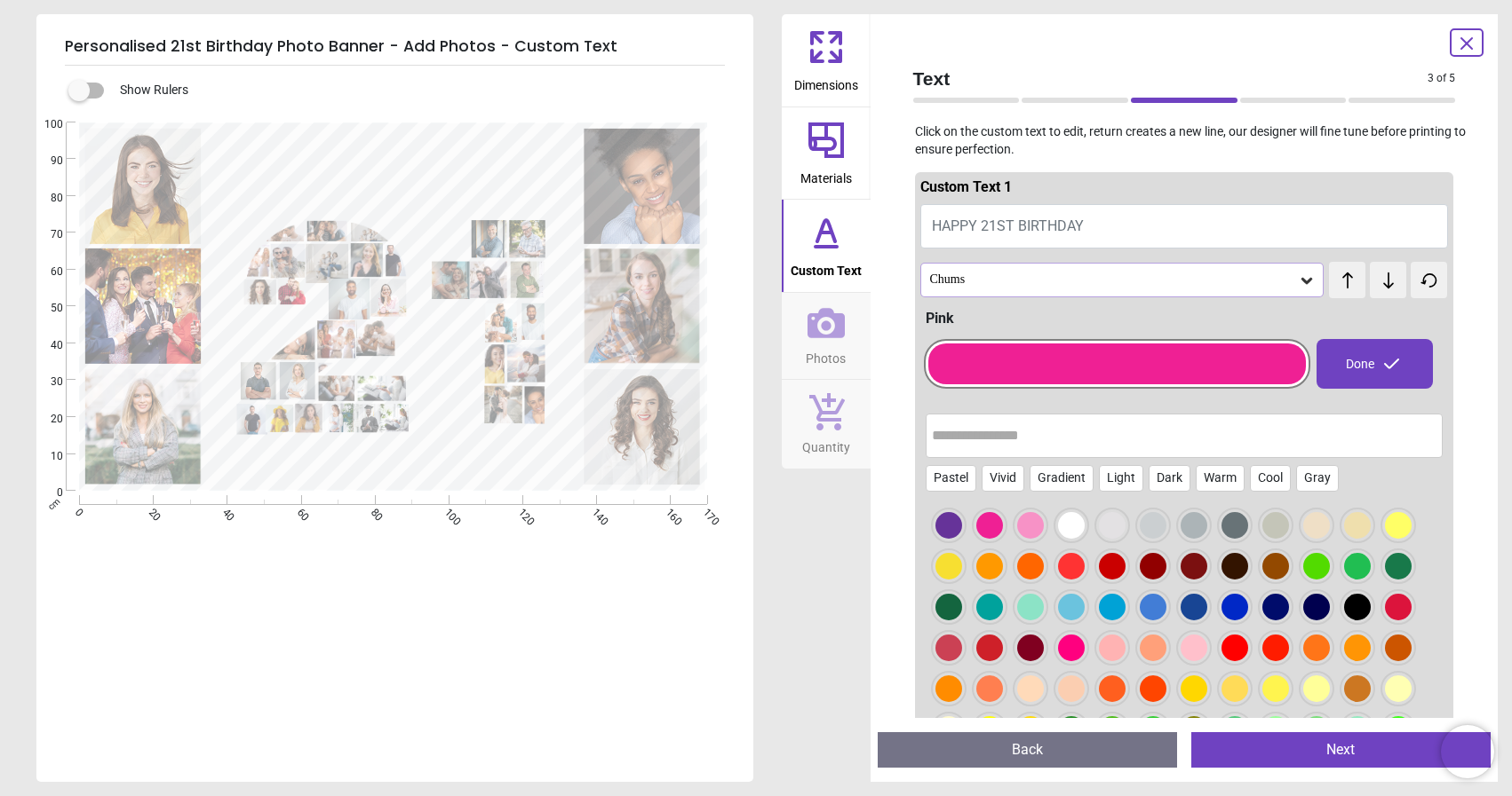
click at [1357, 372] on div "Done" at bounding box center [1374, 365] width 116 height 50
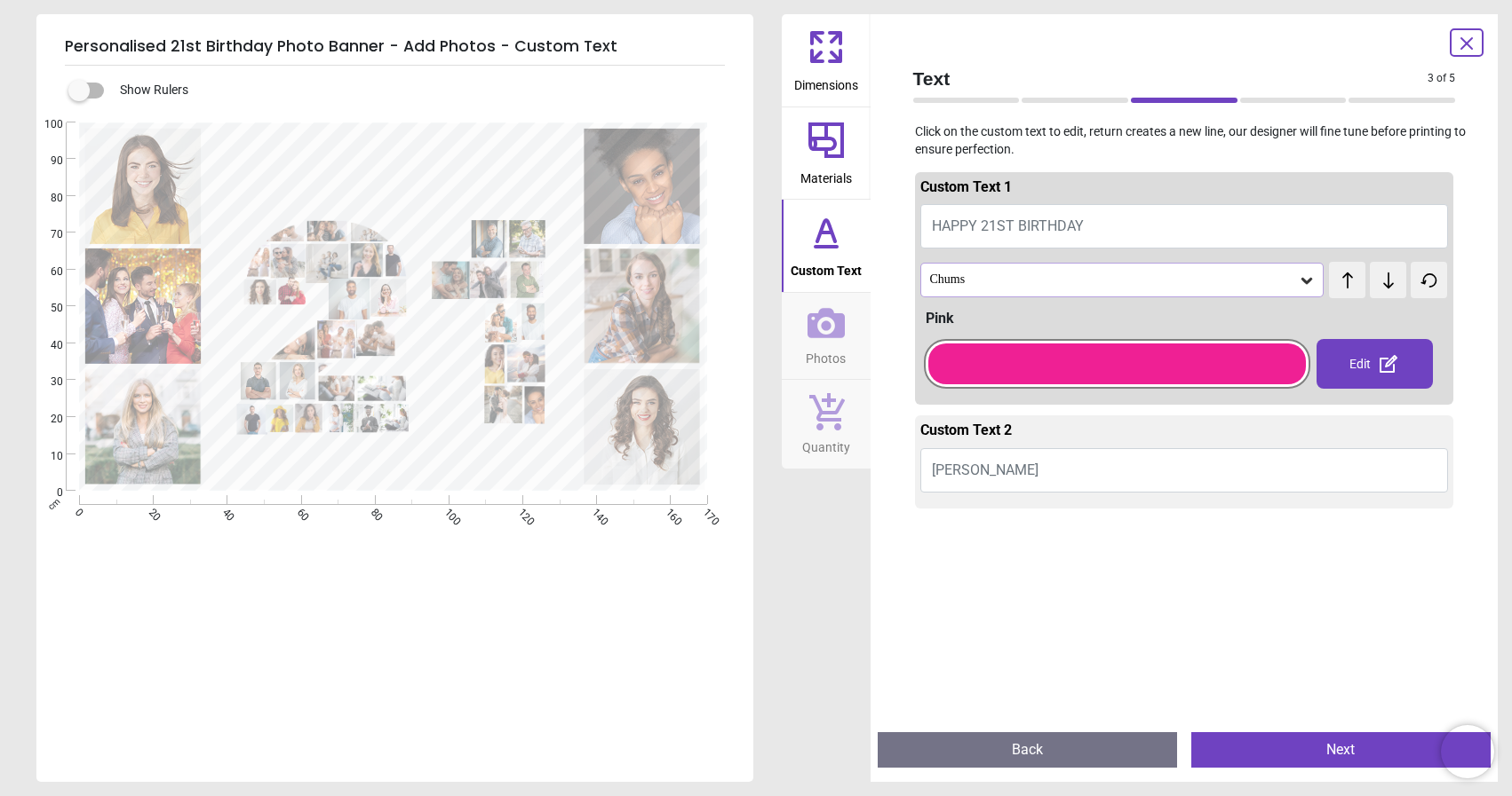
click at [1016, 475] on button "Caroline" at bounding box center [1184, 470] width 529 height 44
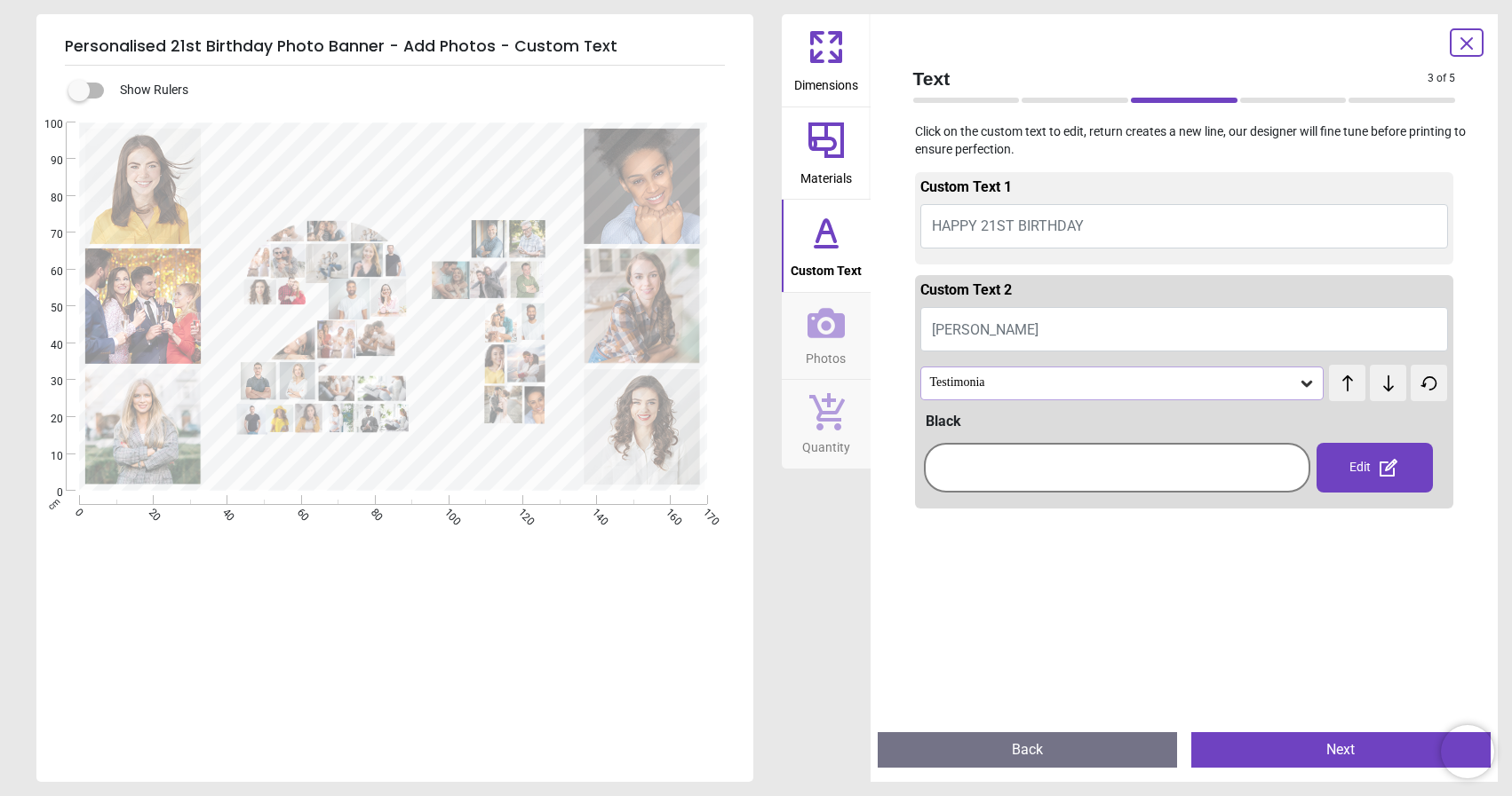
click at [1059, 381] on div "Testimonia" at bounding box center [1113, 383] width 371 height 15
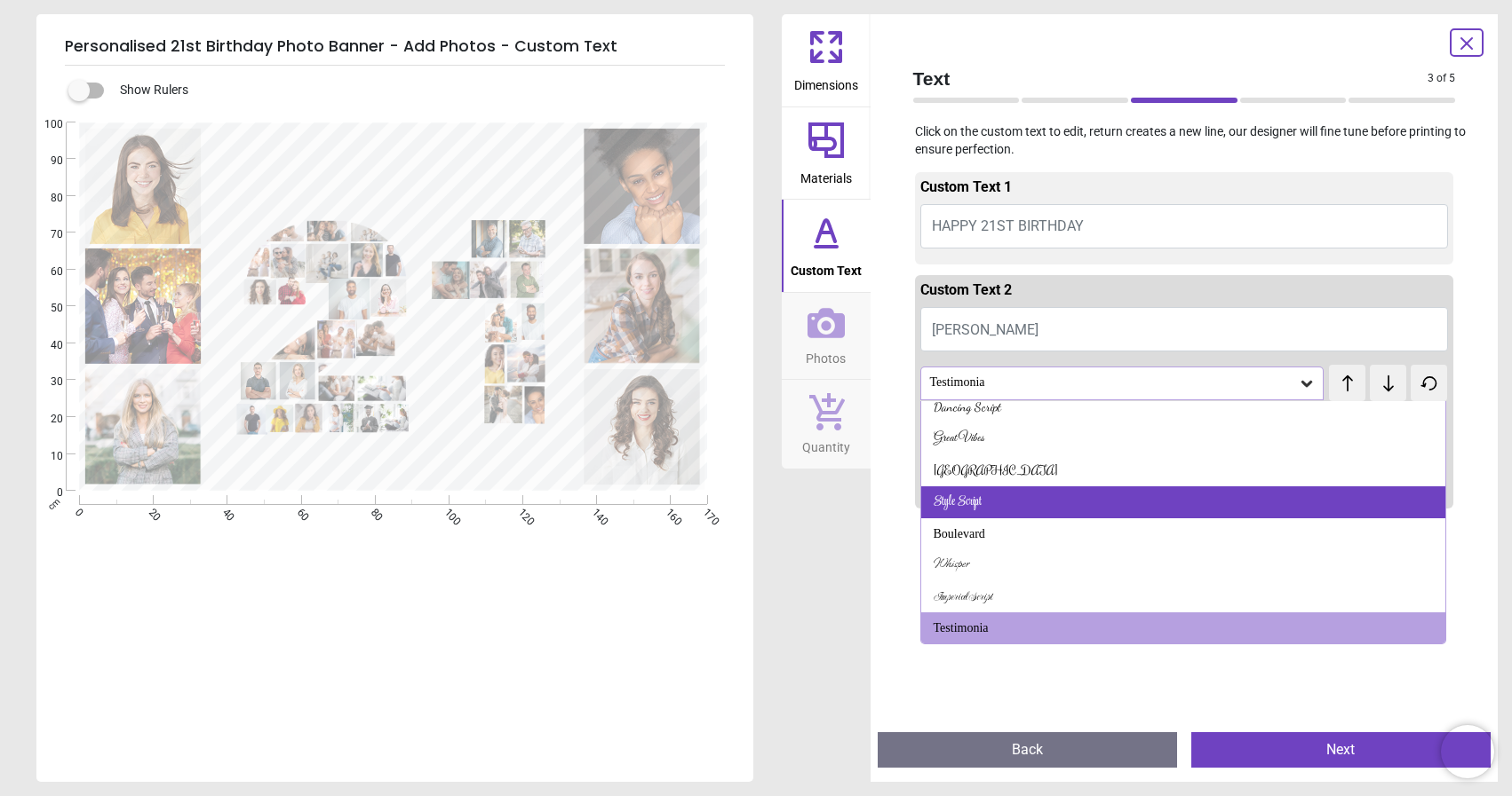
scroll to position [169, 0]
click at [1005, 498] on div "Style Script" at bounding box center [1183, 501] width 525 height 32
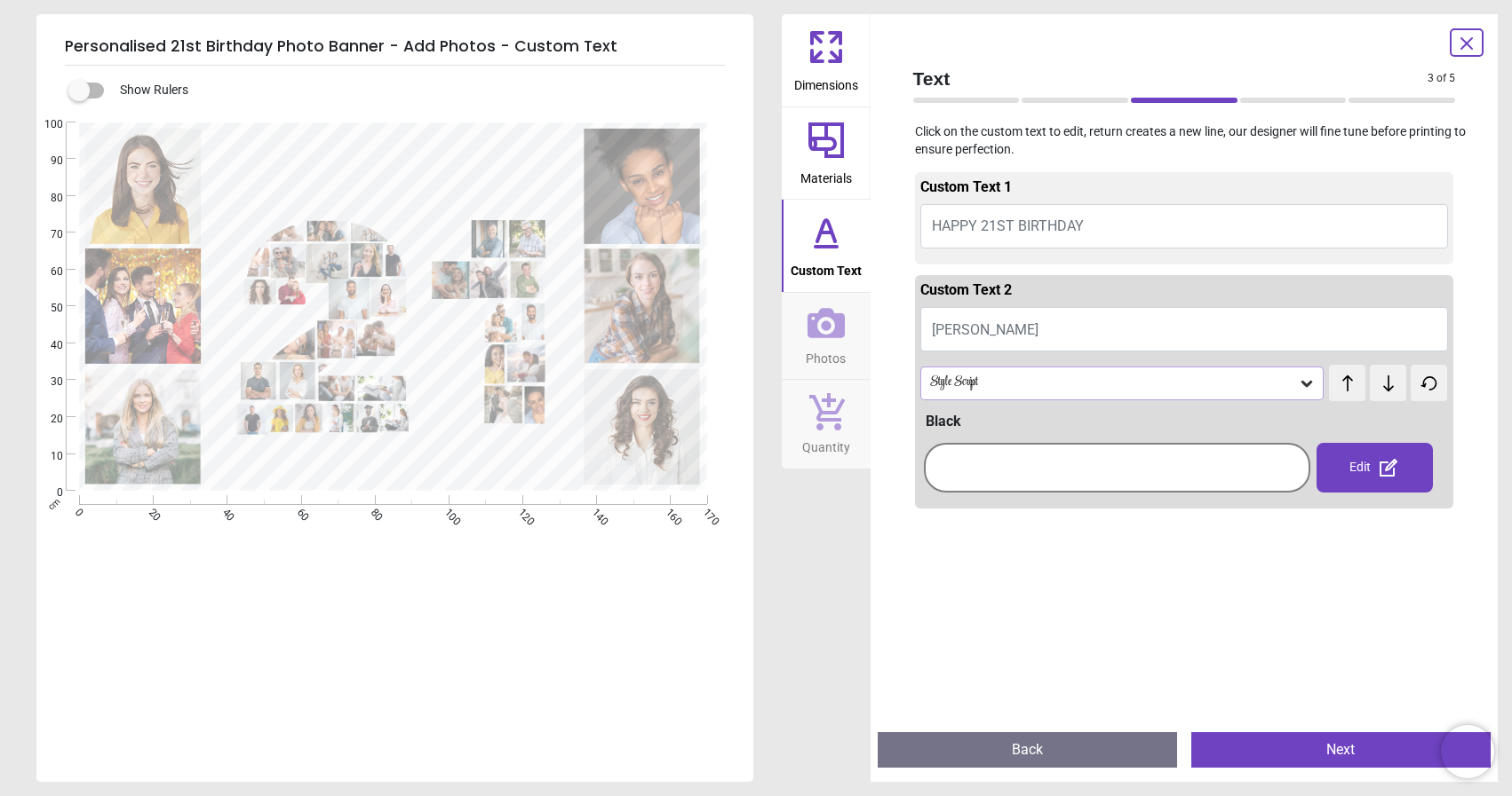
click at [1047, 222] on span "HAPPY 21ST BIRTHDAY" at bounding box center [1007, 226] width 152 height 17
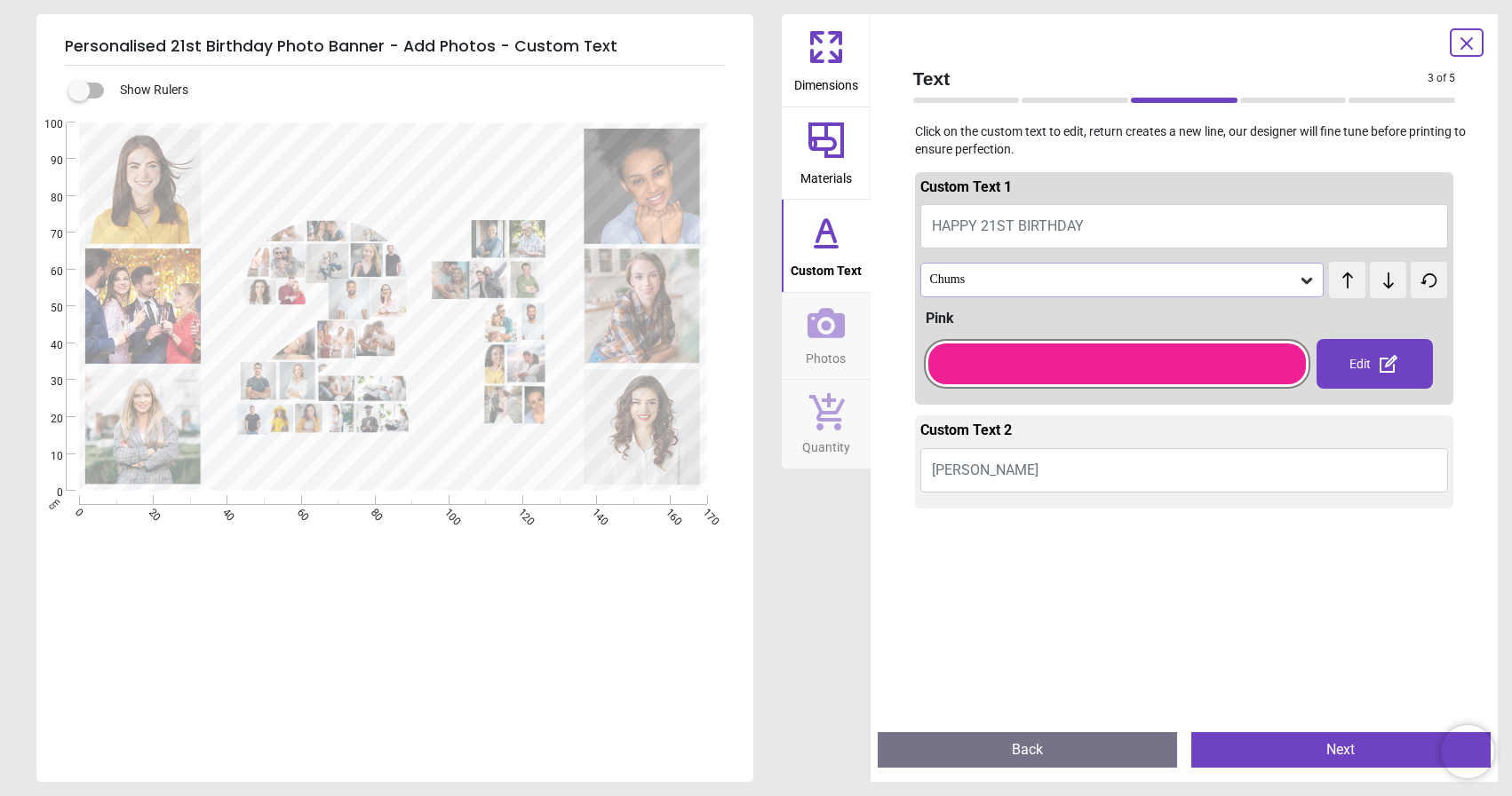
click at [1016, 467] on button "Caroline" at bounding box center [1184, 470] width 529 height 44
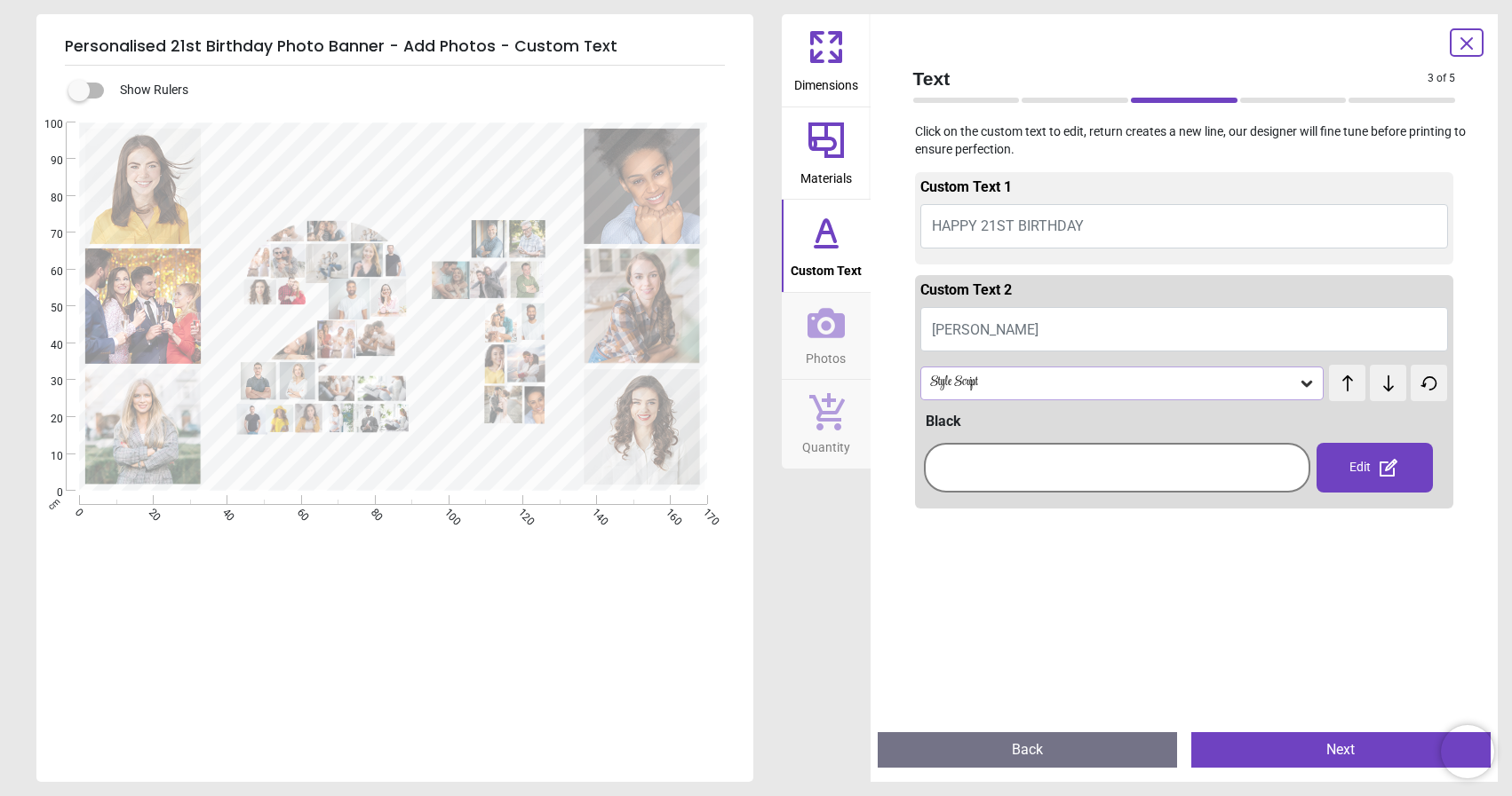
click at [1122, 226] on button "HAPPY 21ST BIRTHDAY" at bounding box center [1184, 226] width 529 height 44
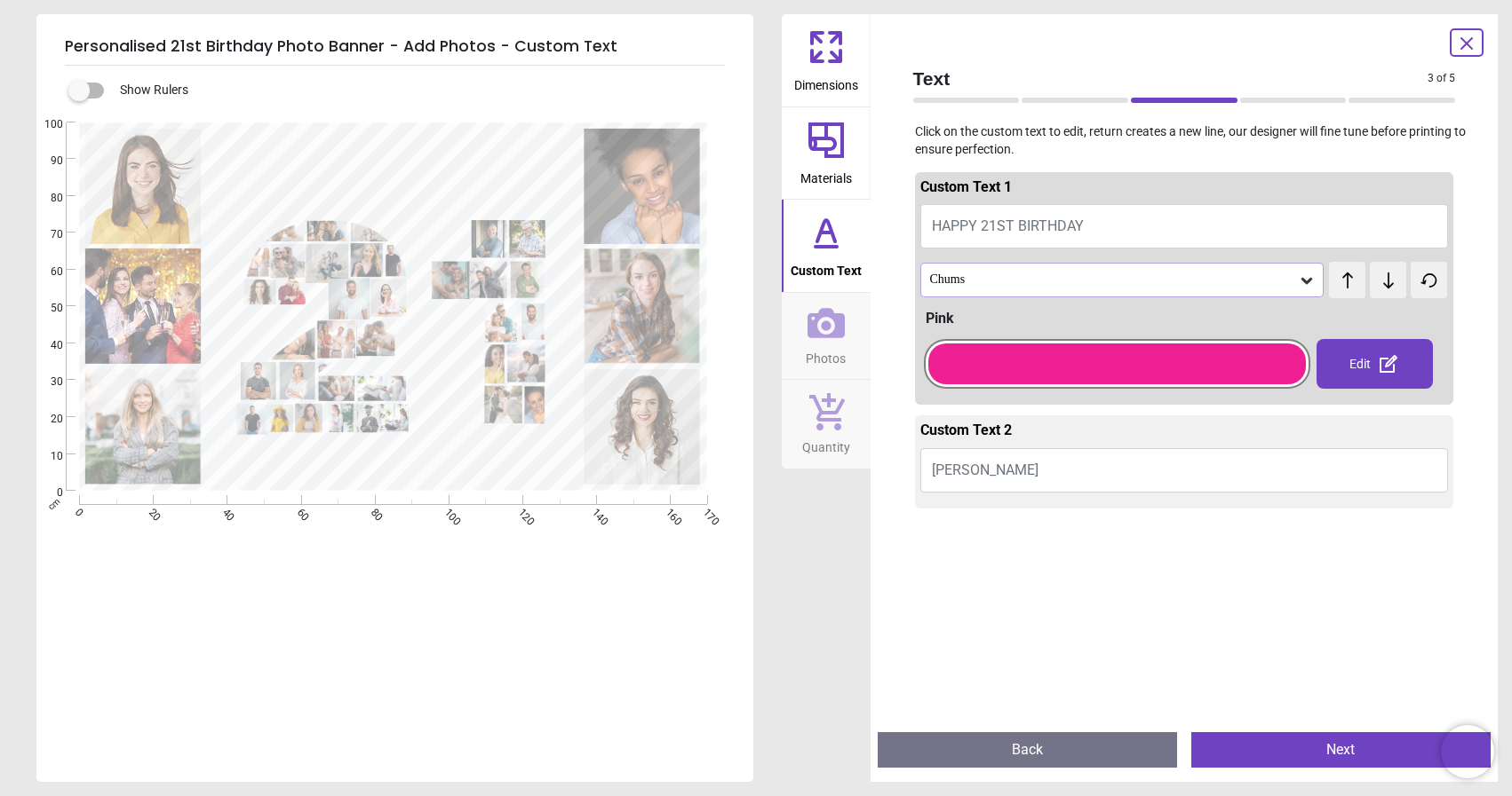
click at [1296, 268] on div "Chums" at bounding box center [1122, 280] width 404 height 34
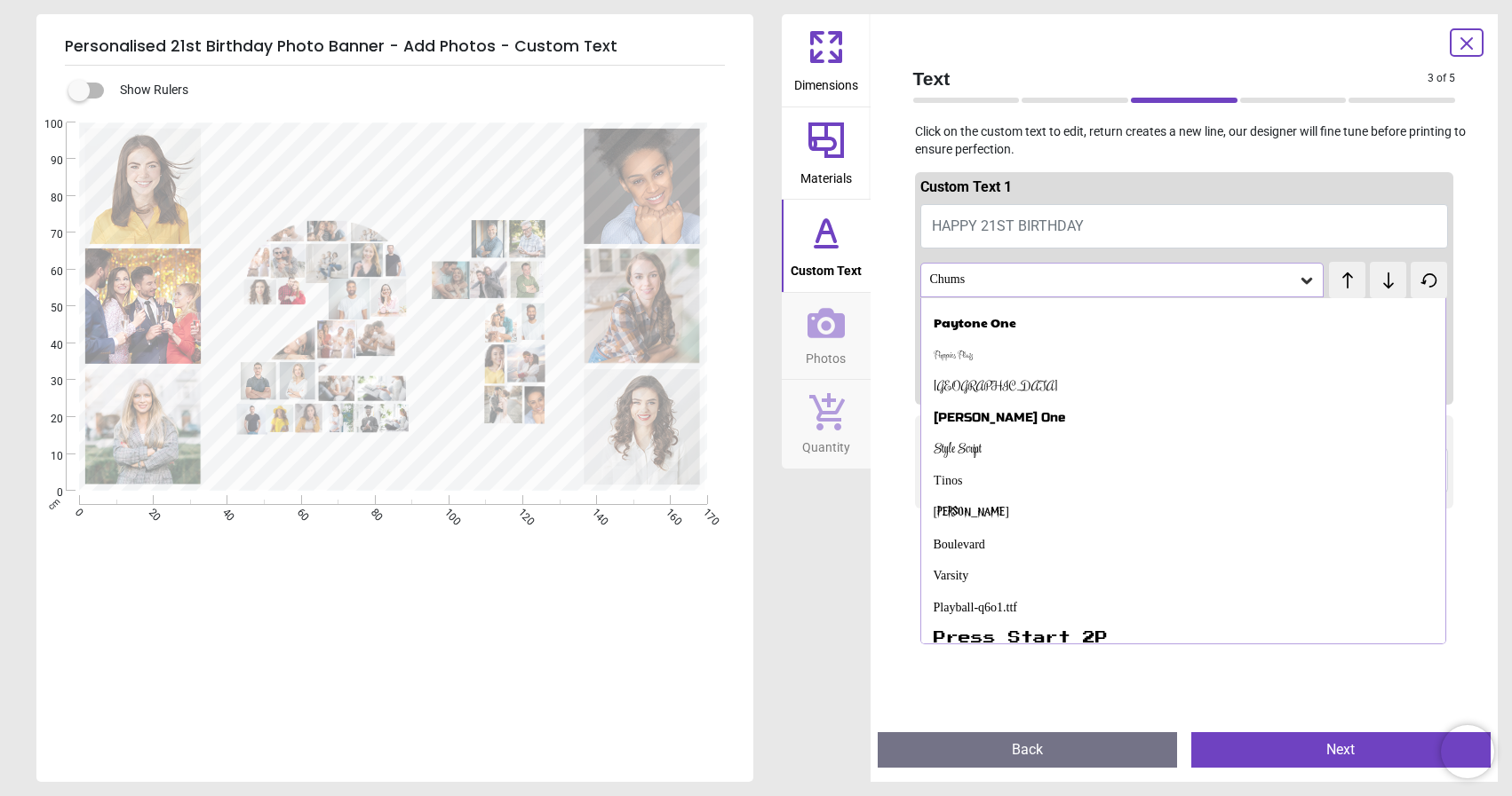
scroll to position [810, 0]
click at [1262, 751] on button "Next" at bounding box center [1341, 750] width 300 height 36
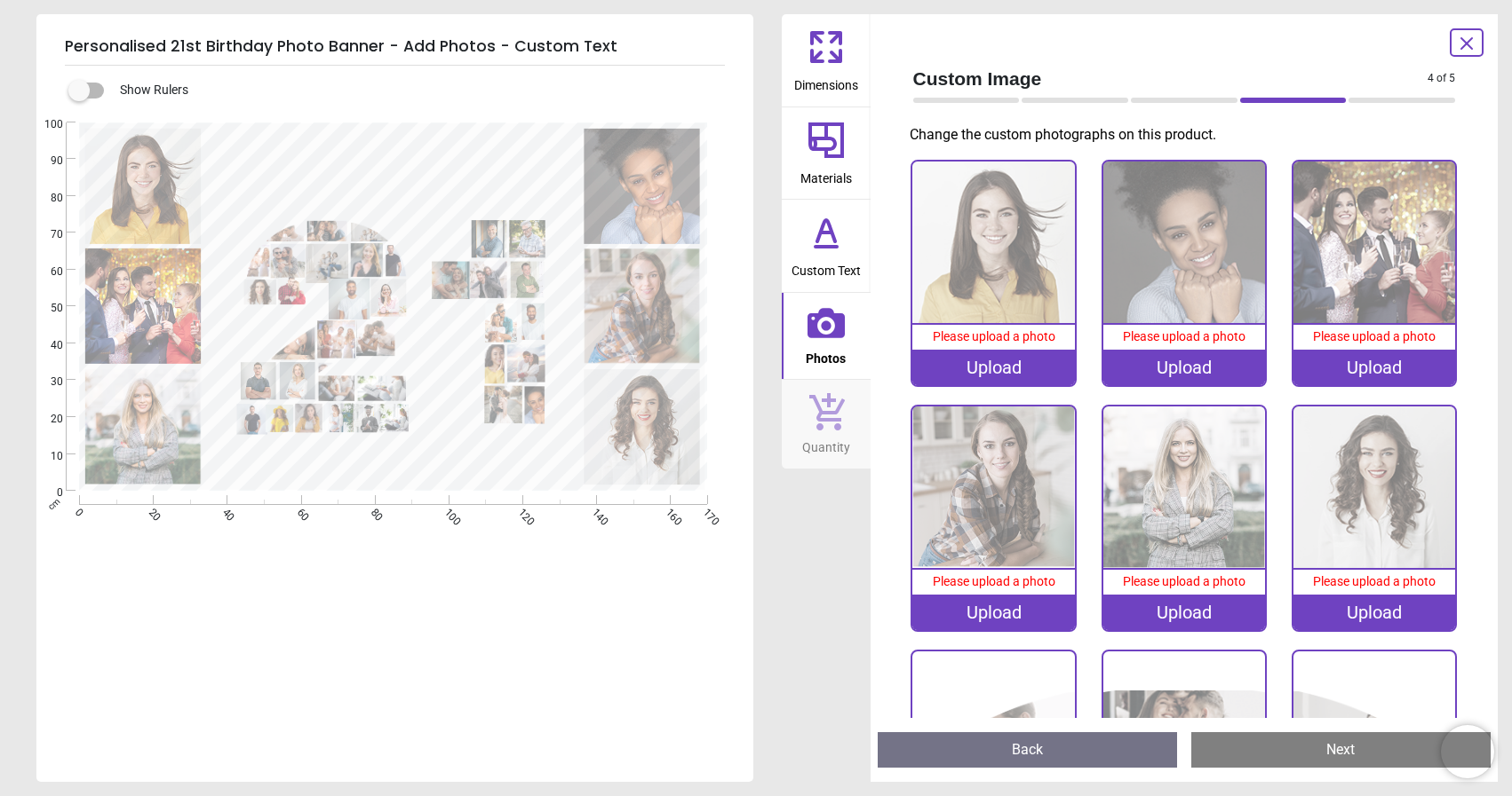
click at [996, 369] on div "Upload" at bounding box center [993, 368] width 162 height 36
